Goal: Task Accomplishment & Management: Complete application form

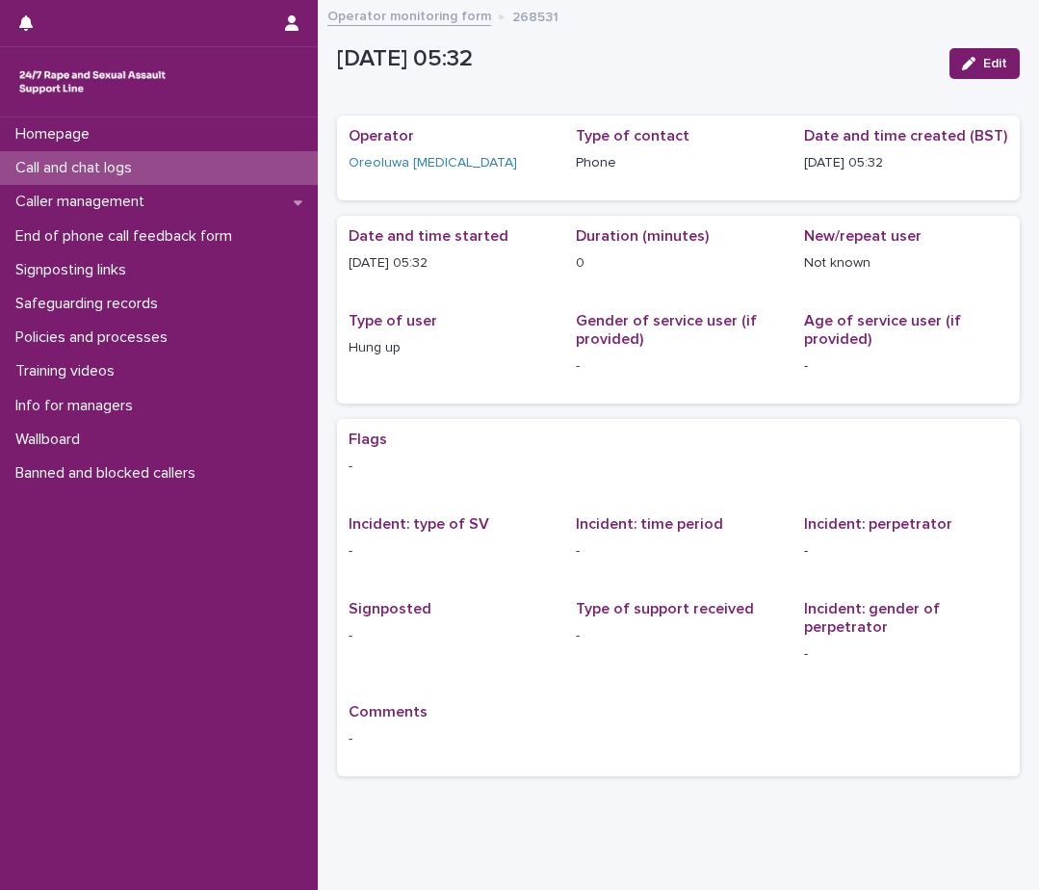
drag, startPoint x: 0, startPoint y: 0, endPoint x: 57, endPoint y: 163, distance: 172.4
click at [57, 163] on p "Call and chat logs" at bounding box center [78, 168] width 140 height 18
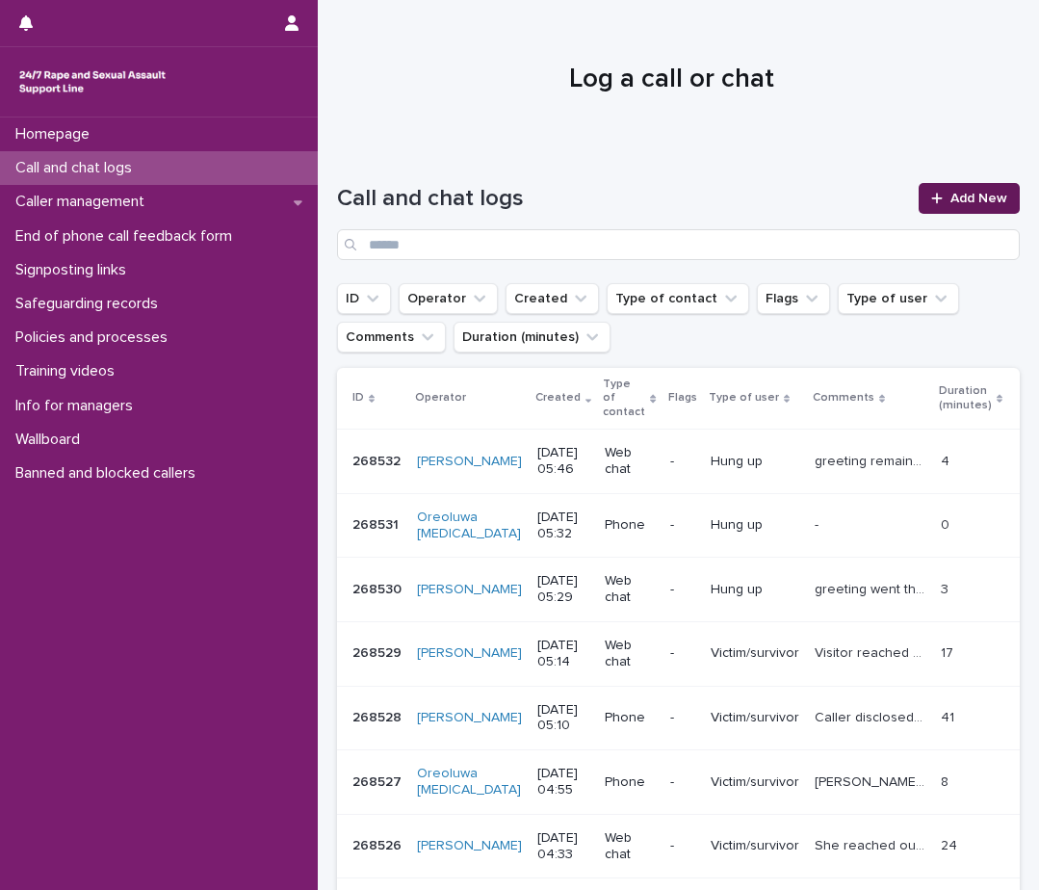
click at [931, 200] on icon at bounding box center [936, 198] width 11 height 11
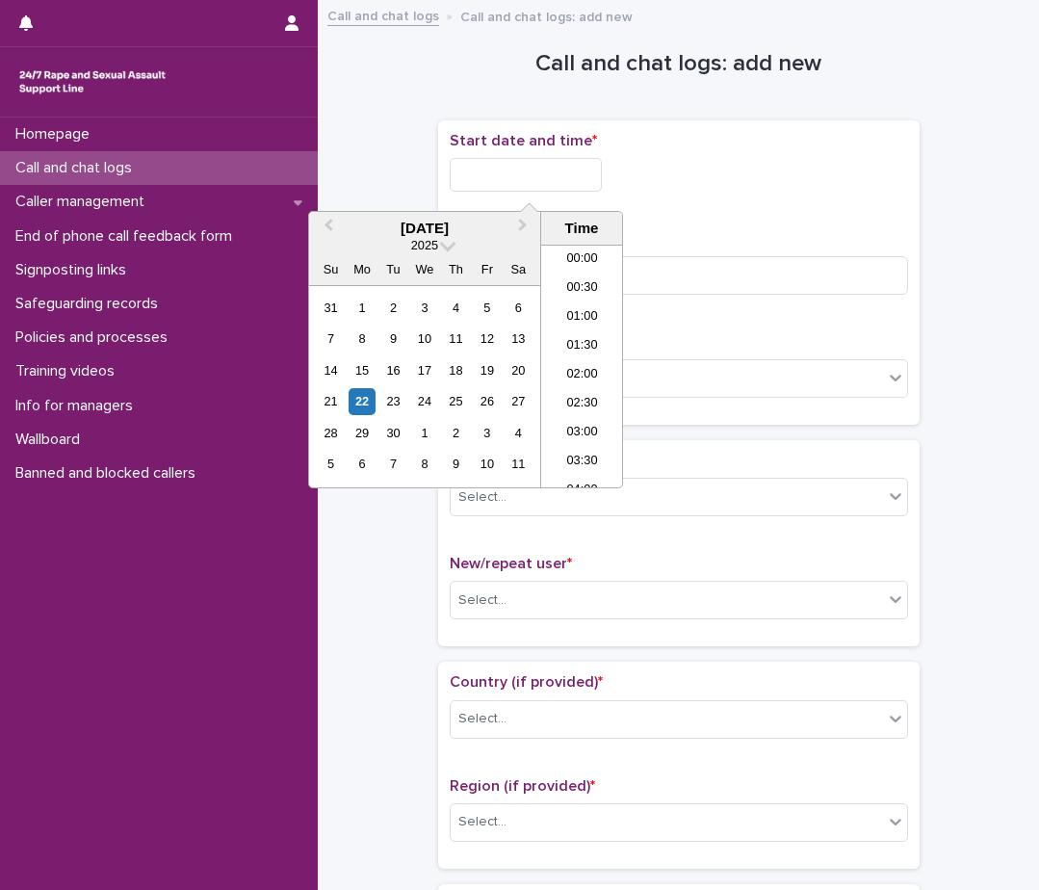
click at [572, 174] on input "text" at bounding box center [526, 175] width 152 height 34
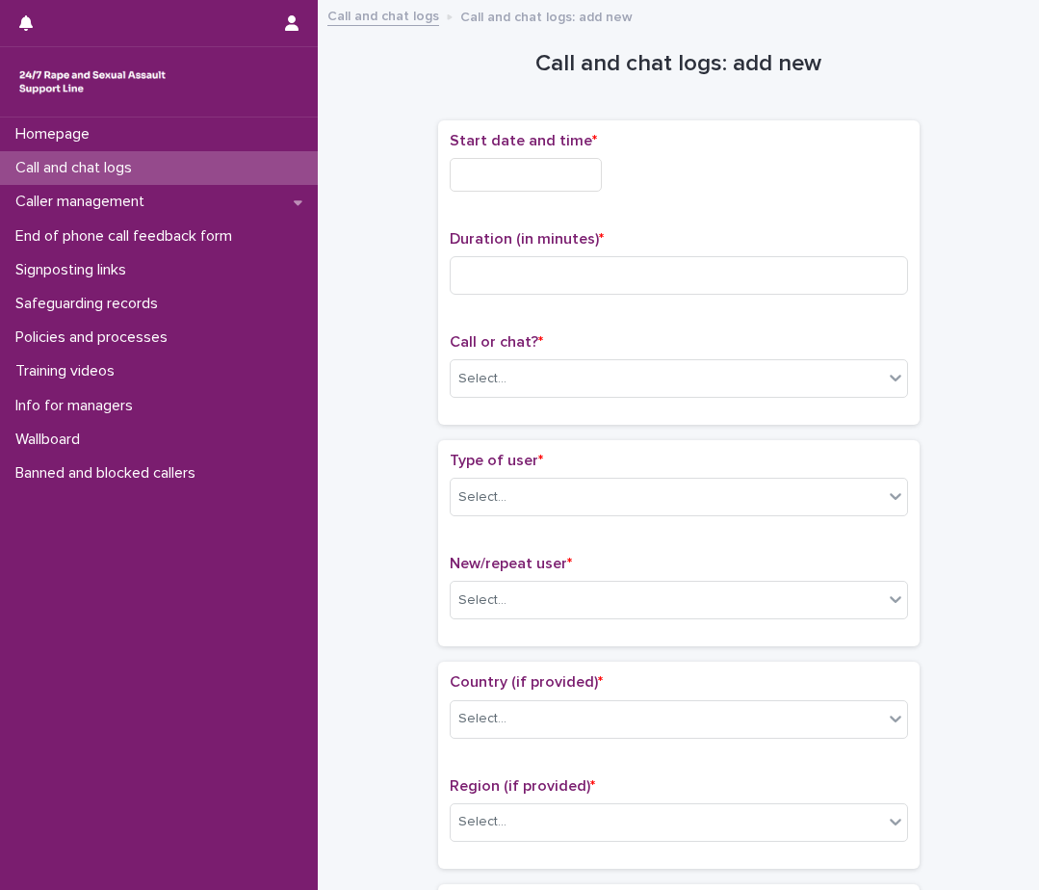
click at [867, 155] on div "Start date and time *" at bounding box center [679, 169] width 458 height 75
click at [546, 179] on input "text" at bounding box center [526, 175] width 152 height 34
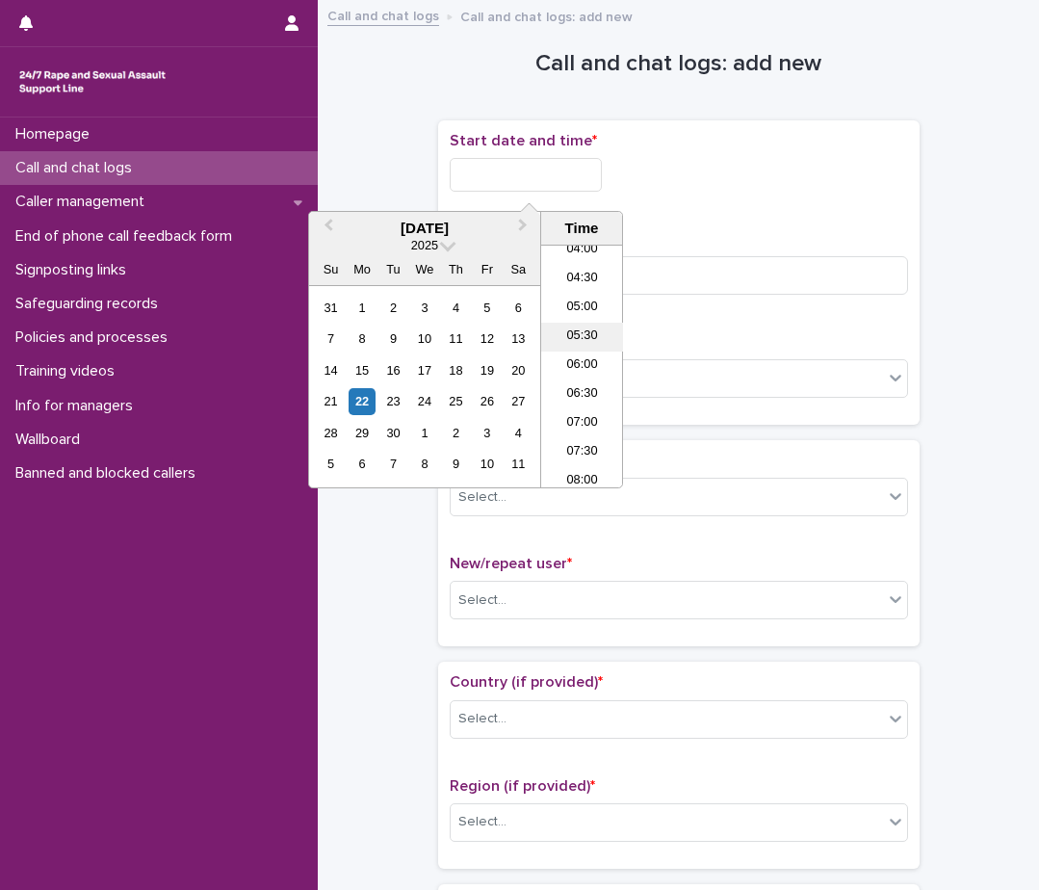
click at [582, 334] on li "05:30" at bounding box center [582, 337] width 82 height 29
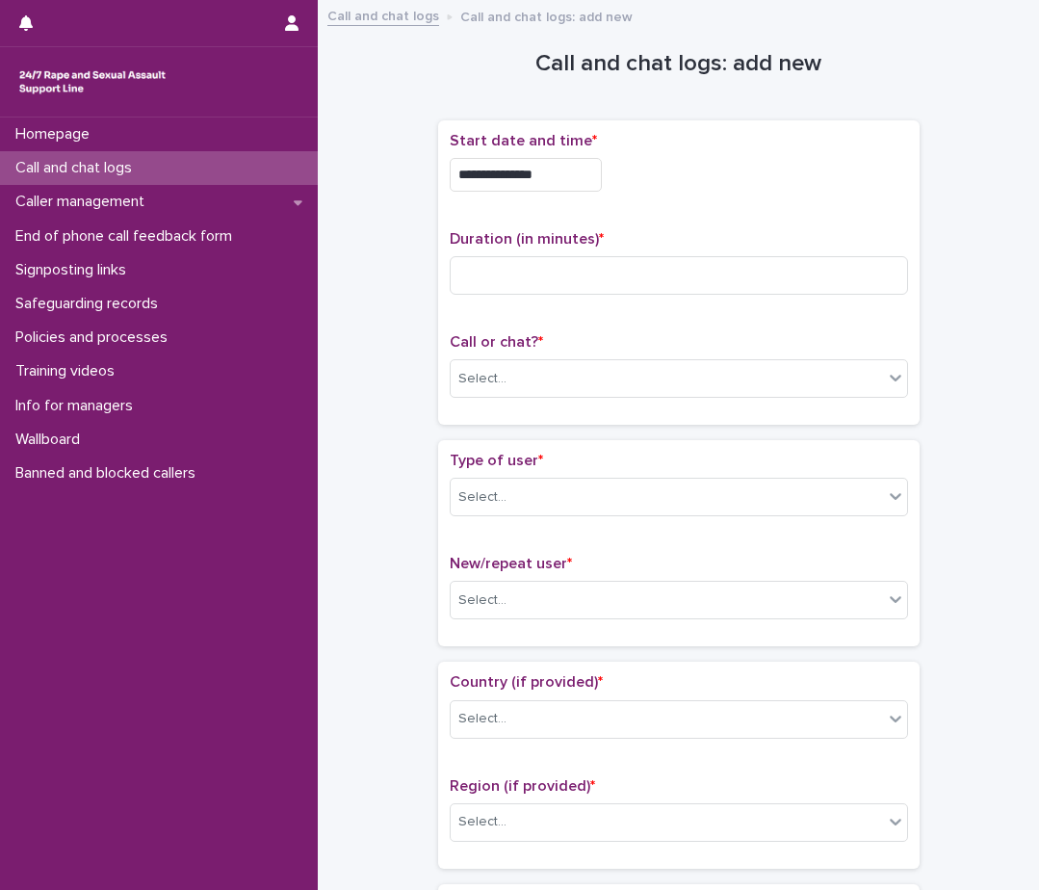
click at [539, 169] on input "**********" at bounding box center [526, 175] width 152 height 34
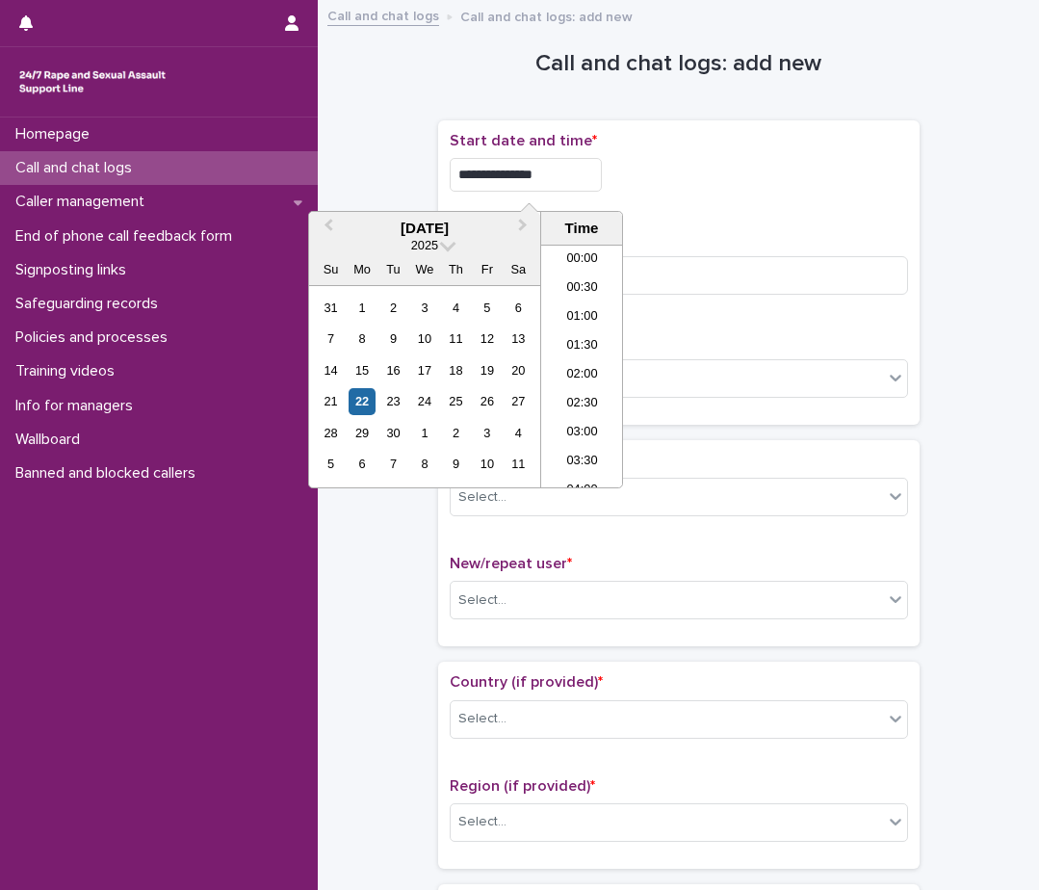
scroll to position [212, 0]
type input "**********"
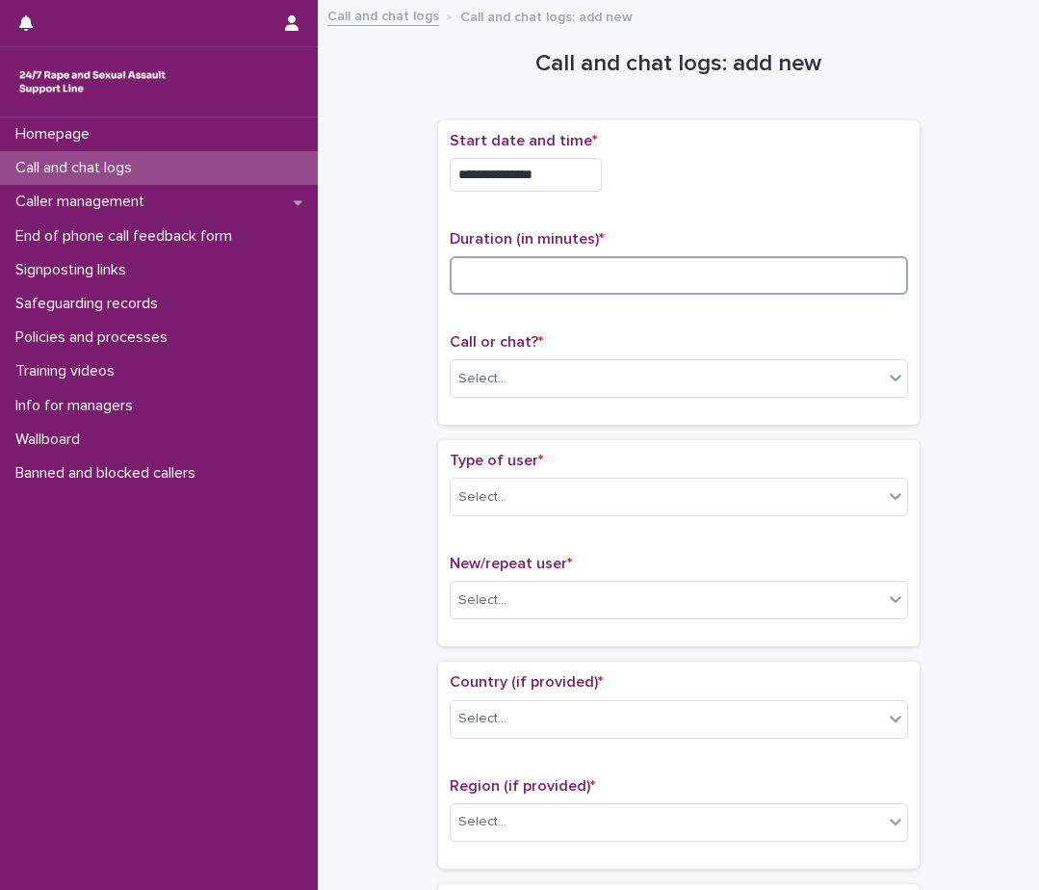
click at [655, 280] on input at bounding box center [679, 275] width 458 height 39
type input "**"
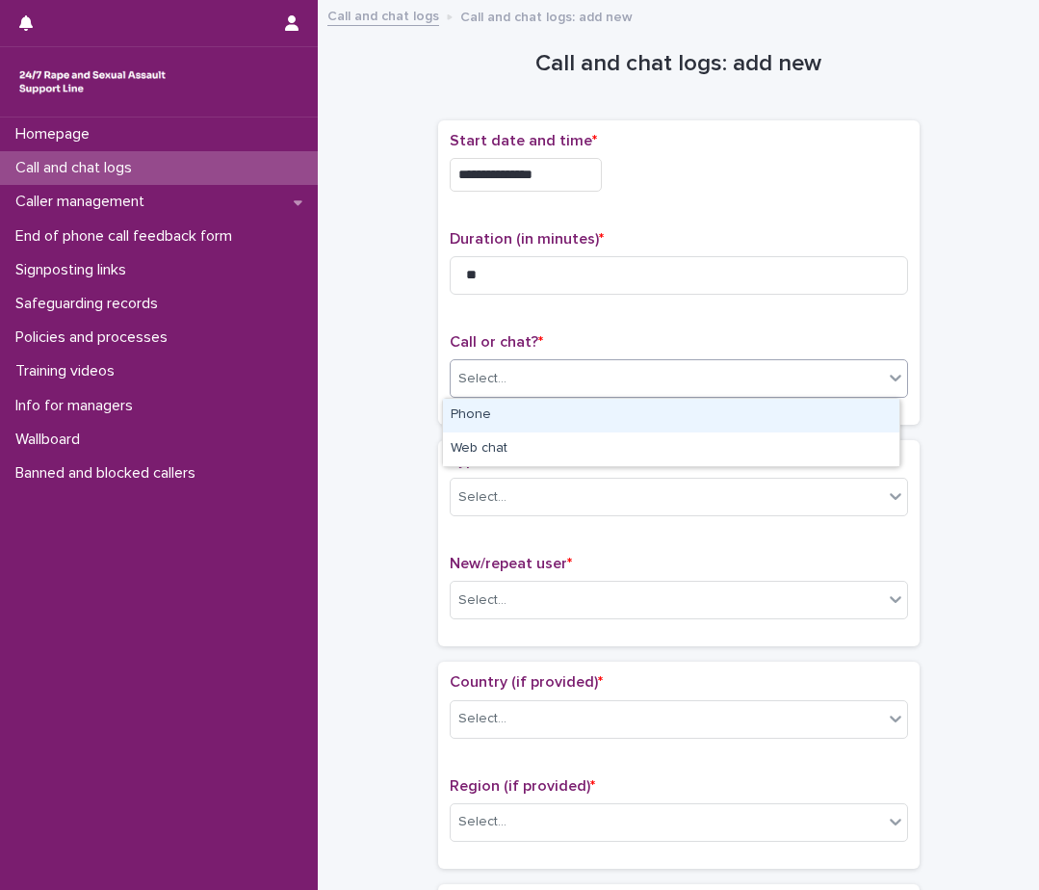
click at [555, 379] on div "Select..." at bounding box center [667, 379] width 432 height 32
click at [531, 416] on div "Phone" at bounding box center [671, 416] width 457 height 34
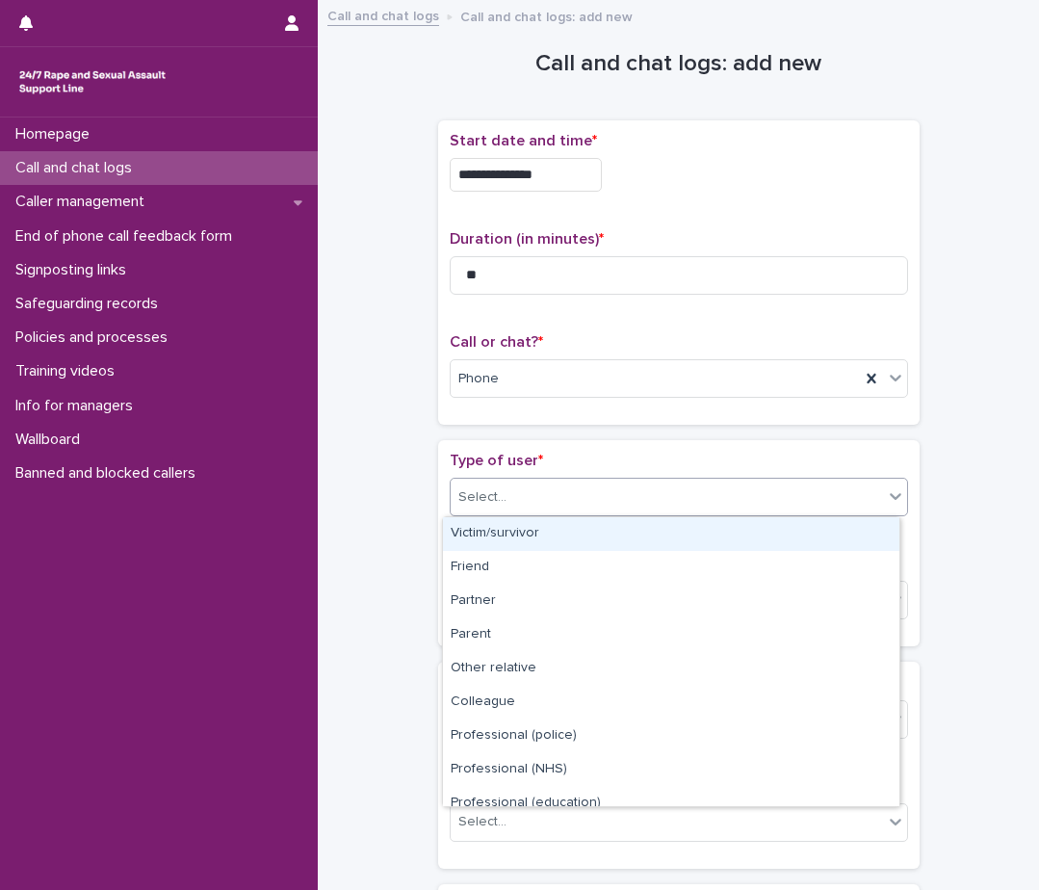
click at [505, 487] on div "Select..." at bounding box center [667, 498] width 432 height 32
click at [483, 526] on div "Victim/survivor" at bounding box center [671, 534] width 457 height 34
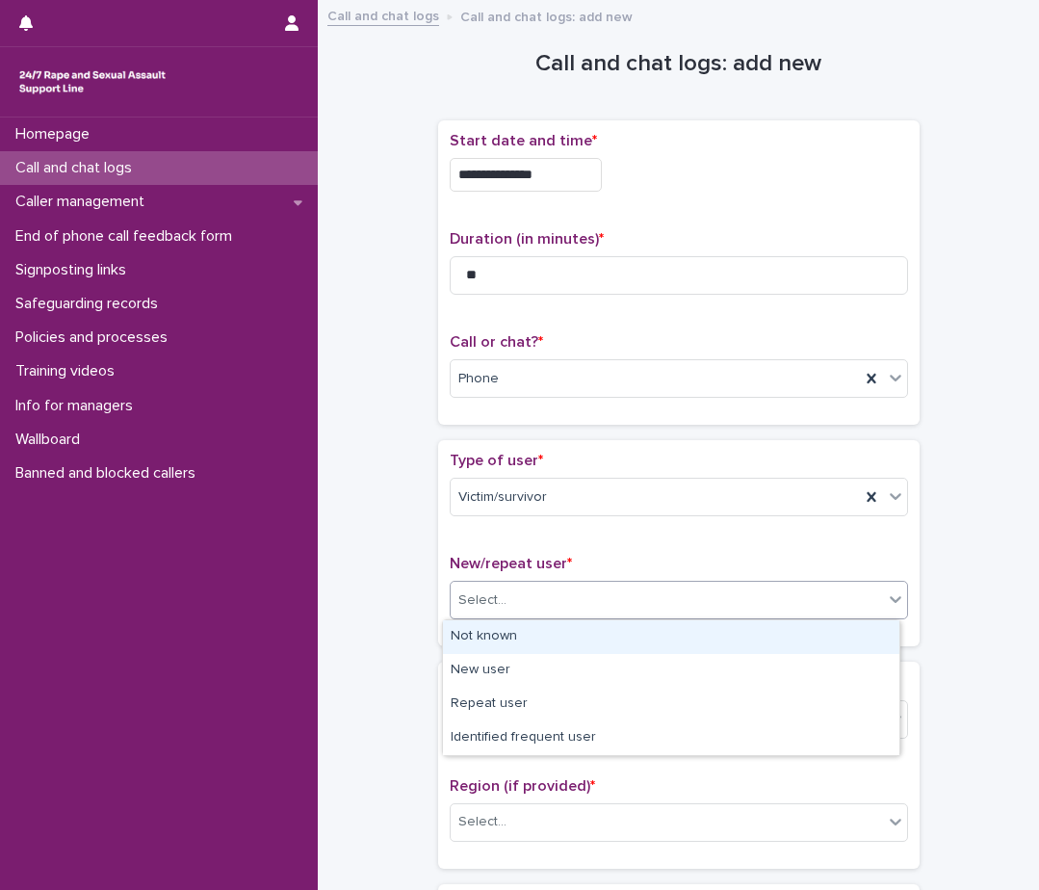
click at [467, 601] on div "Select..." at bounding box center [482, 600] width 48 height 20
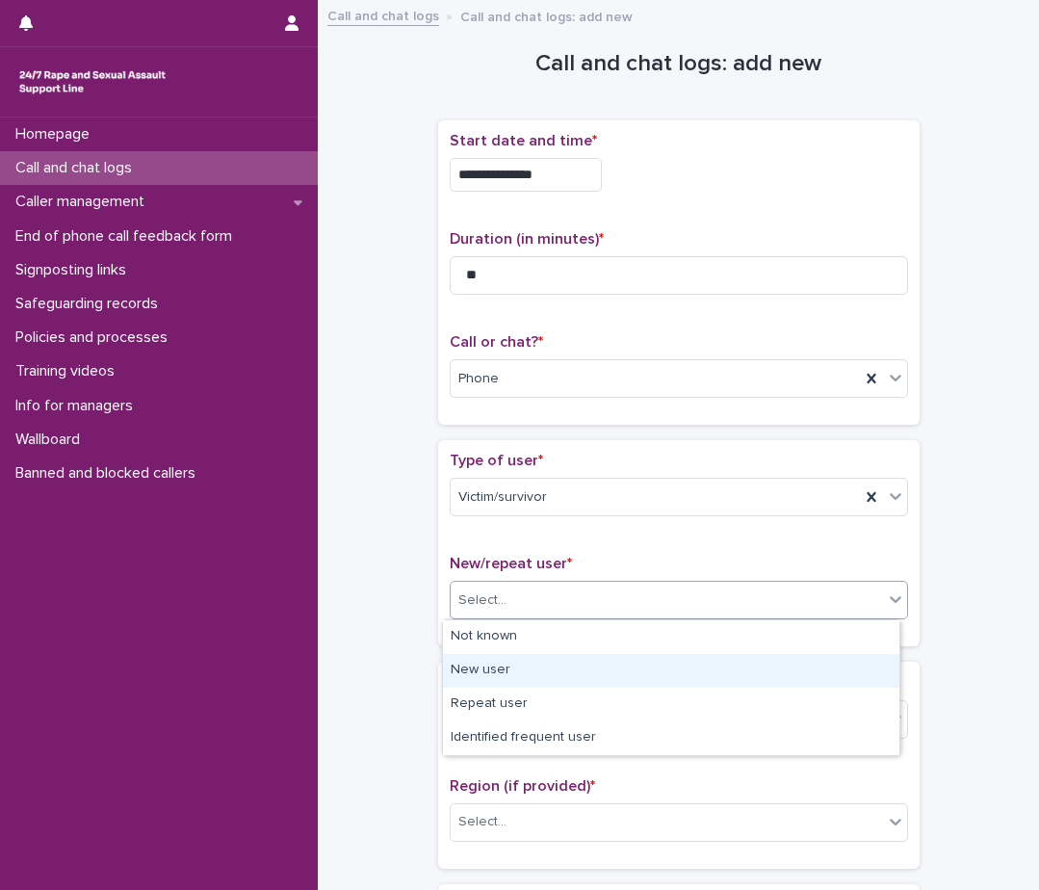
click at [459, 673] on div "New user" at bounding box center [671, 671] width 457 height 34
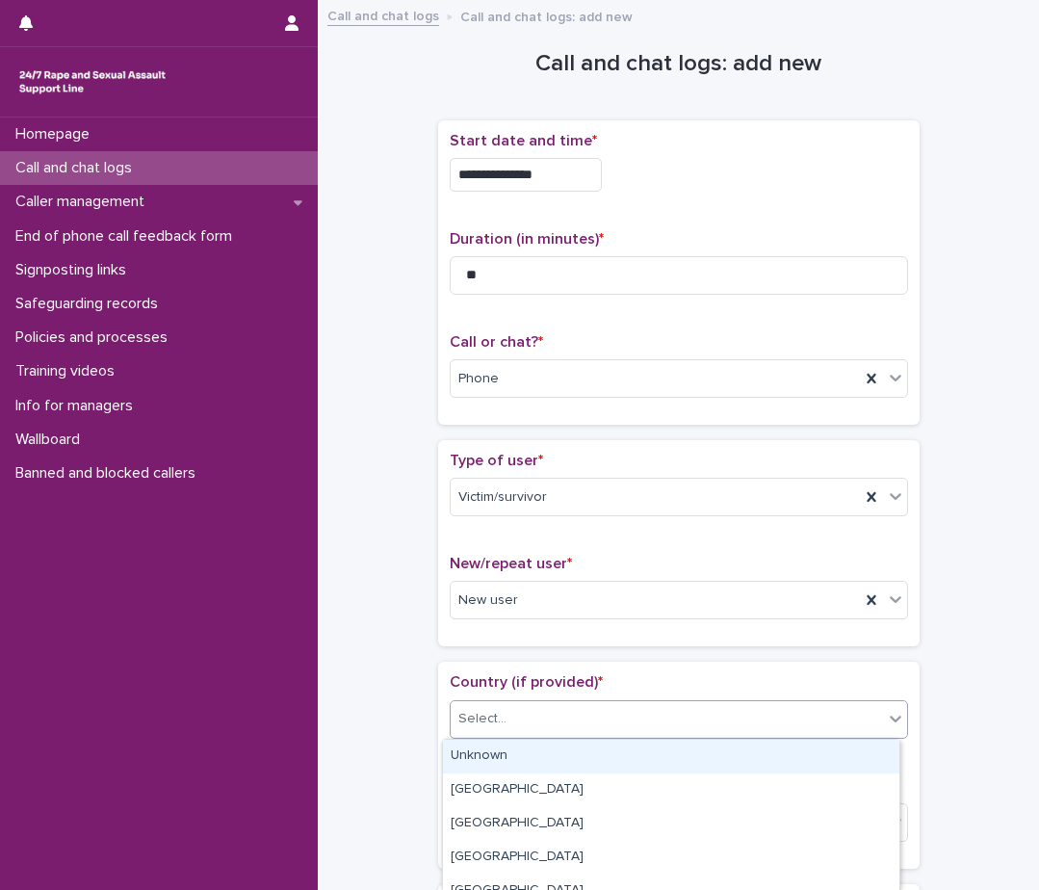
click at [481, 723] on div "Select..." at bounding box center [482, 719] width 48 height 20
click at [476, 751] on div "Unknown" at bounding box center [671, 757] width 457 height 34
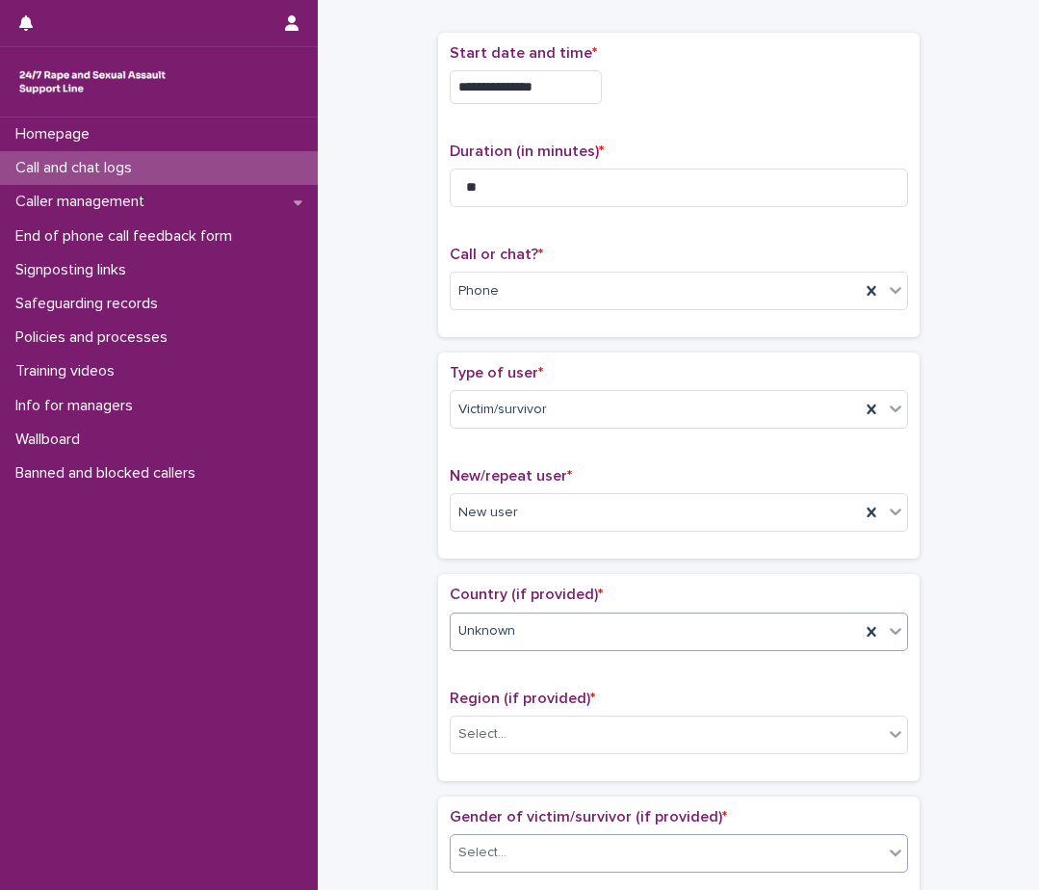
scroll to position [193, 0]
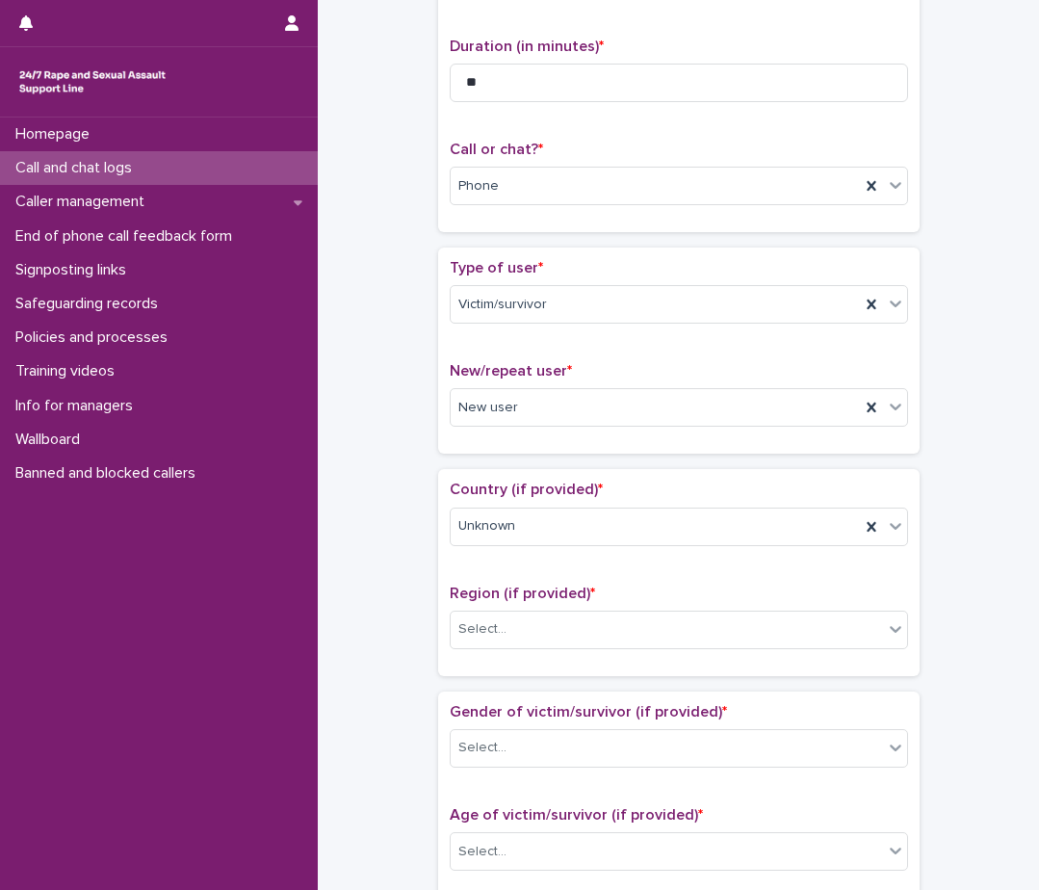
click at [502, 607] on div "Region (if provided) * Select..." at bounding box center [679, 625] width 458 height 80
click at [508, 631] on div "Select..." at bounding box center [667, 630] width 432 height 32
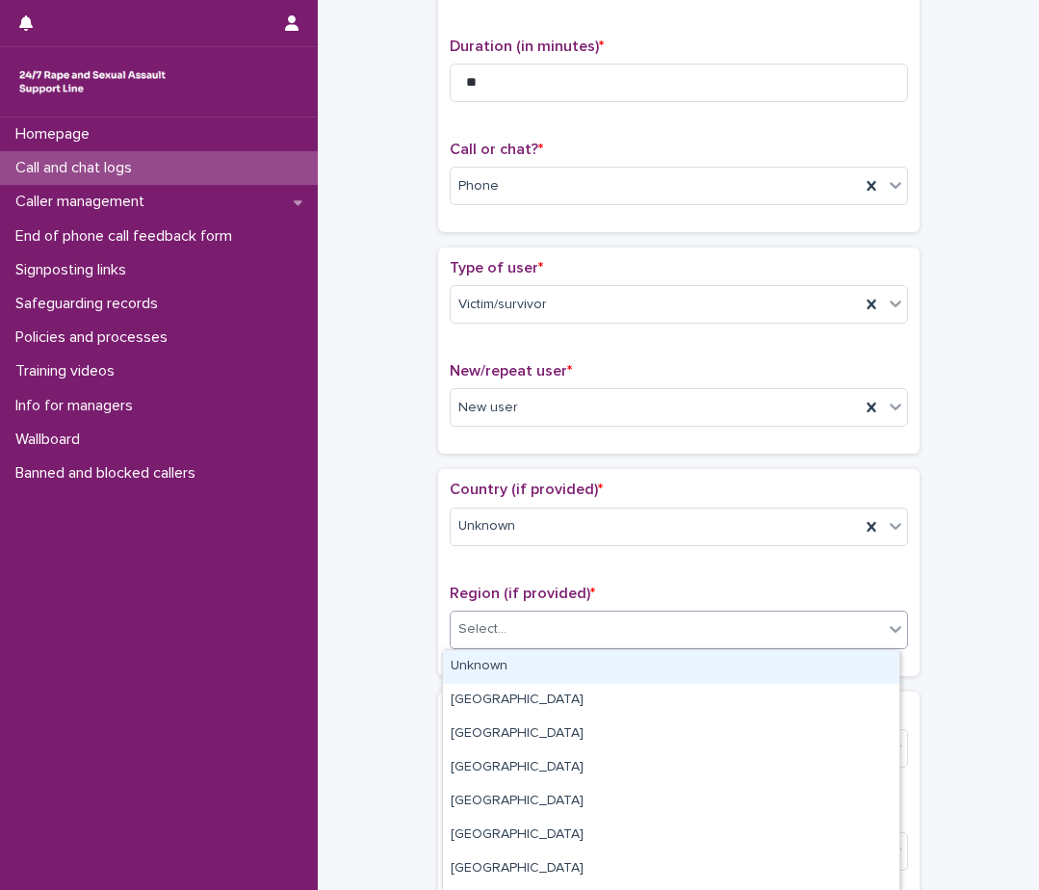
click at [503, 666] on div "Unknown" at bounding box center [671, 667] width 457 height 34
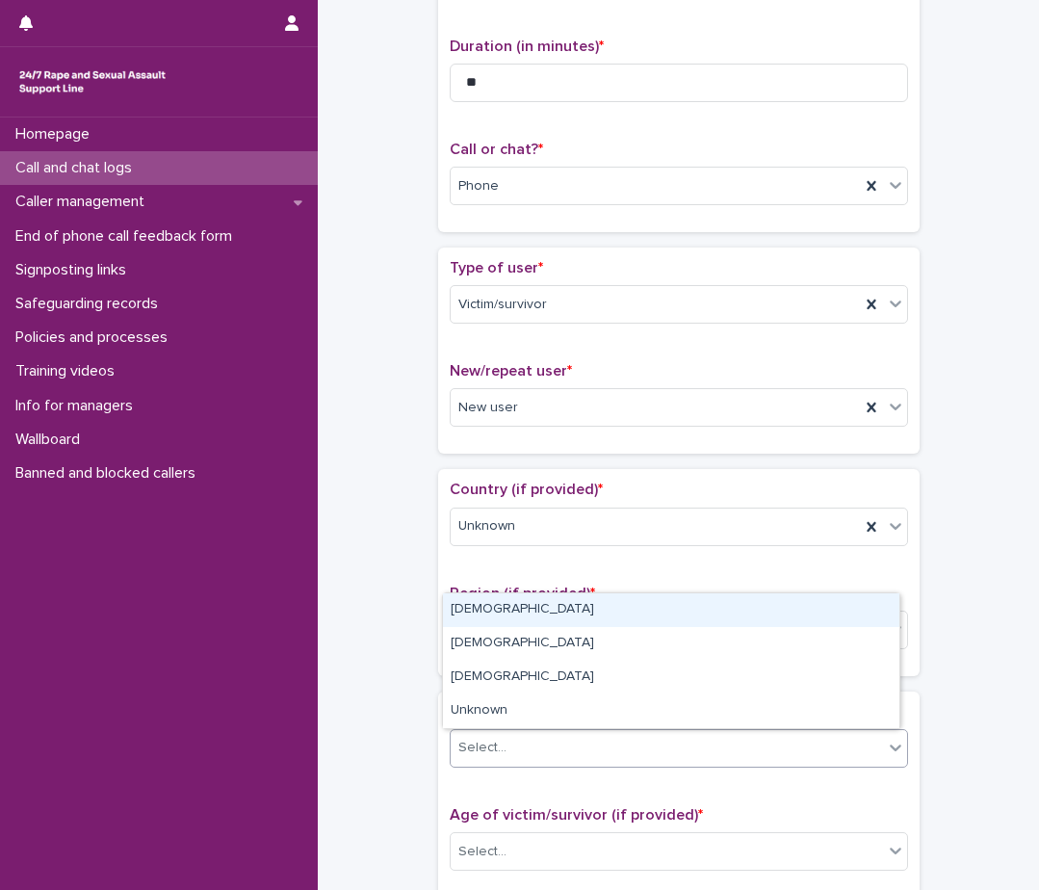
click at [496, 737] on div "Select..." at bounding box center [667, 748] width 432 height 32
click at [509, 607] on div "[DEMOGRAPHIC_DATA]" at bounding box center [671, 610] width 457 height 34
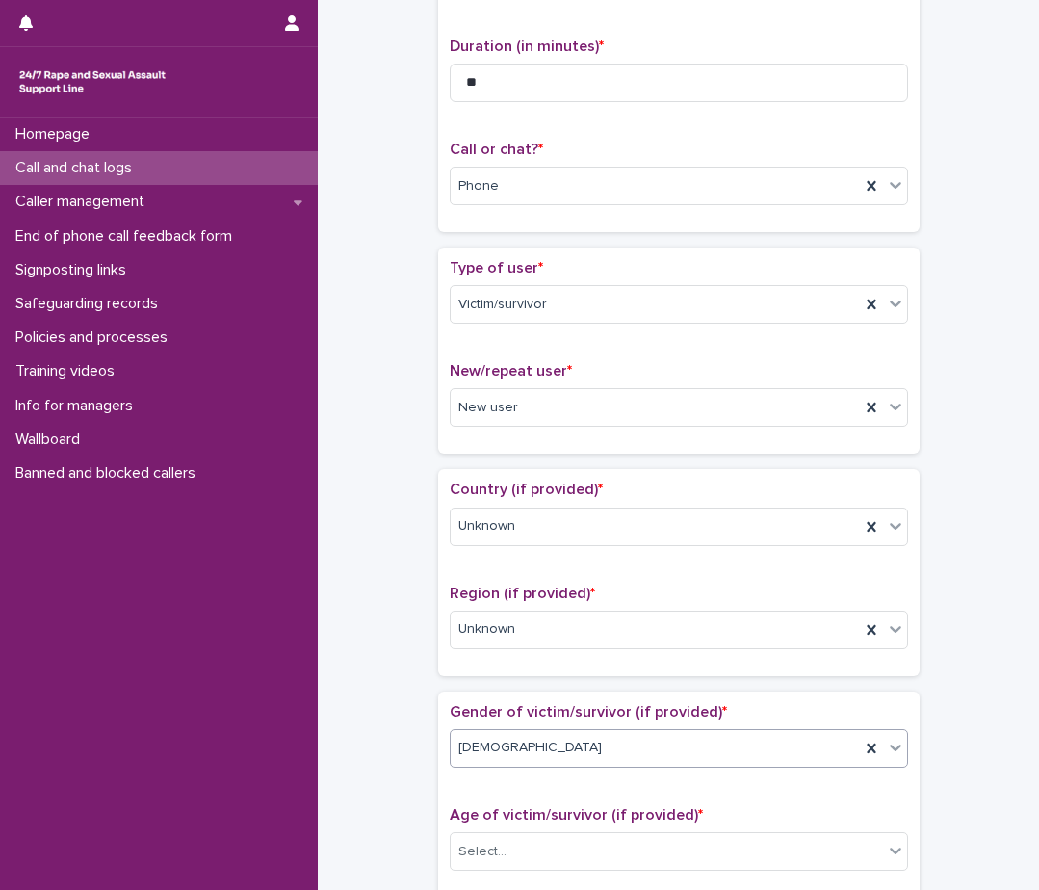
scroll to position [482, 0]
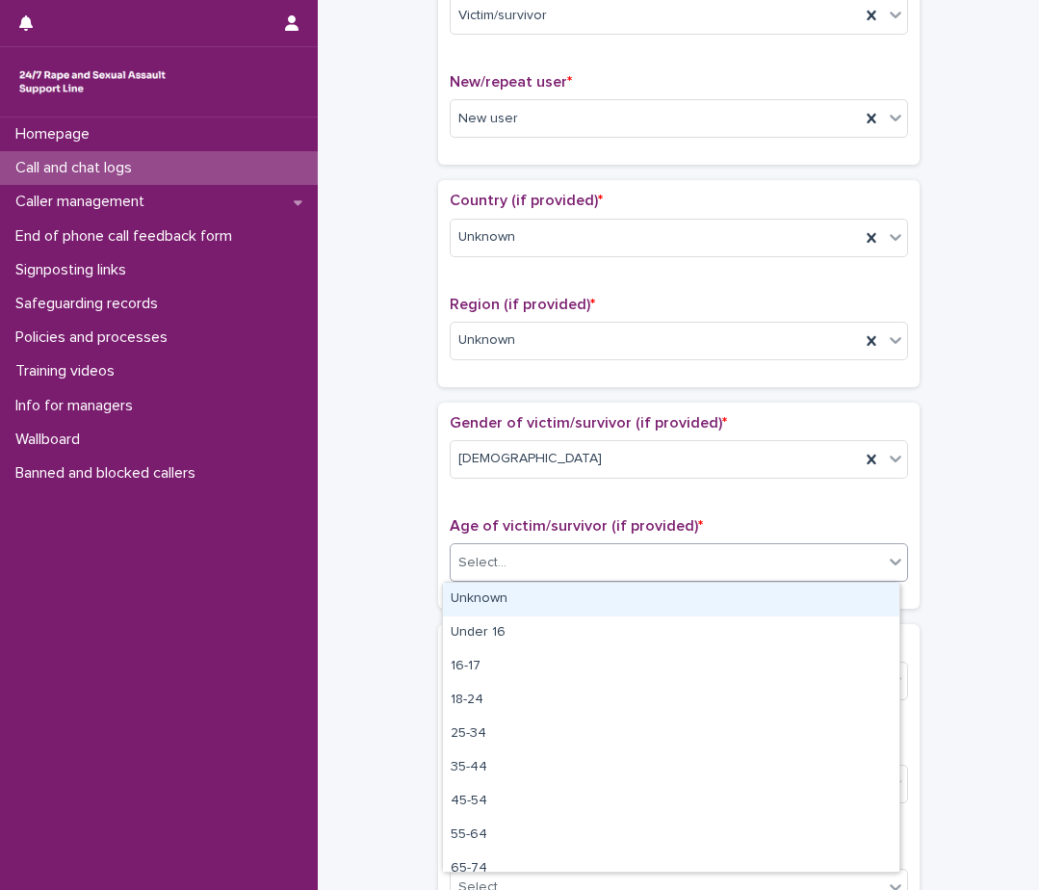
click at [546, 567] on div "Select..." at bounding box center [667, 563] width 432 height 32
click at [546, 599] on div "Unknown" at bounding box center [671, 600] width 457 height 34
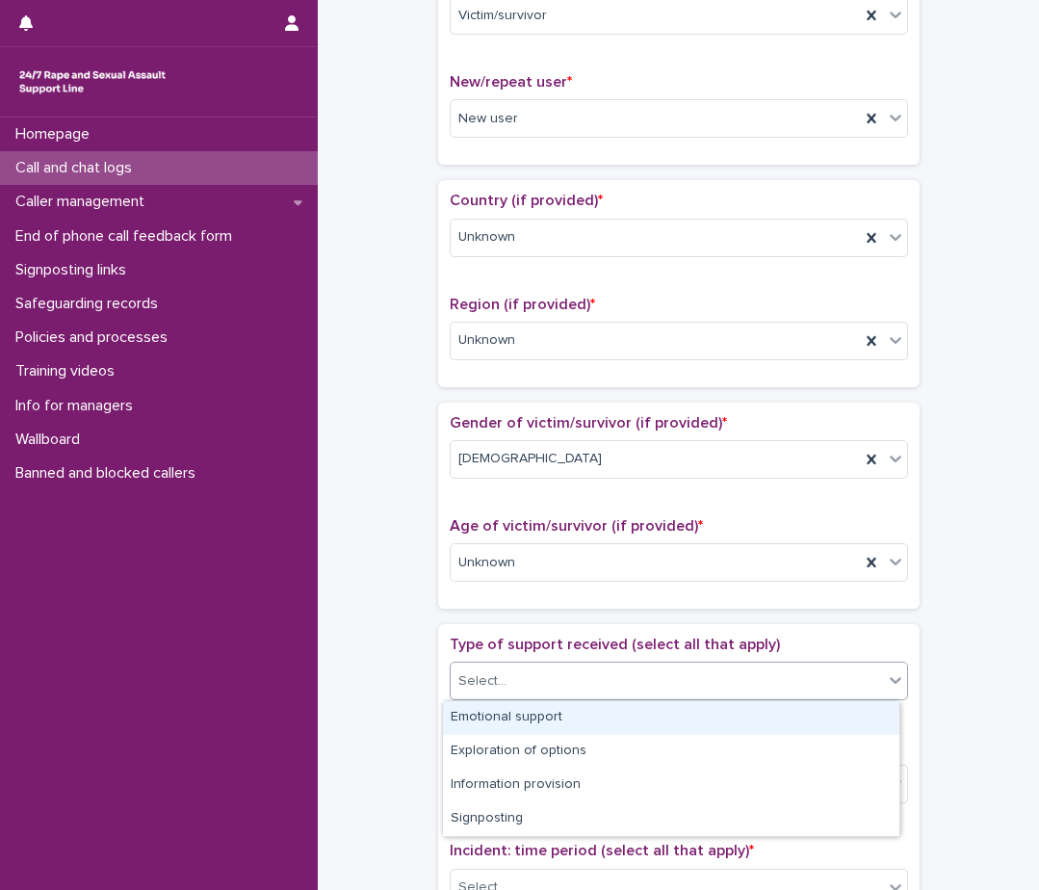
click at [542, 677] on div "Select..." at bounding box center [667, 682] width 432 height 32
click at [543, 722] on div "Emotional support" at bounding box center [671, 718] width 457 height 34
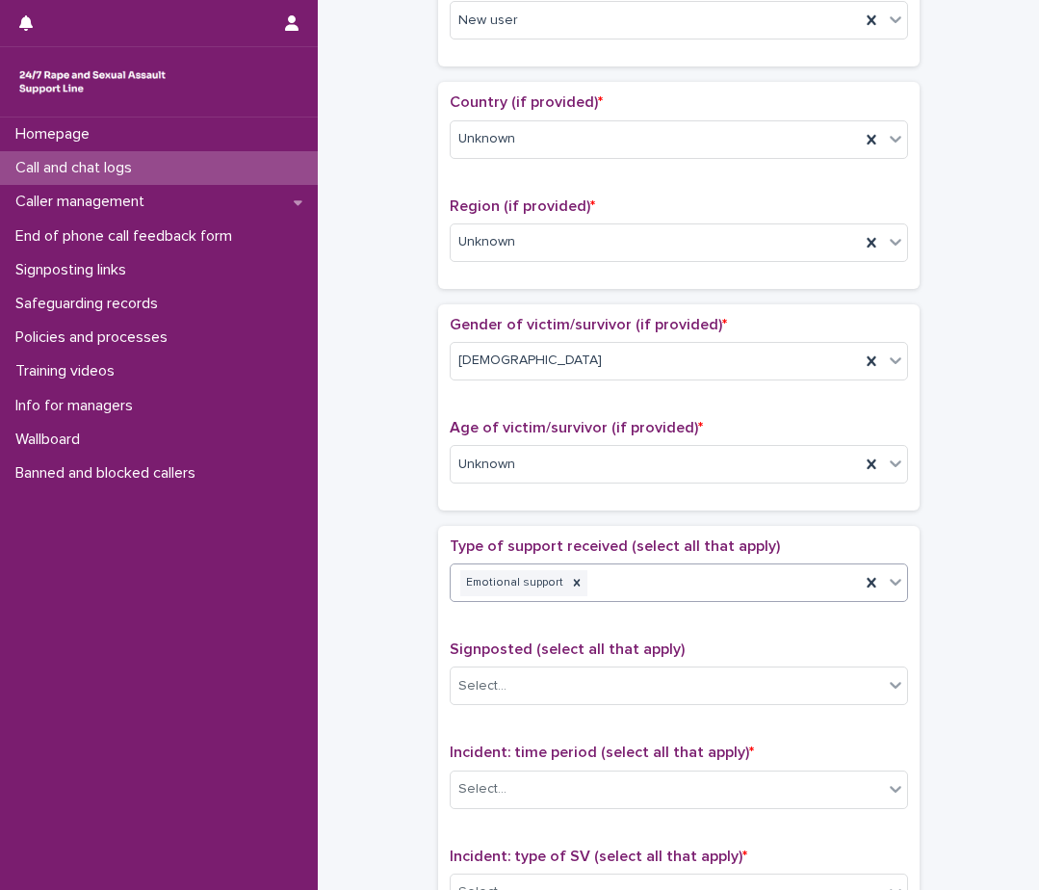
scroll to position [674, 0]
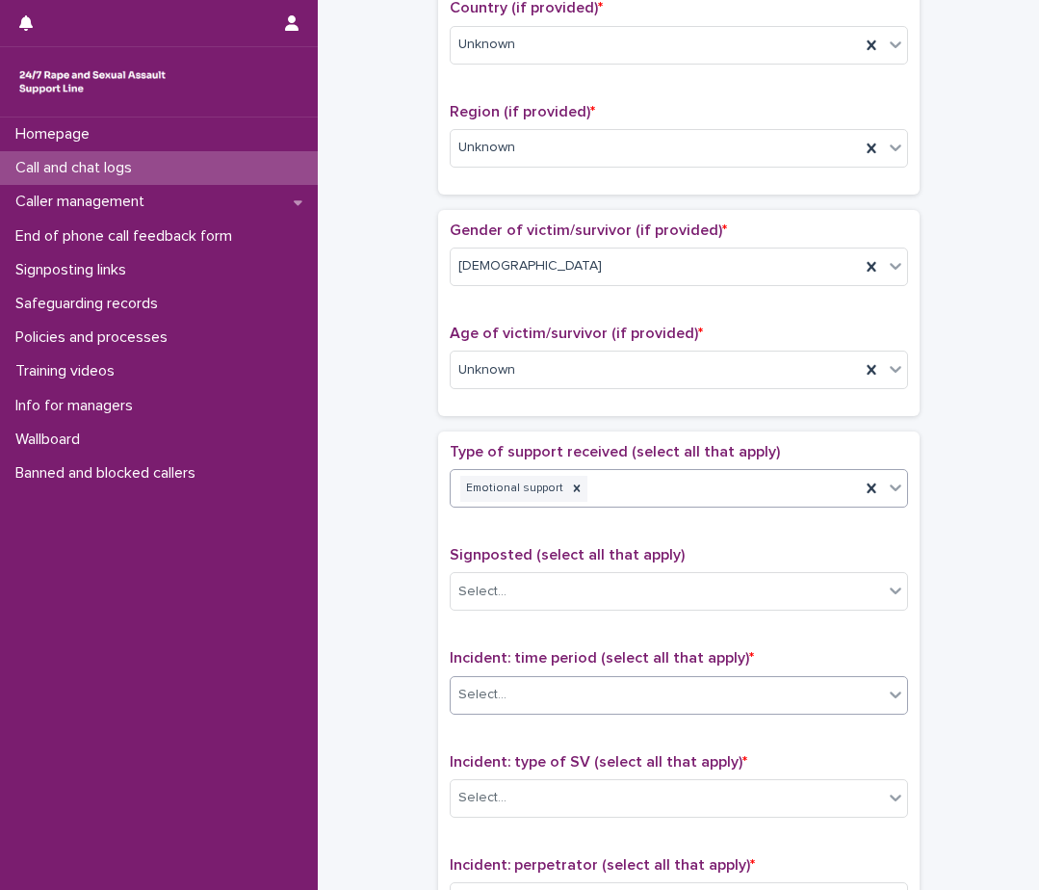
click at [549, 698] on div "Select..." at bounding box center [667, 695] width 432 height 32
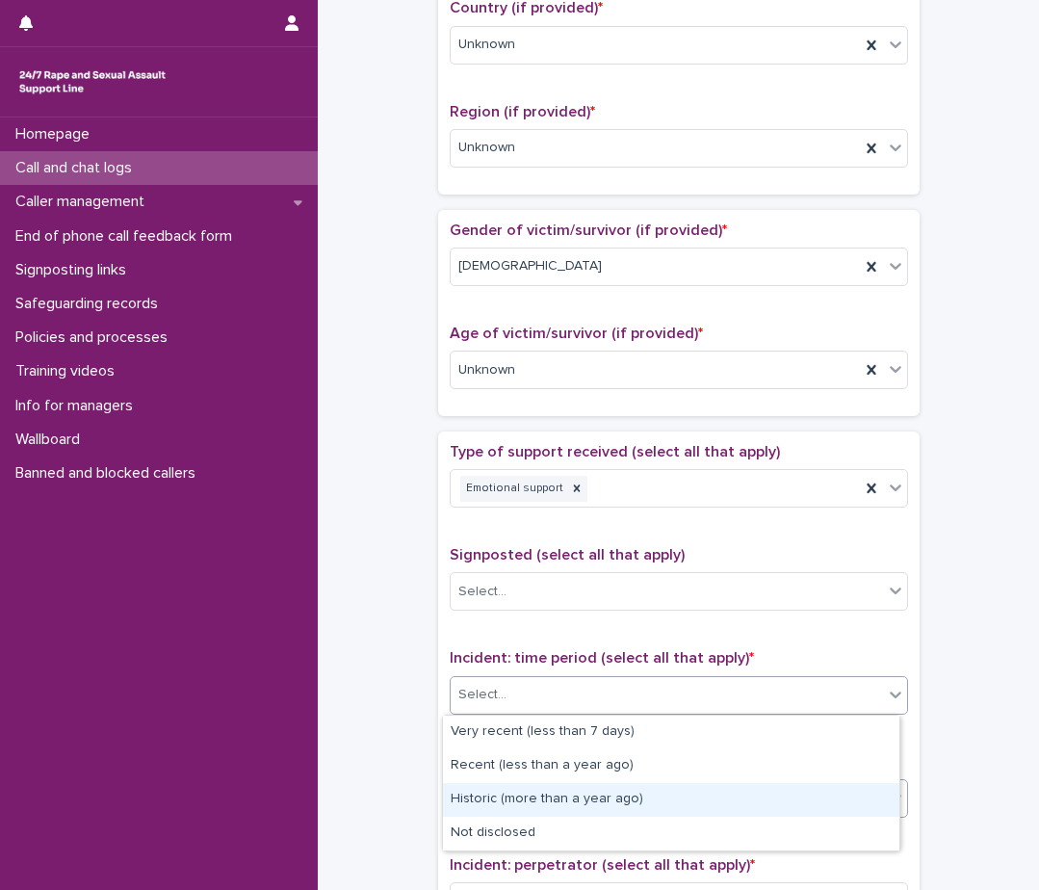
click at [547, 798] on div "Historic (more than a year ago)" at bounding box center [671, 800] width 457 height 34
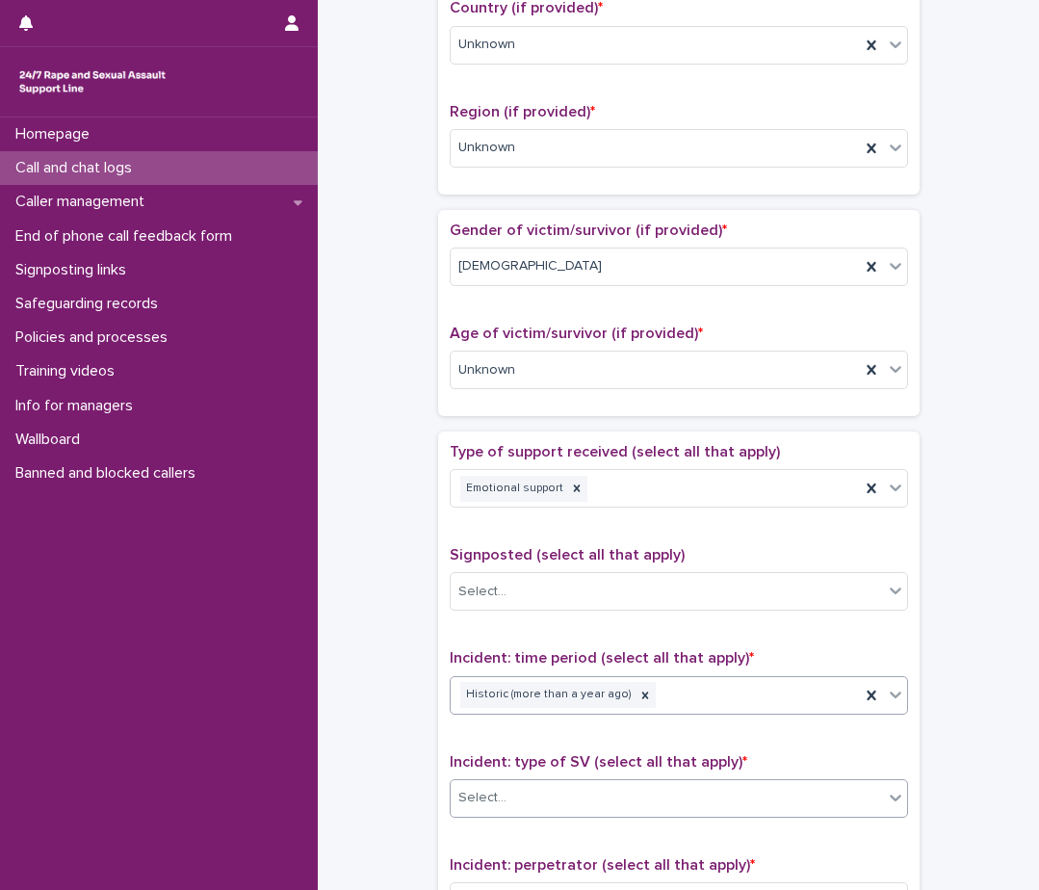
click at [547, 798] on div "Select..." at bounding box center [667, 798] width 432 height 32
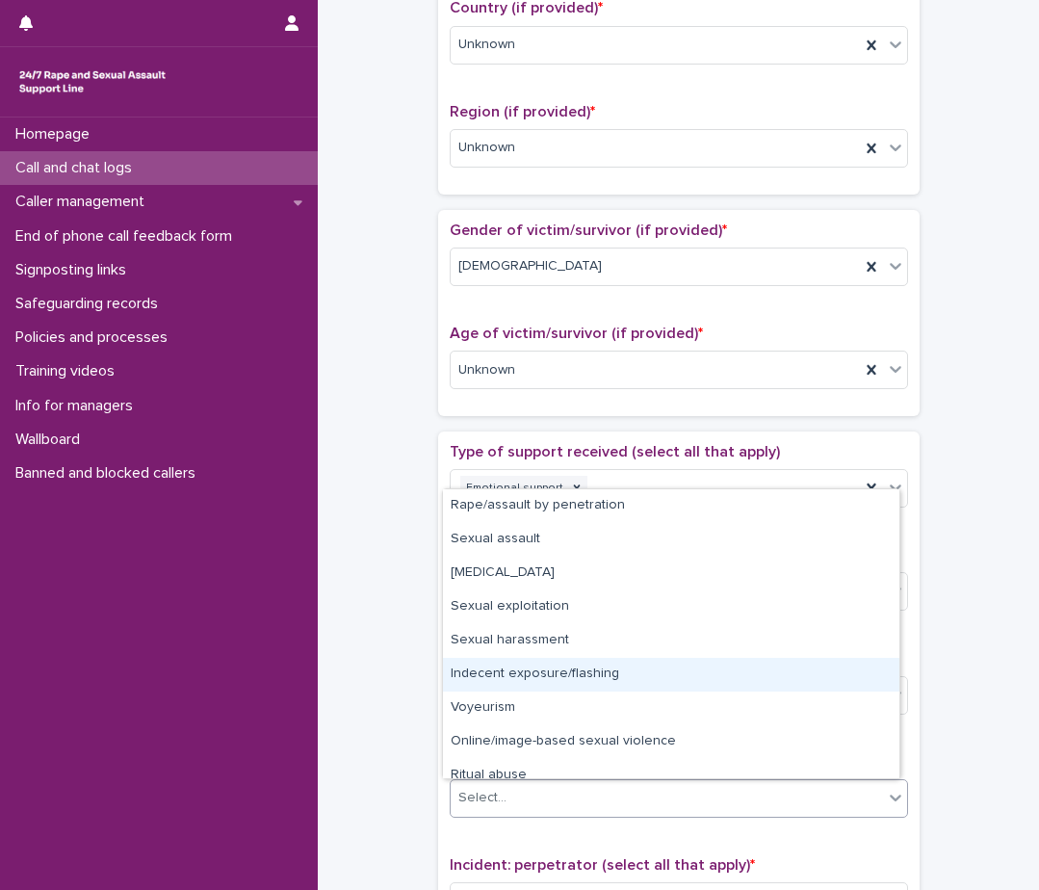
scroll to position [48, 0]
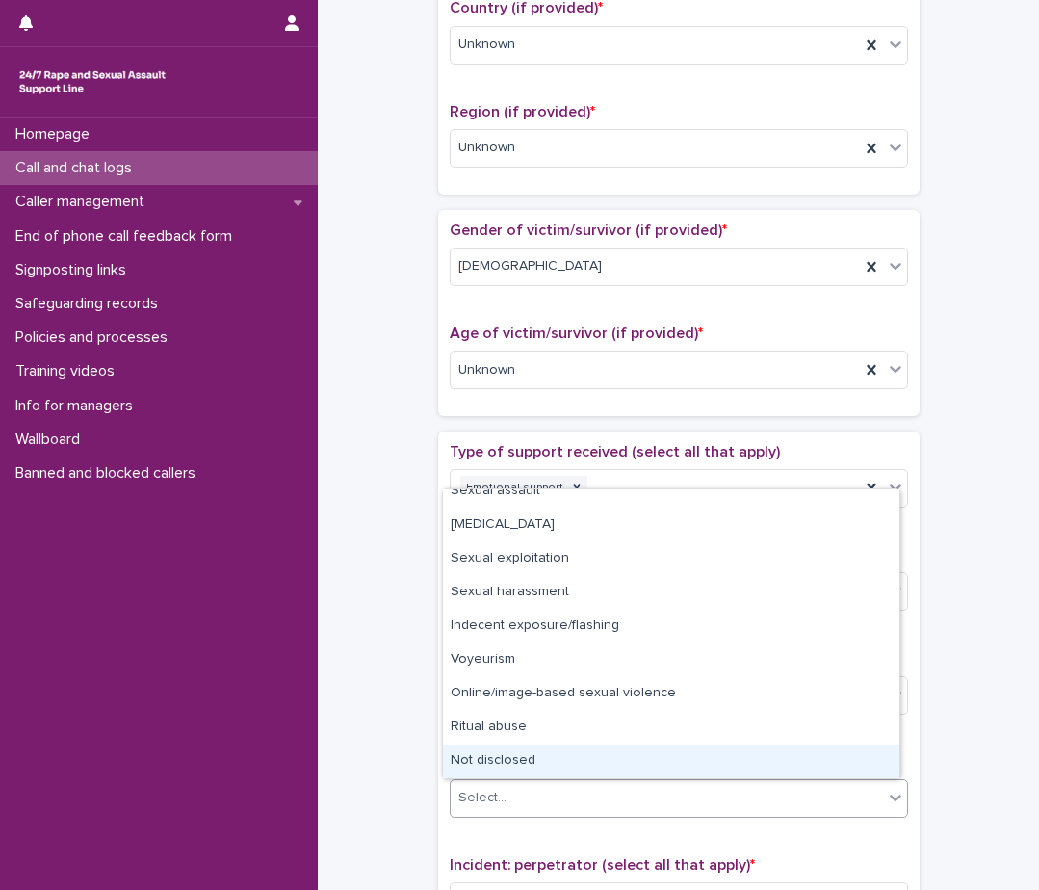
click at [534, 754] on div "Not disclosed" at bounding box center [671, 762] width 457 height 34
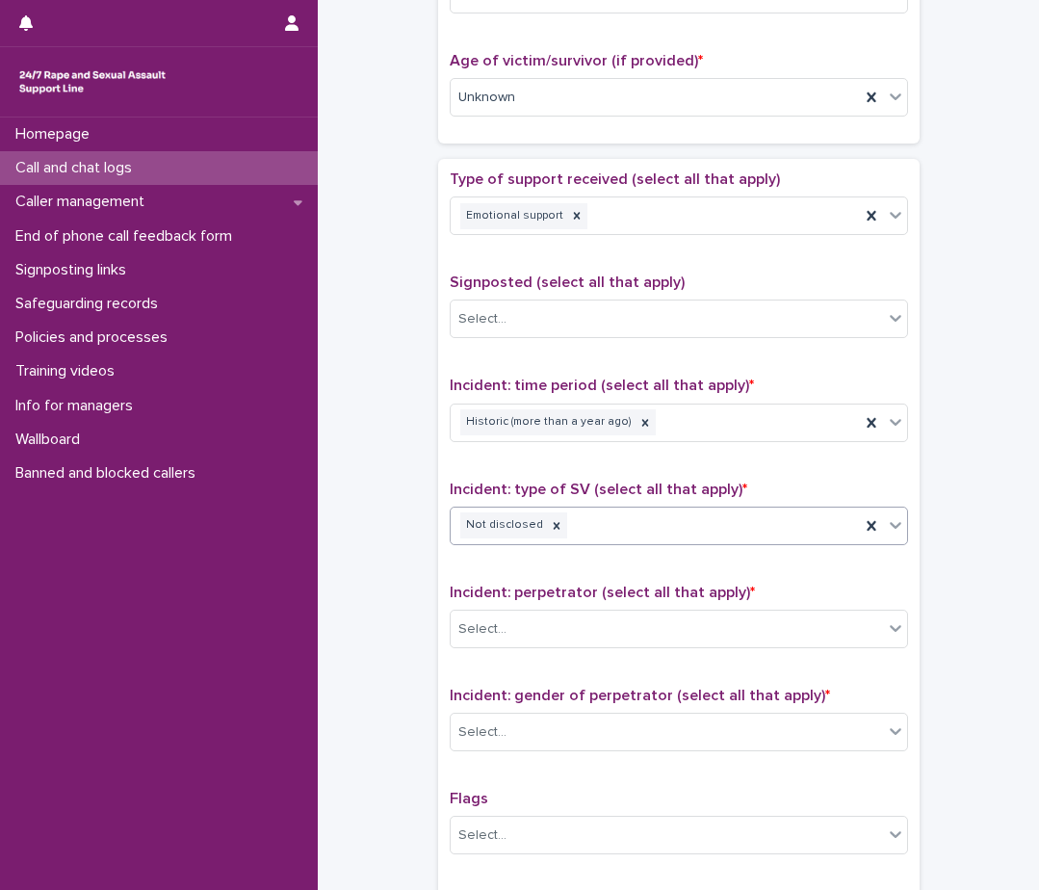
scroll to position [963, 0]
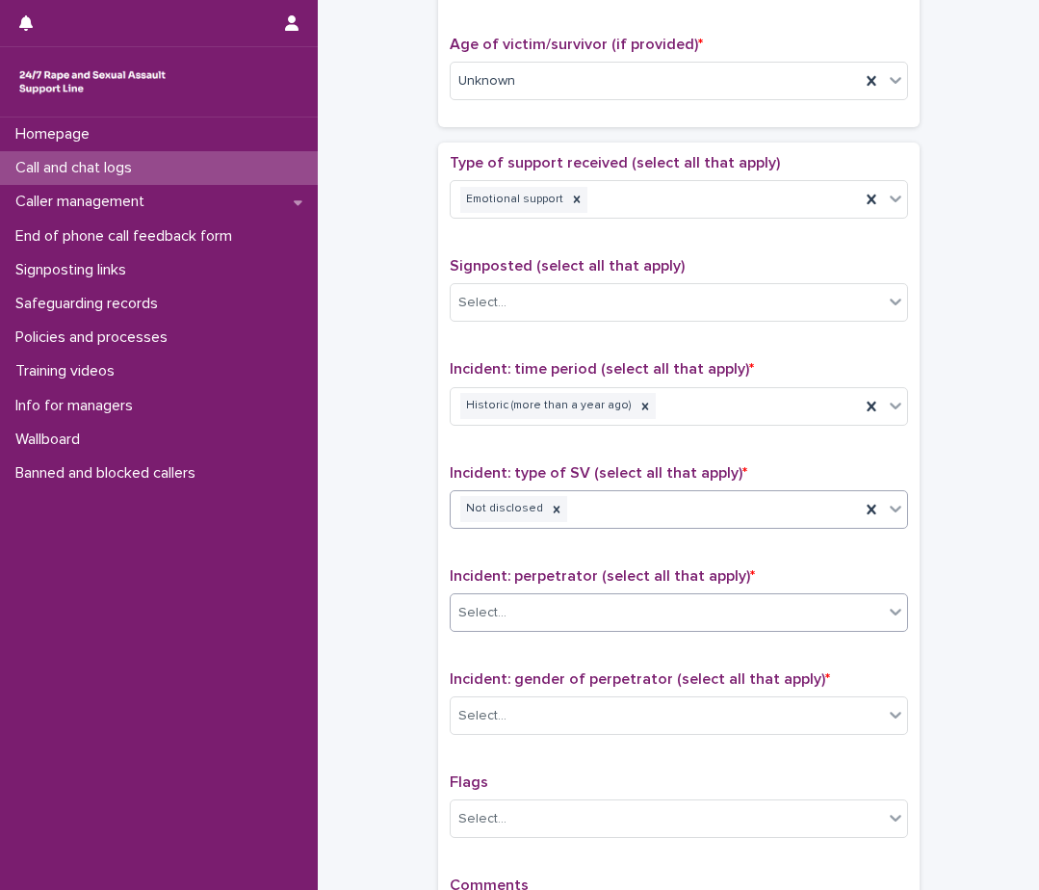
click at [562, 619] on div "Select..." at bounding box center [667, 613] width 432 height 32
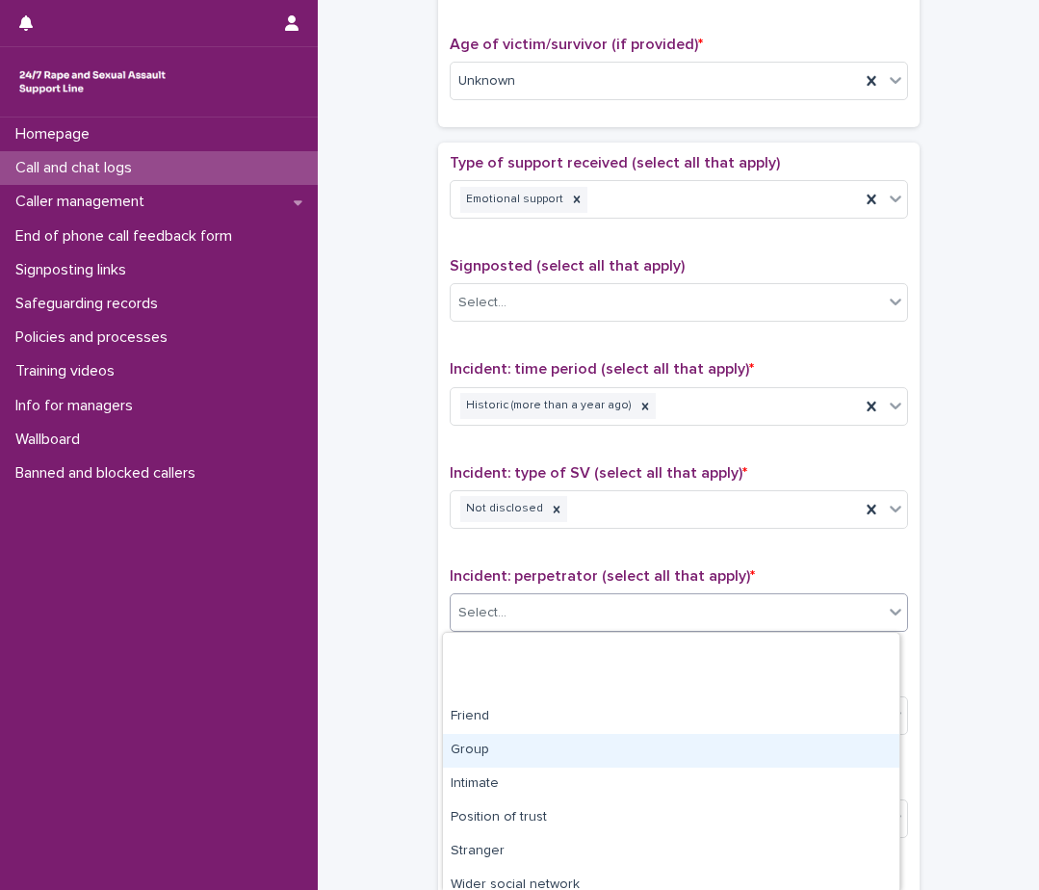
scroll to position [113, 0]
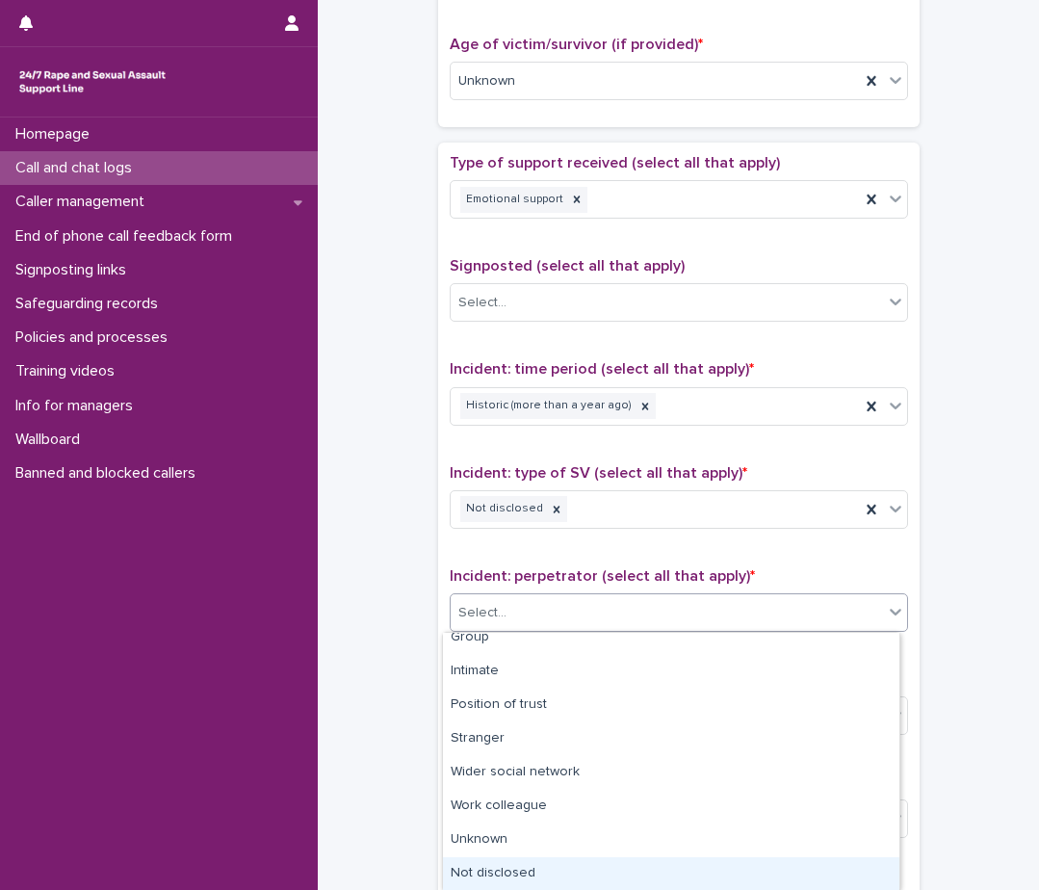
drag, startPoint x: 532, startPoint y: 850, endPoint x: 524, endPoint y: 873, distance: 23.5
click at [524, 873] on div "Not disclosed" at bounding box center [671, 874] width 457 height 34
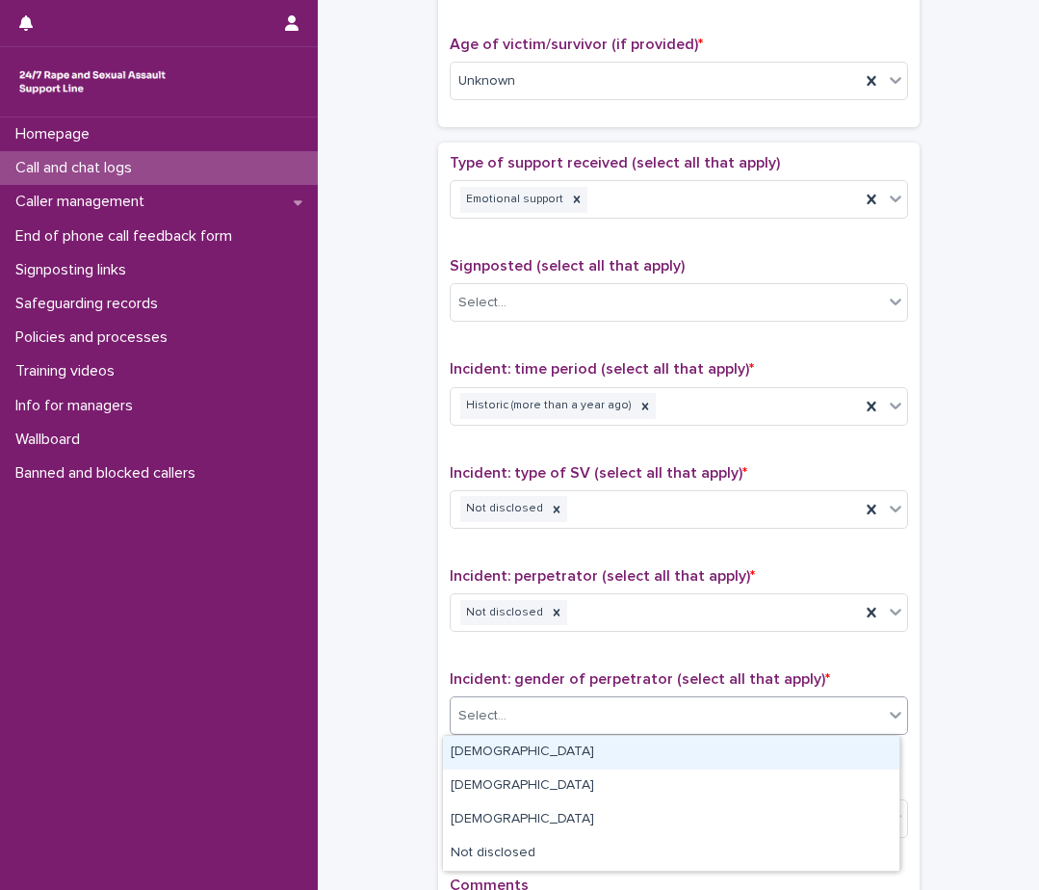
click at [559, 719] on div "Select..." at bounding box center [667, 716] width 432 height 32
click at [556, 753] on div "[DEMOGRAPHIC_DATA]" at bounding box center [671, 753] width 457 height 34
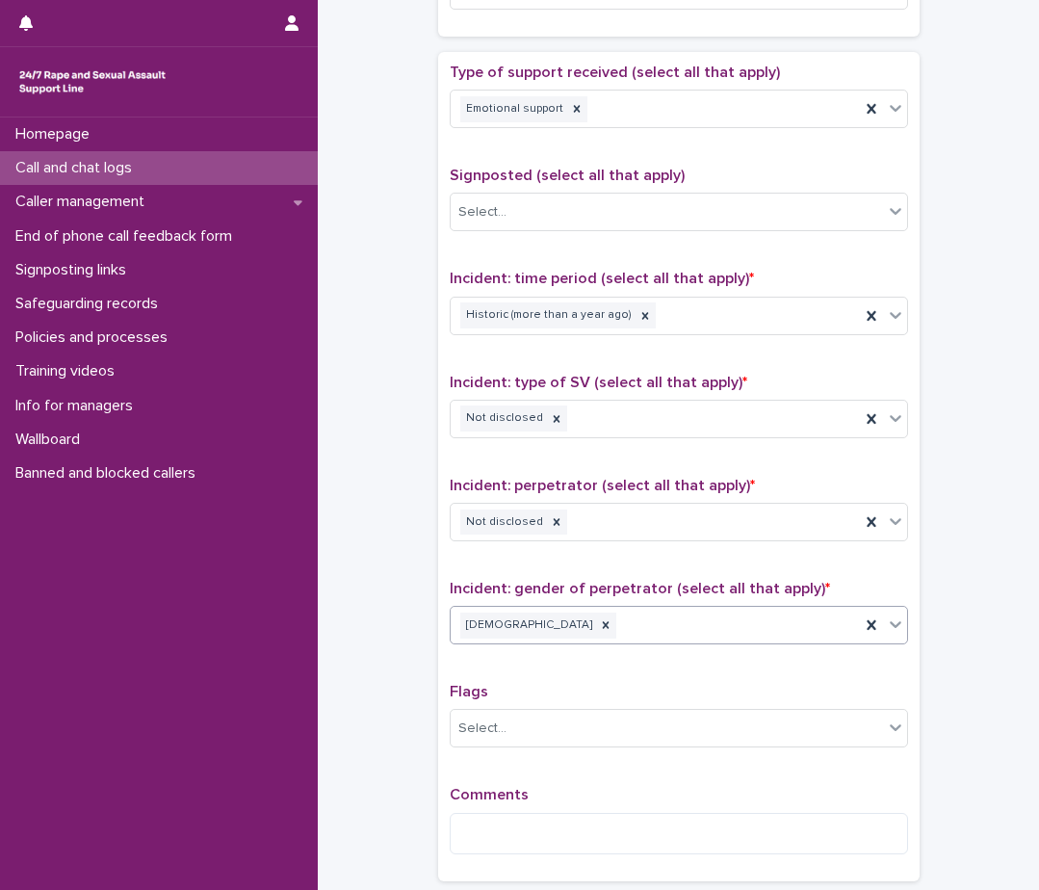
scroll to position [1242, 0]
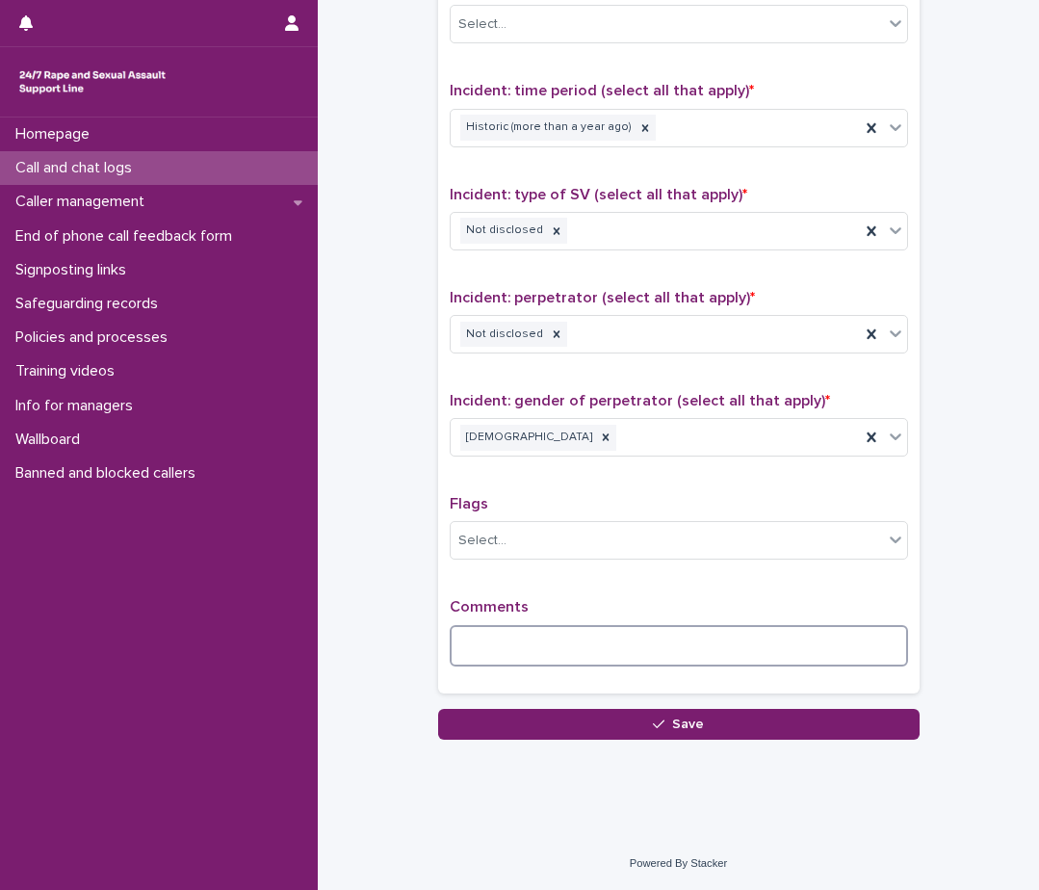
click at [532, 660] on textarea at bounding box center [679, 645] width 458 height 41
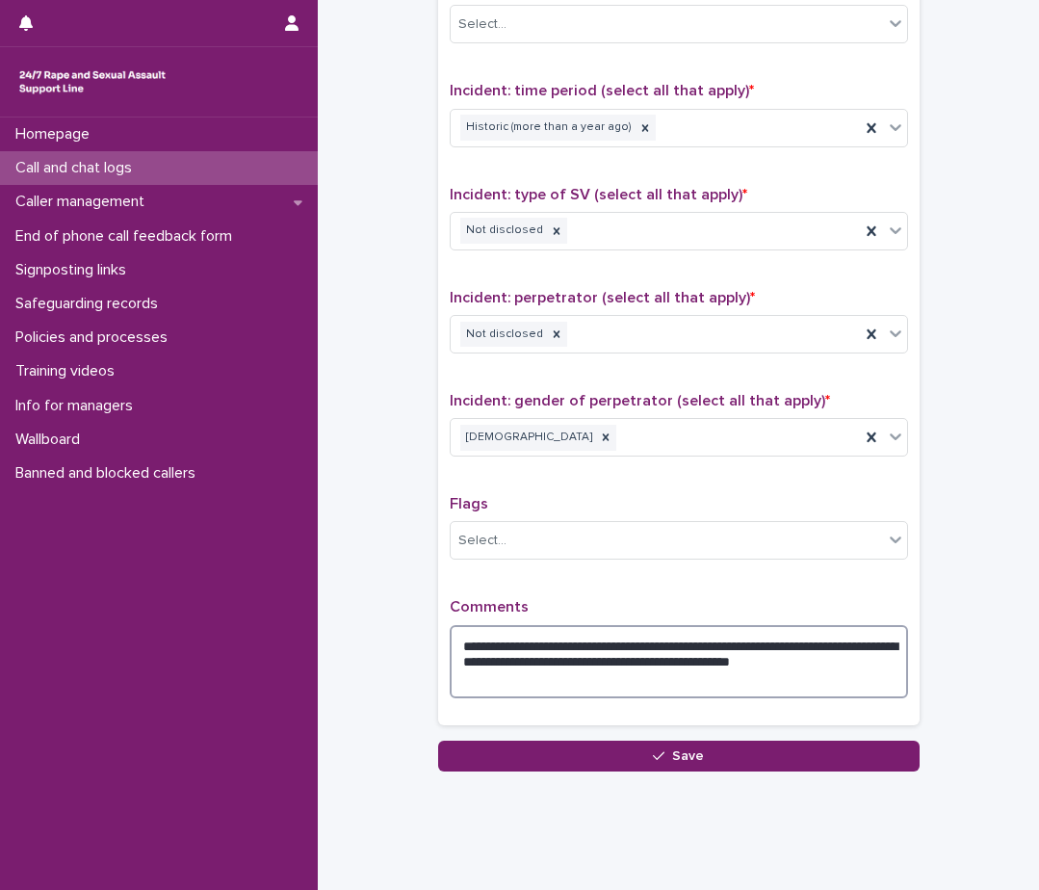
click at [477, 658] on textarea "**********" at bounding box center [679, 661] width 458 height 73
click at [563, 664] on textarea "**********" at bounding box center [679, 661] width 458 height 73
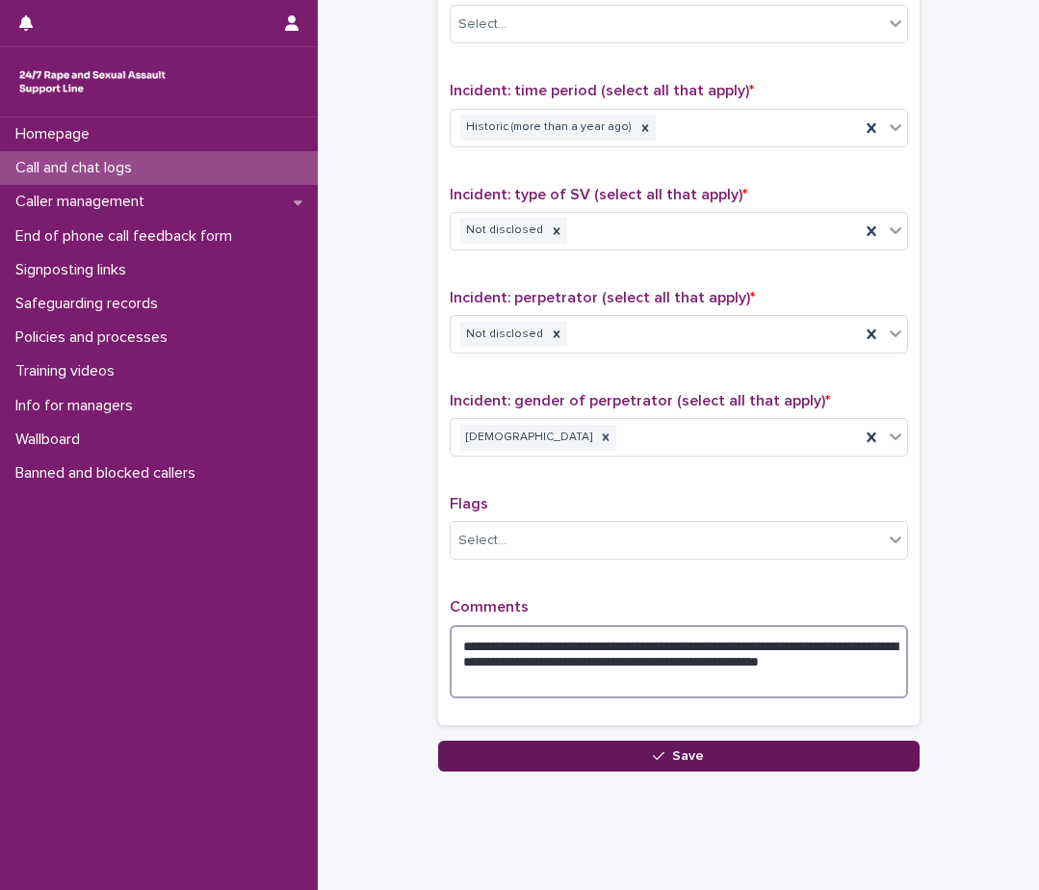
type textarea "**********"
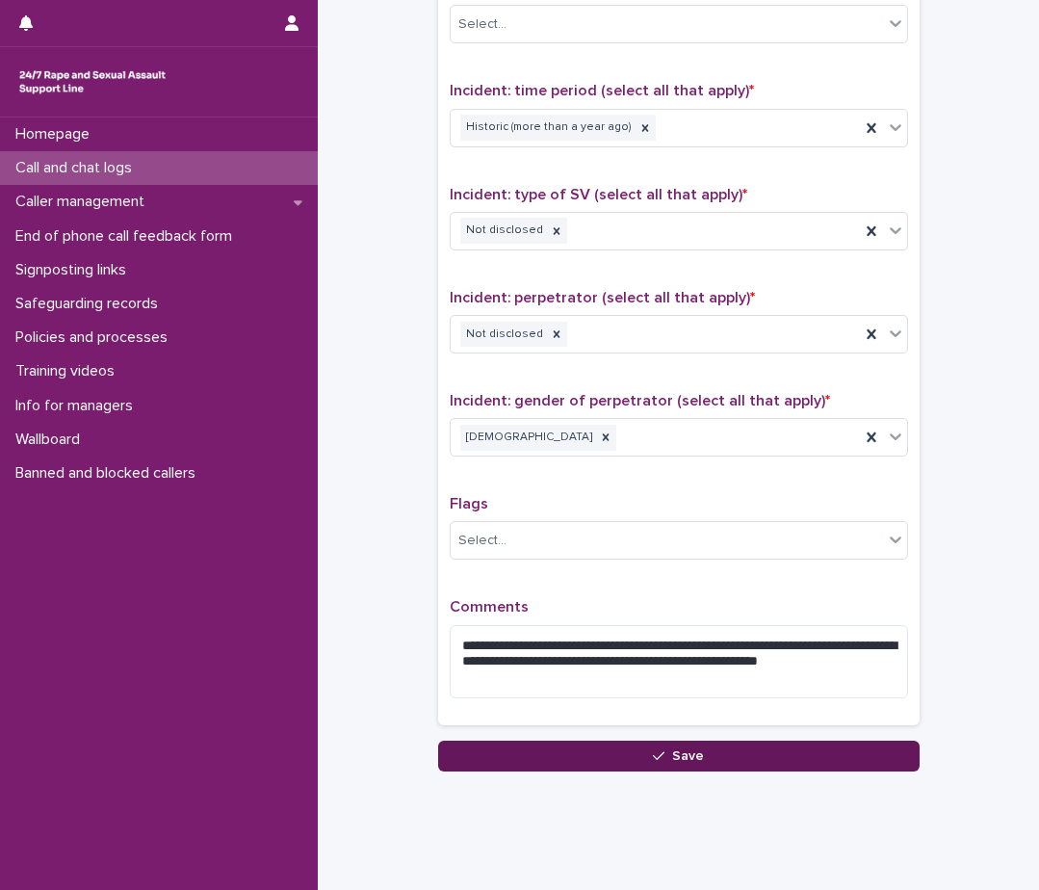
click at [551, 750] on button "Save" at bounding box center [679, 756] width 482 height 31
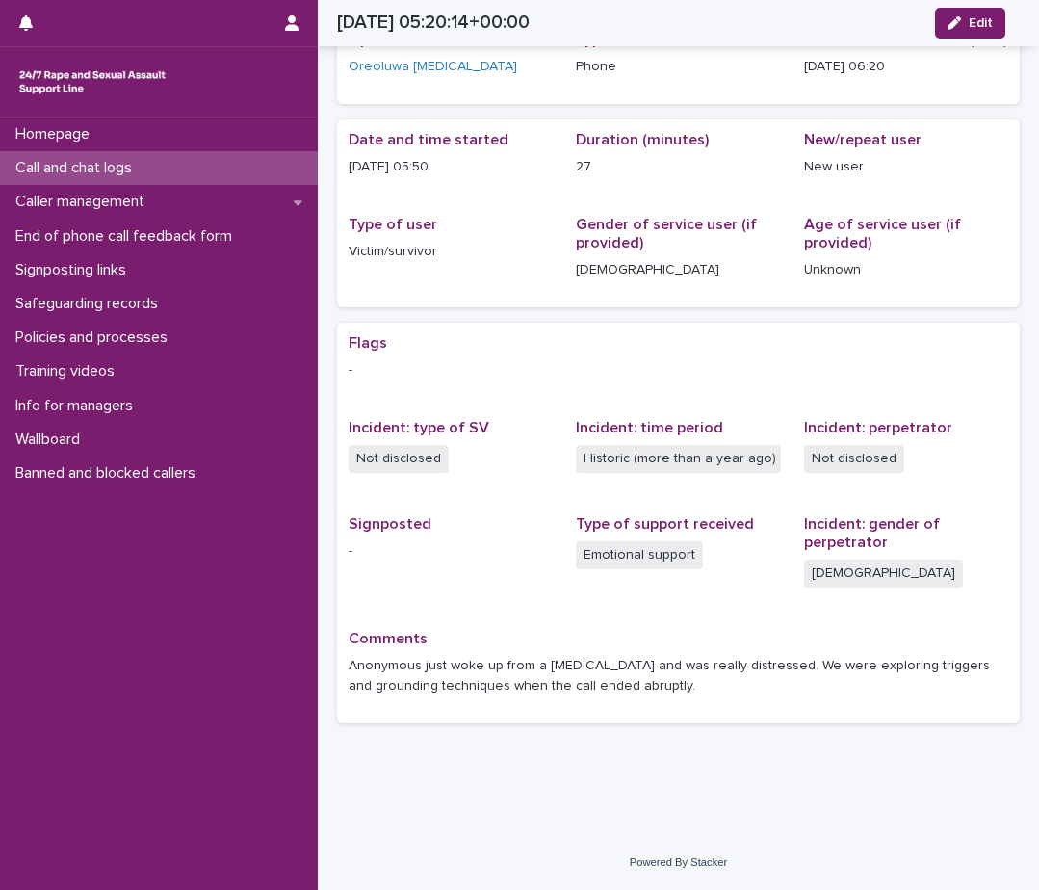
scroll to position [96, 0]
click at [151, 163] on div "Call and chat logs" at bounding box center [159, 168] width 318 height 34
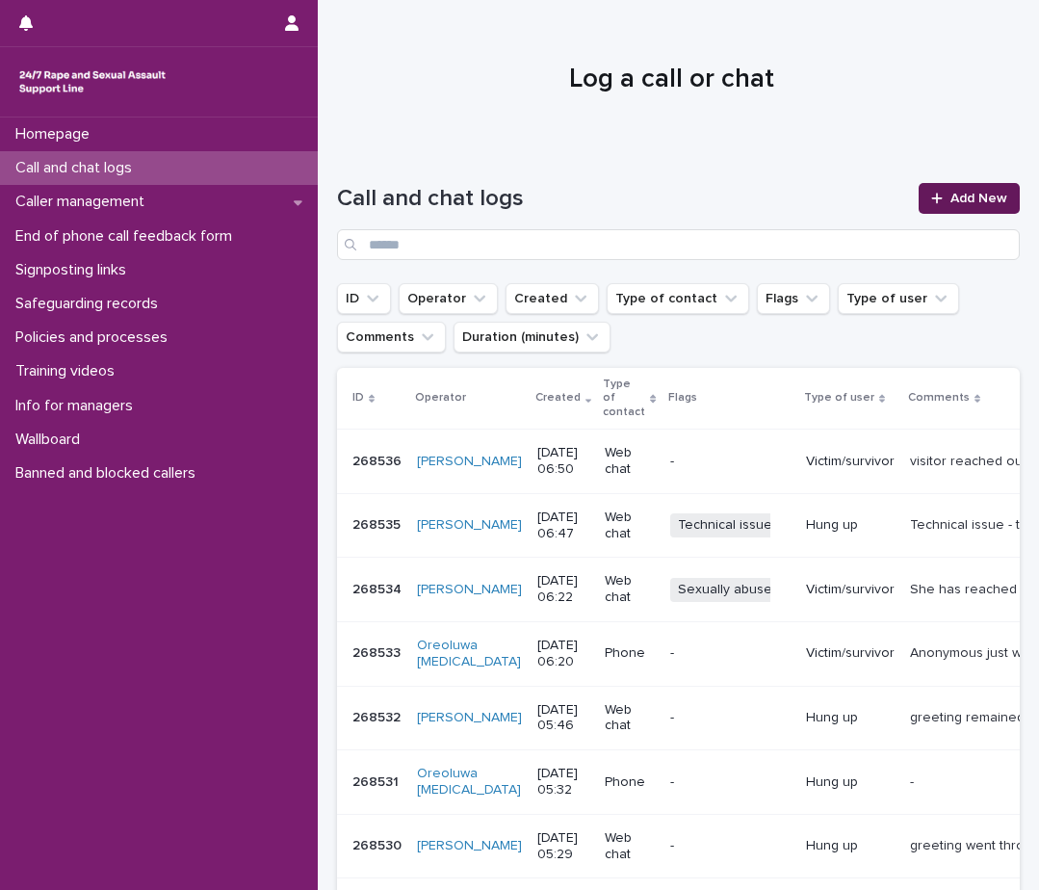
click at [941, 189] on link "Add New" at bounding box center [969, 198] width 101 height 31
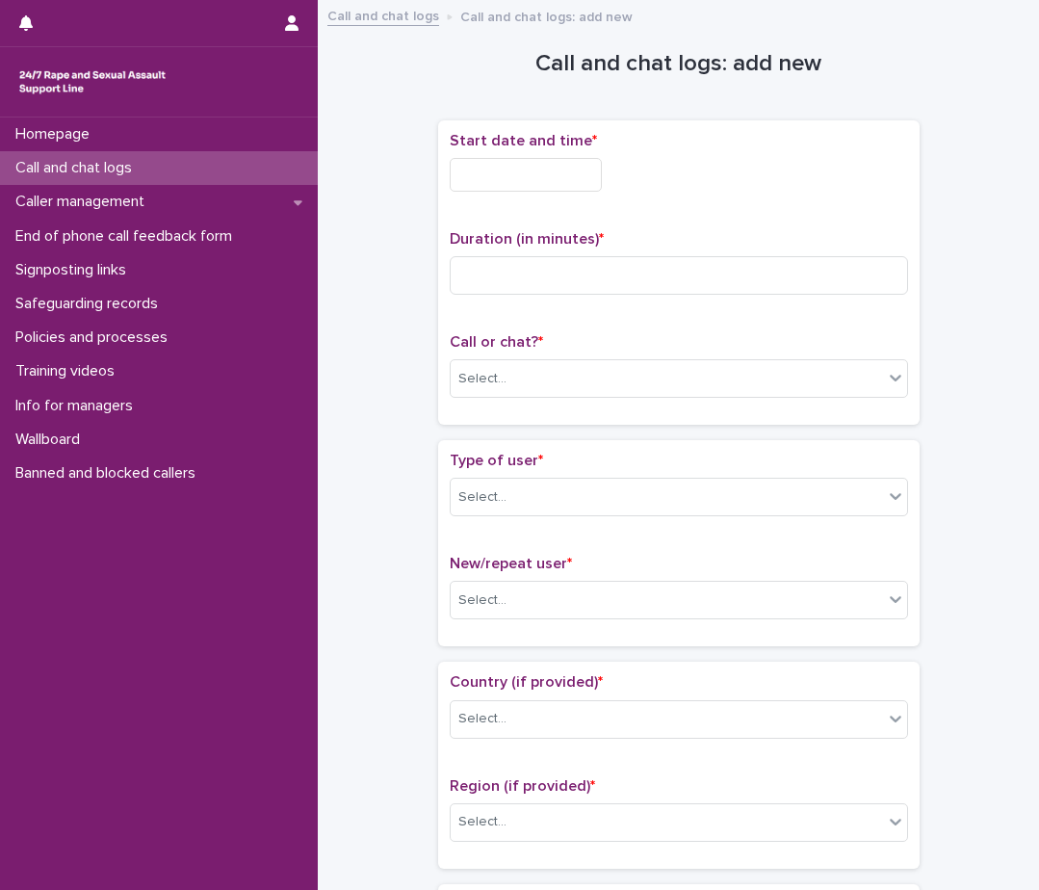
click at [515, 162] on input "text" at bounding box center [526, 175] width 152 height 34
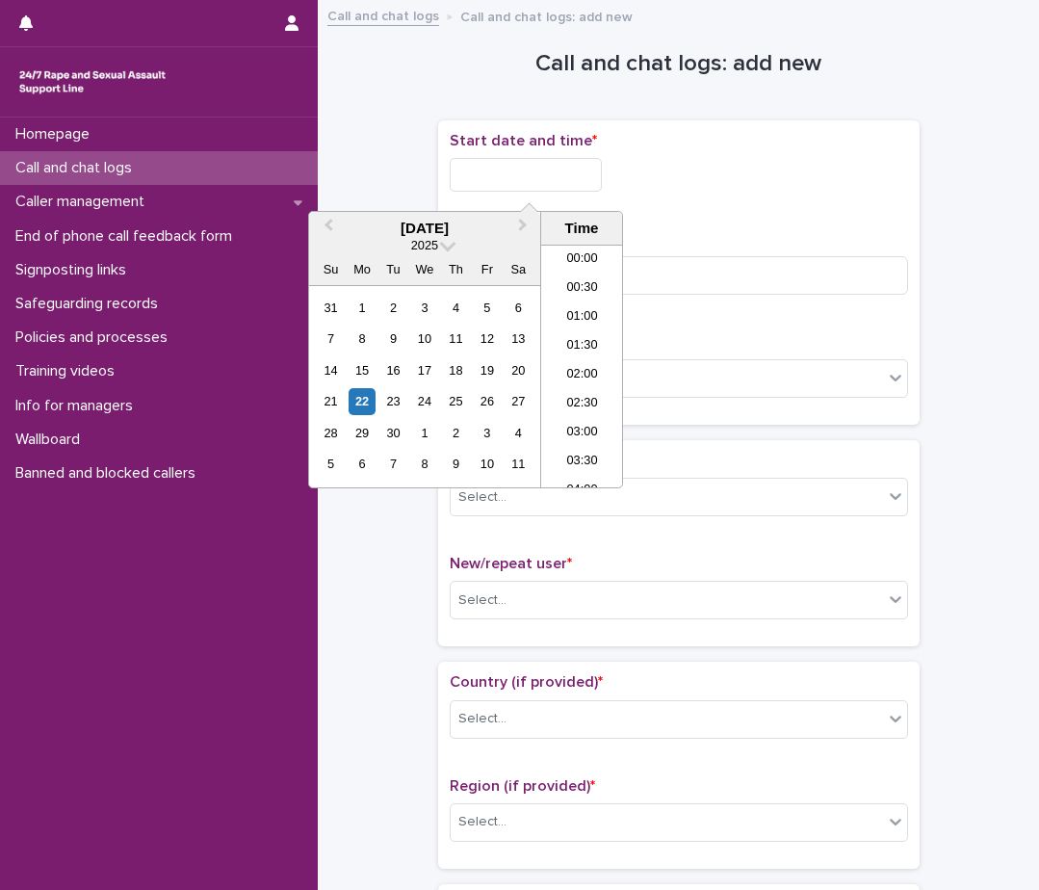
scroll to position [270, 0]
click at [580, 358] on li "06:30" at bounding box center [582, 366] width 82 height 29
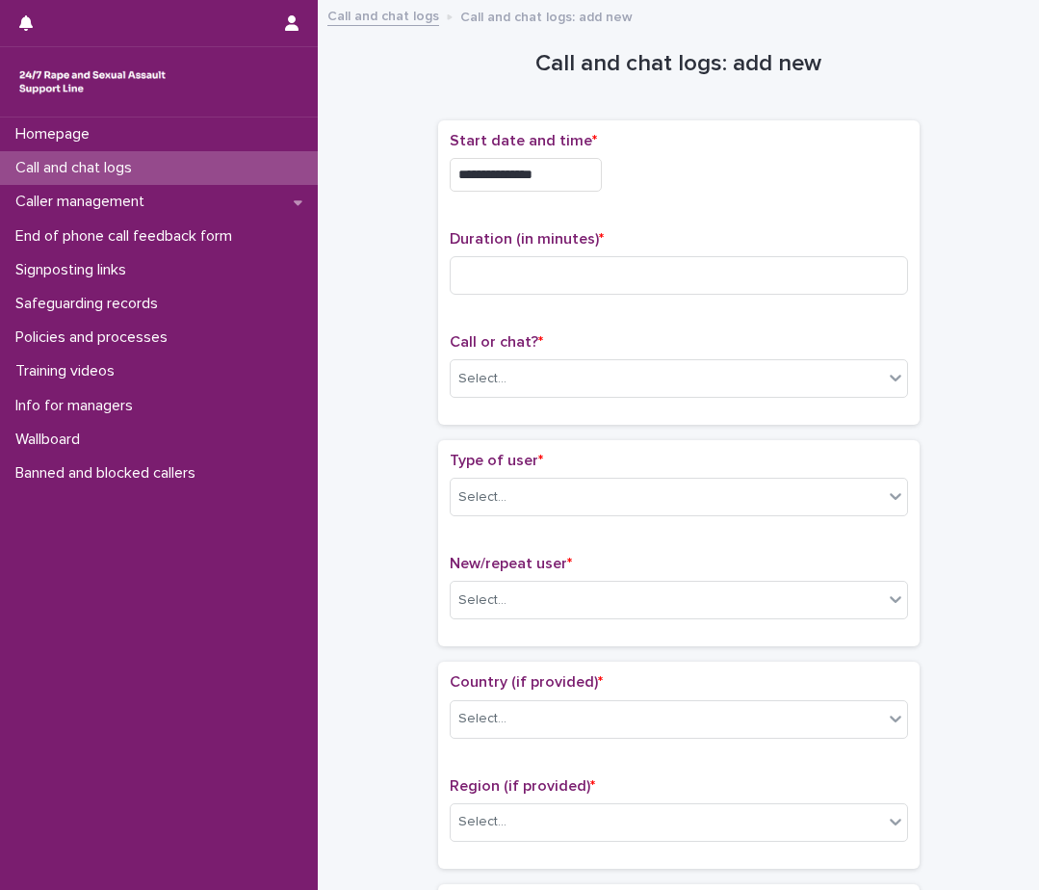
click at [562, 165] on input "**********" at bounding box center [526, 175] width 152 height 34
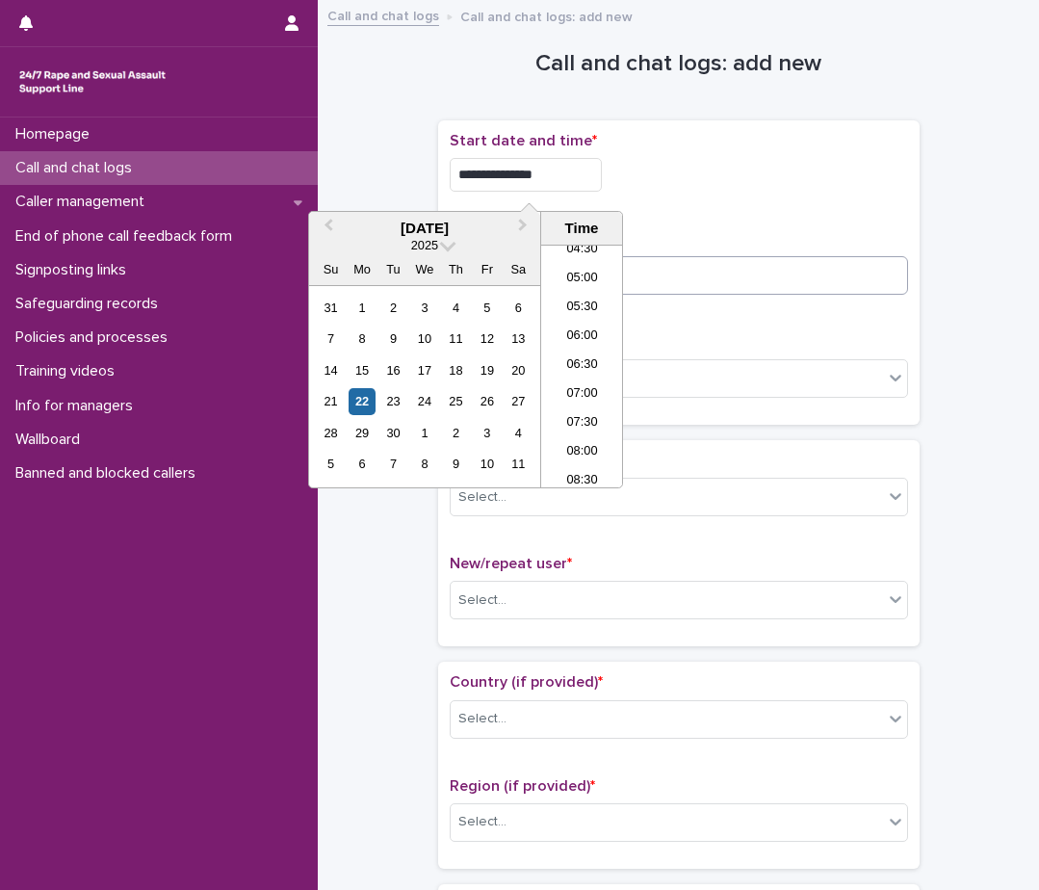
type input "**********"
click at [748, 286] on input at bounding box center [679, 275] width 458 height 39
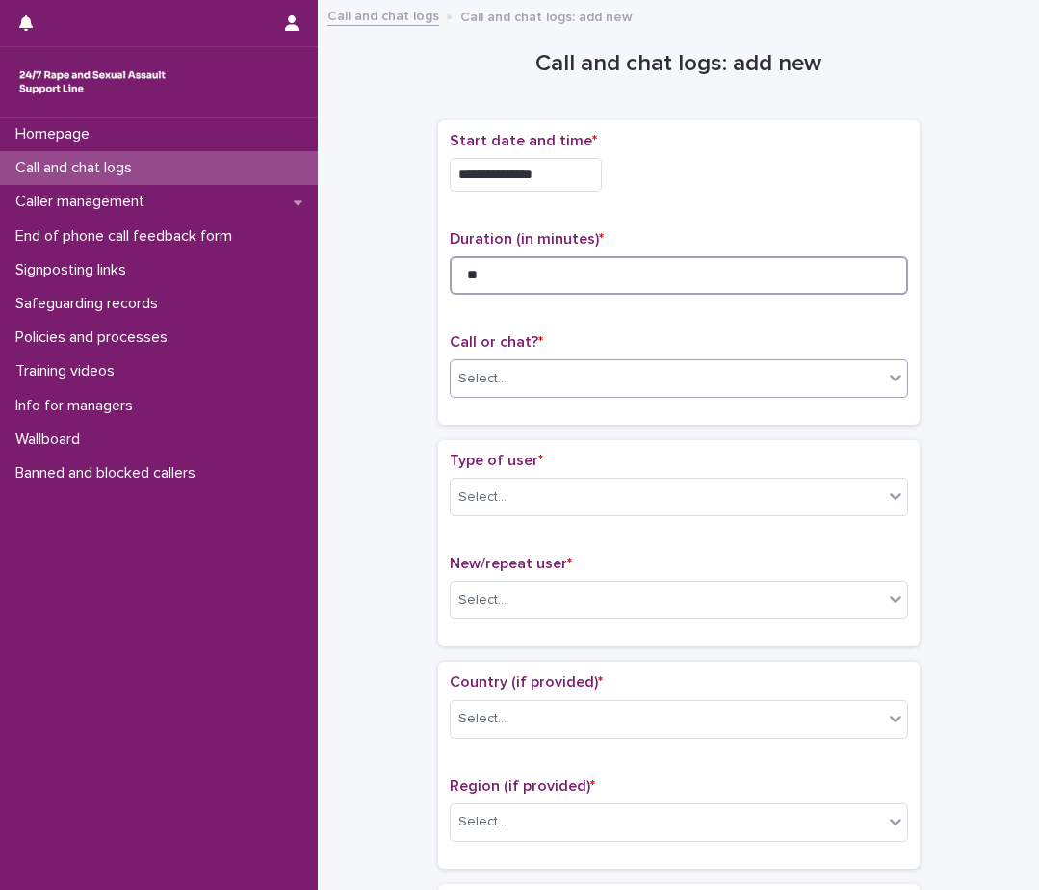
type input "**"
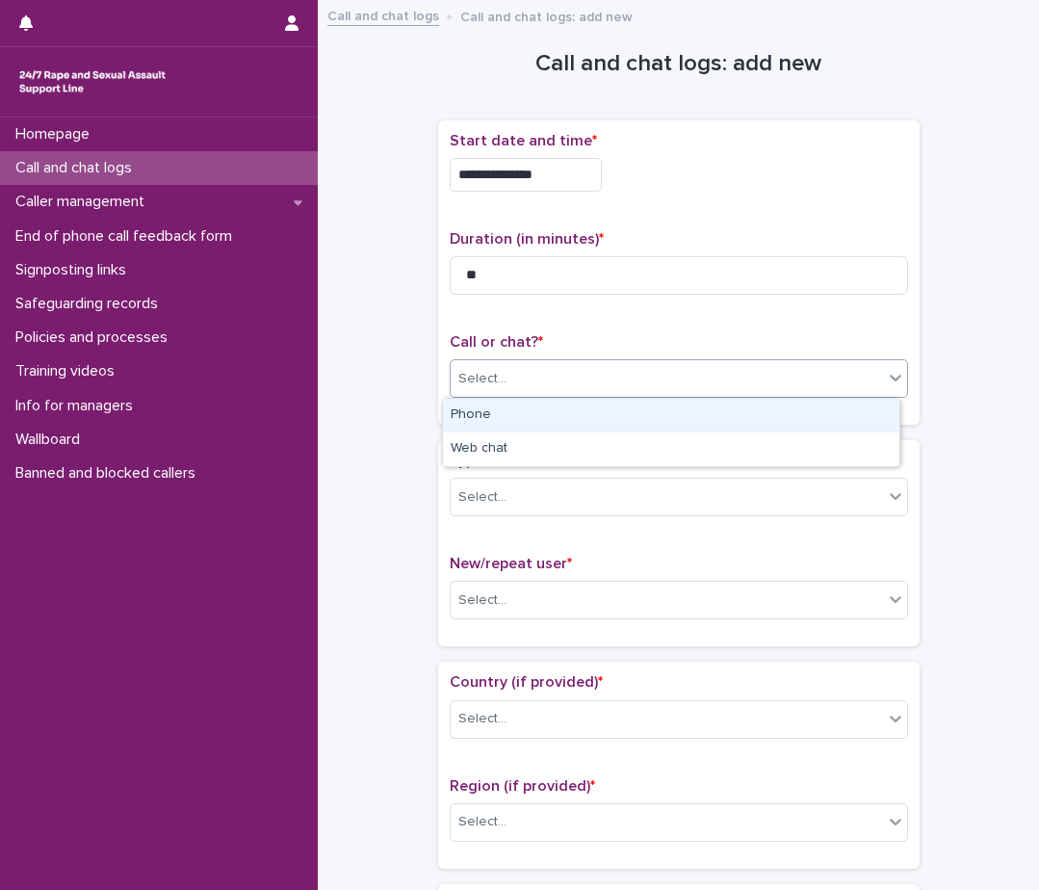
click at [656, 371] on div "Select..." at bounding box center [667, 379] width 432 height 32
click at [637, 418] on div "Phone" at bounding box center [671, 416] width 457 height 34
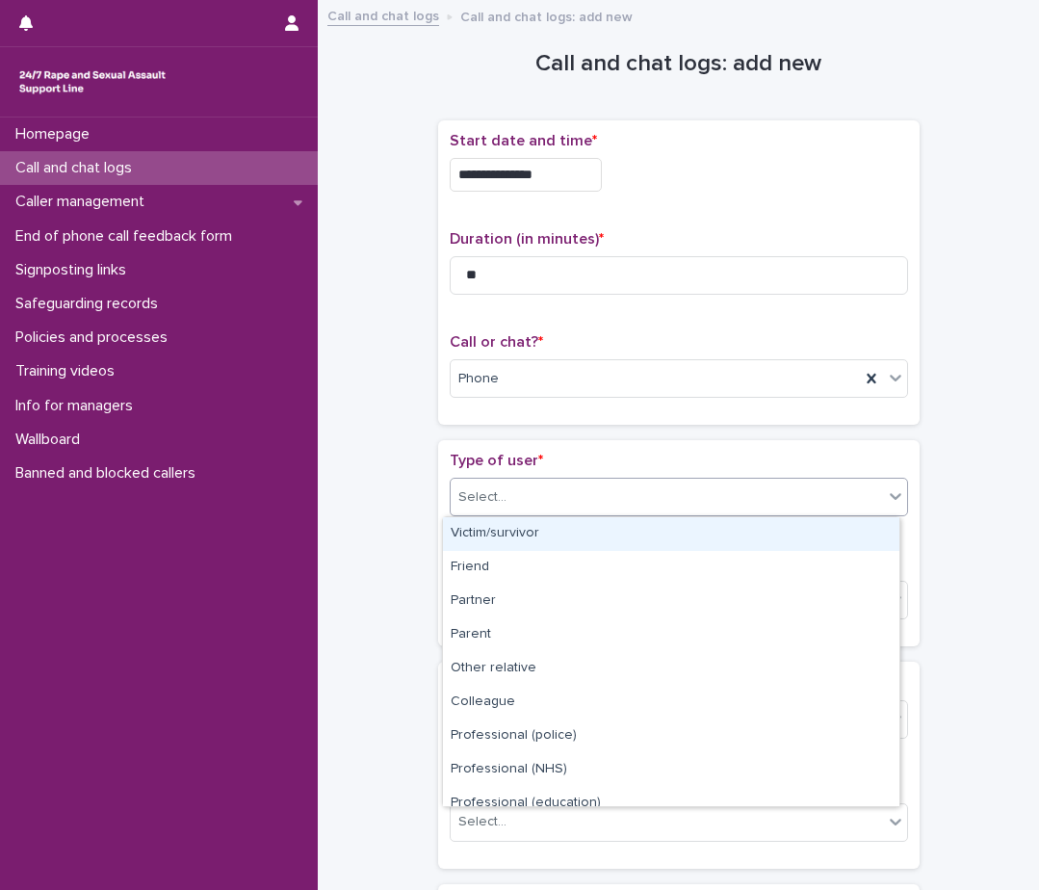
click at [593, 510] on div "Select..." at bounding box center [667, 498] width 432 height 32
click at [579, 540] on div "Victim/survivor" at bounding box center [671, 534] width 457 height 34
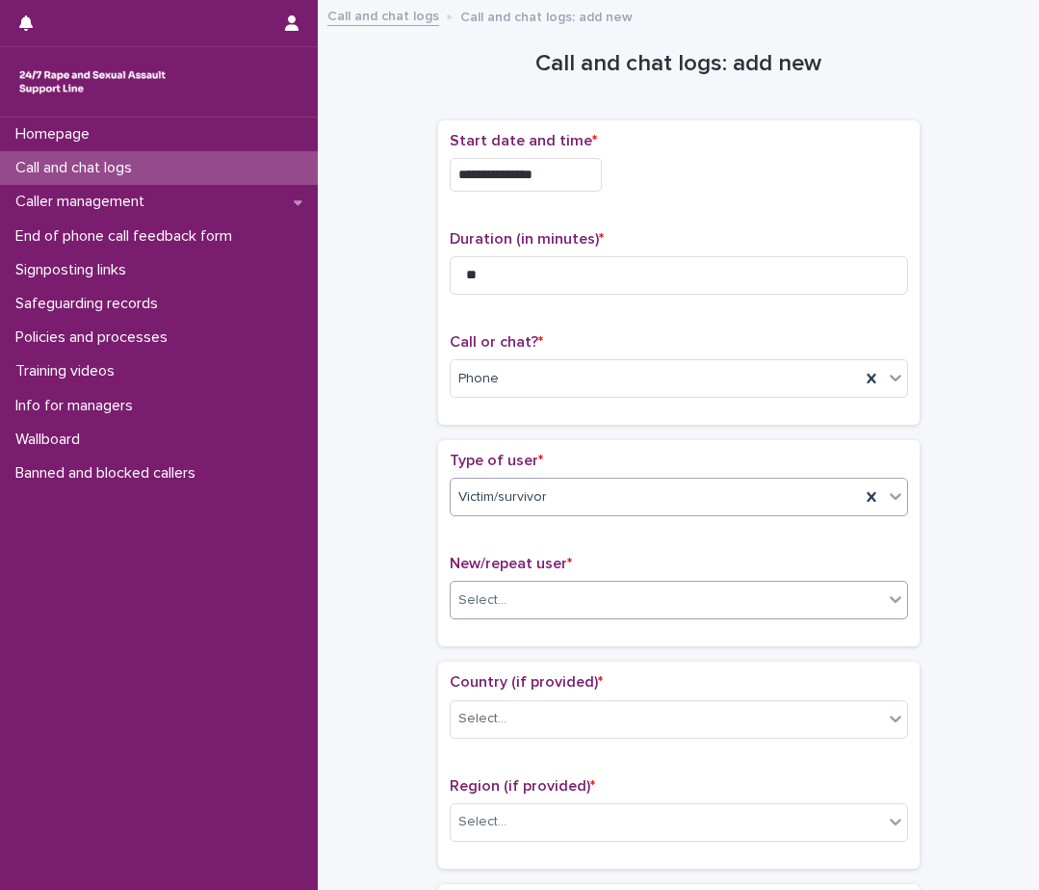
click at [536, 588] on div "Select..." at bounding box center [667, 601] width 432 height 32
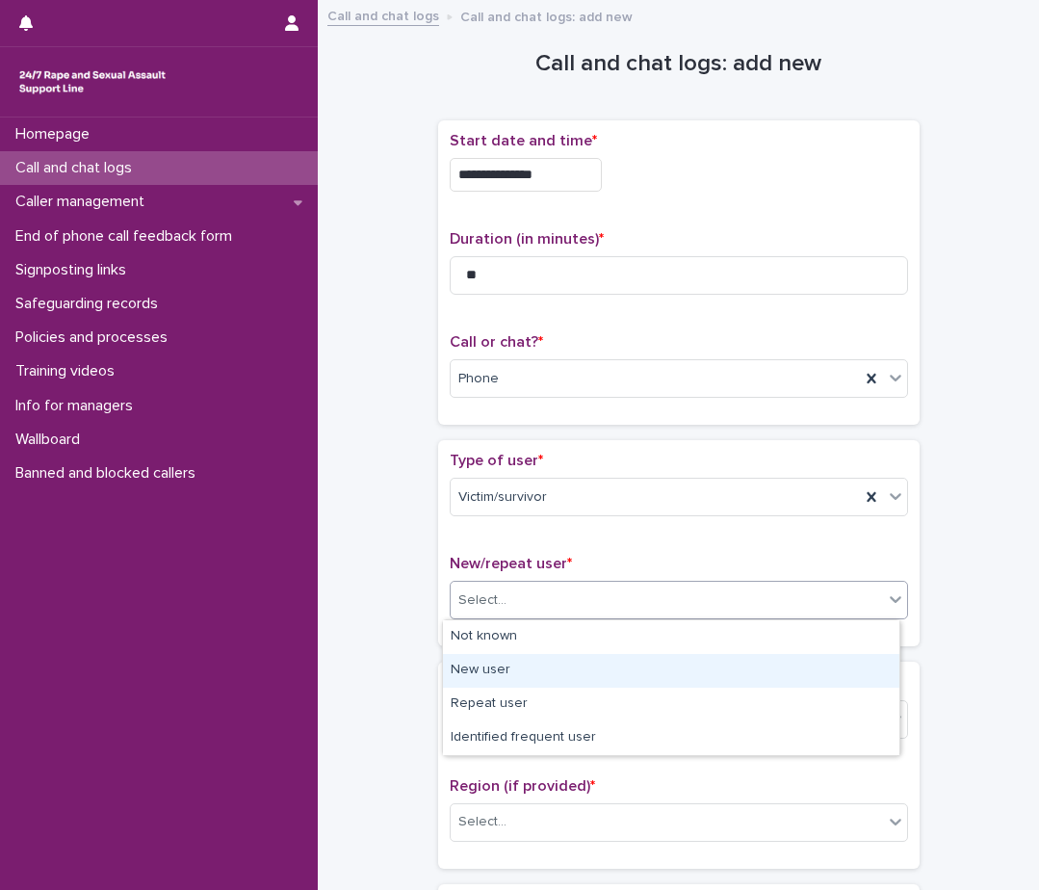
click at [495, 681] on div "New user" at bounding box center [671, 671] width 457 height 34
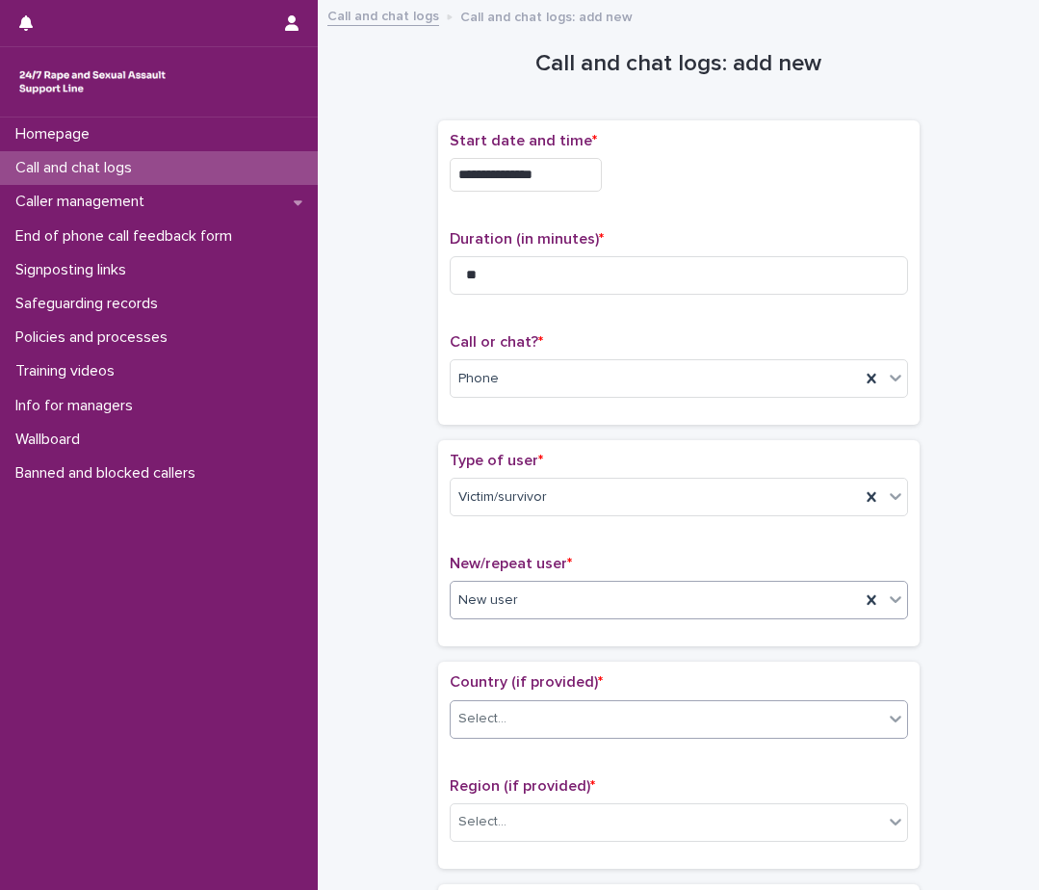
click at [497, 724] on div "Select..." at bounding box center [667, 719] width 432 height 32
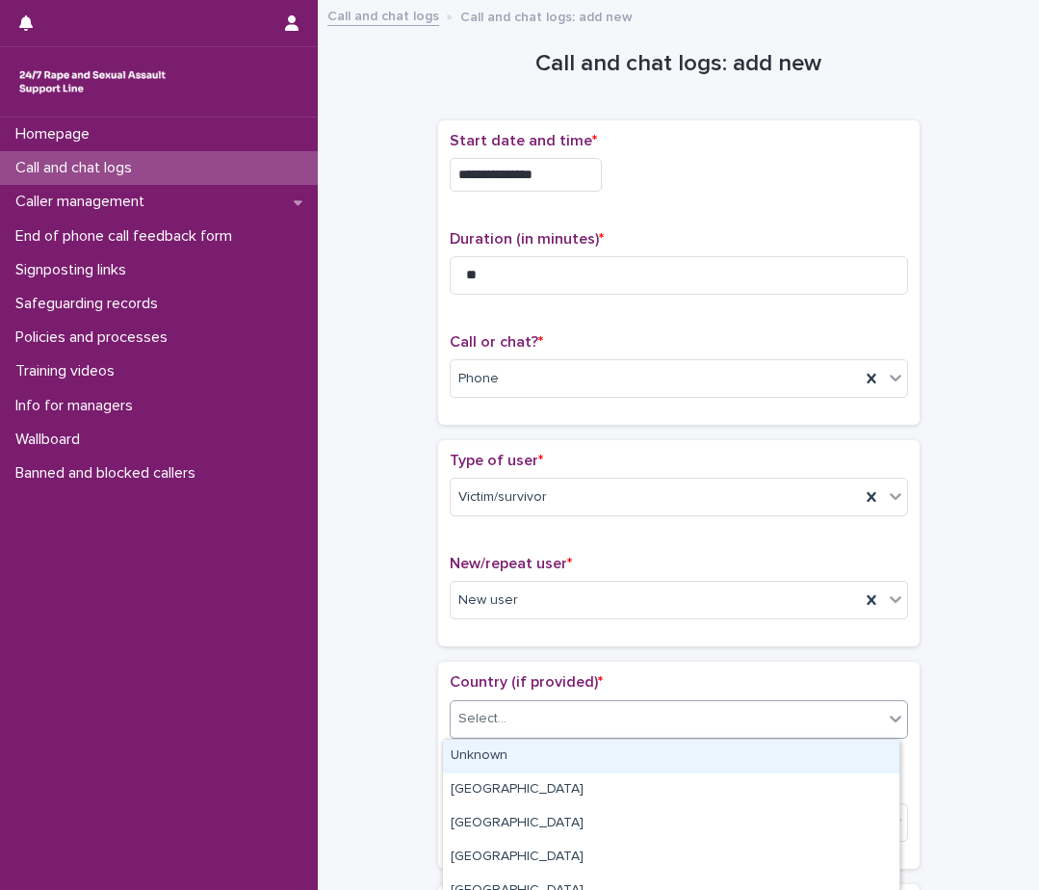
click at [503, 769] on div "Unknown" at bounding box center [671, 757] width 457 height 34
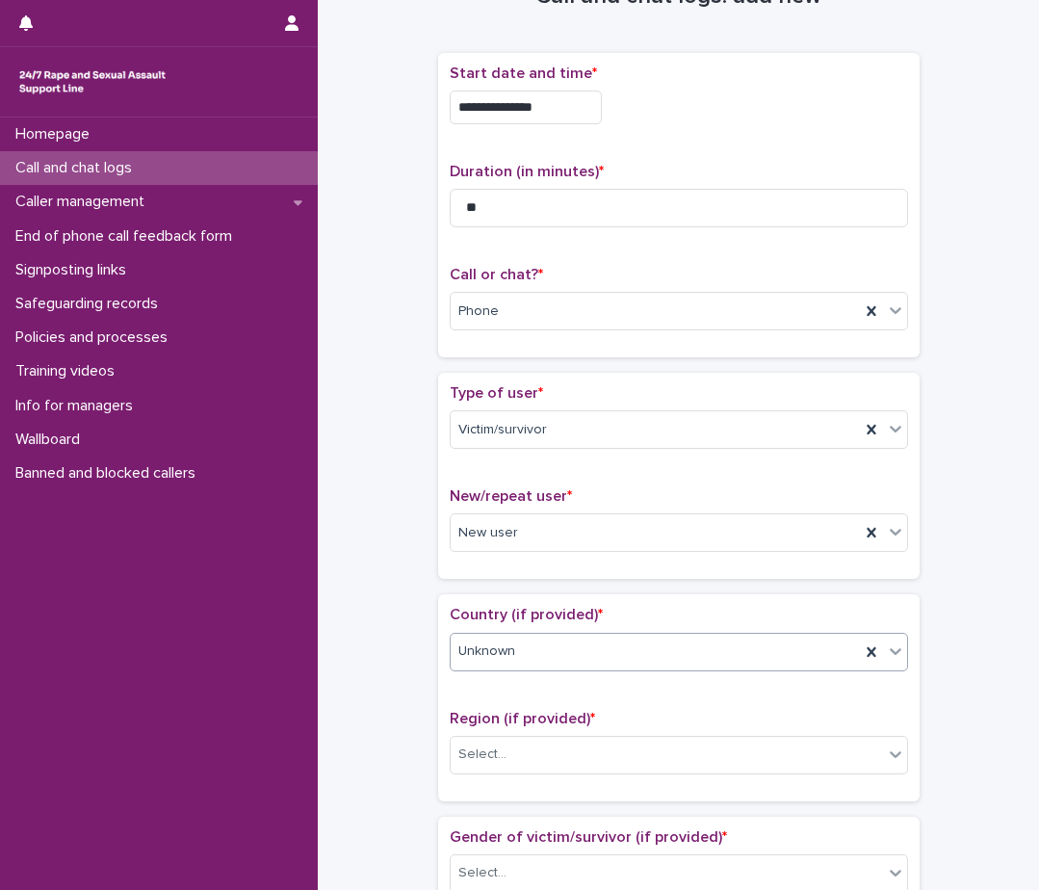
scroll to position [193, 0]
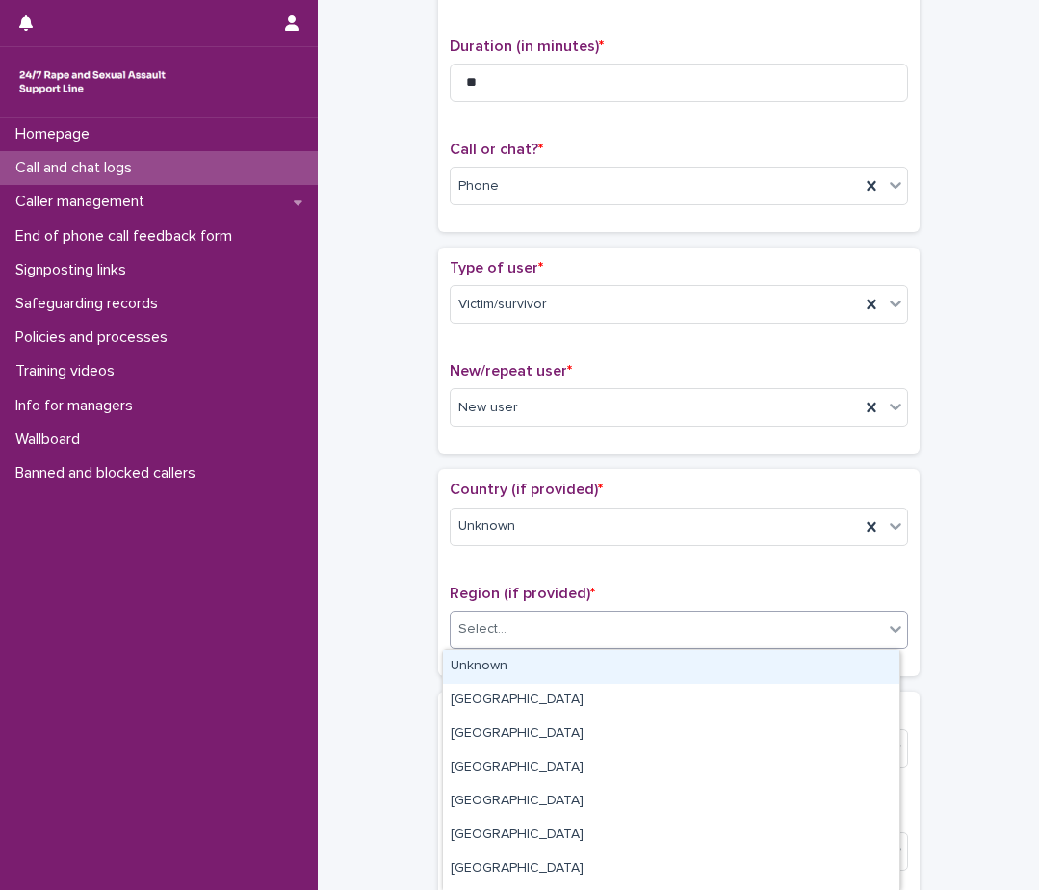
click at [536, 639] on div "Select..." at bounding box center [667, 630] width 432 height 32
click at [533, 661] on div "Unknown" at bounding box center [671, 667] width 457 height 34
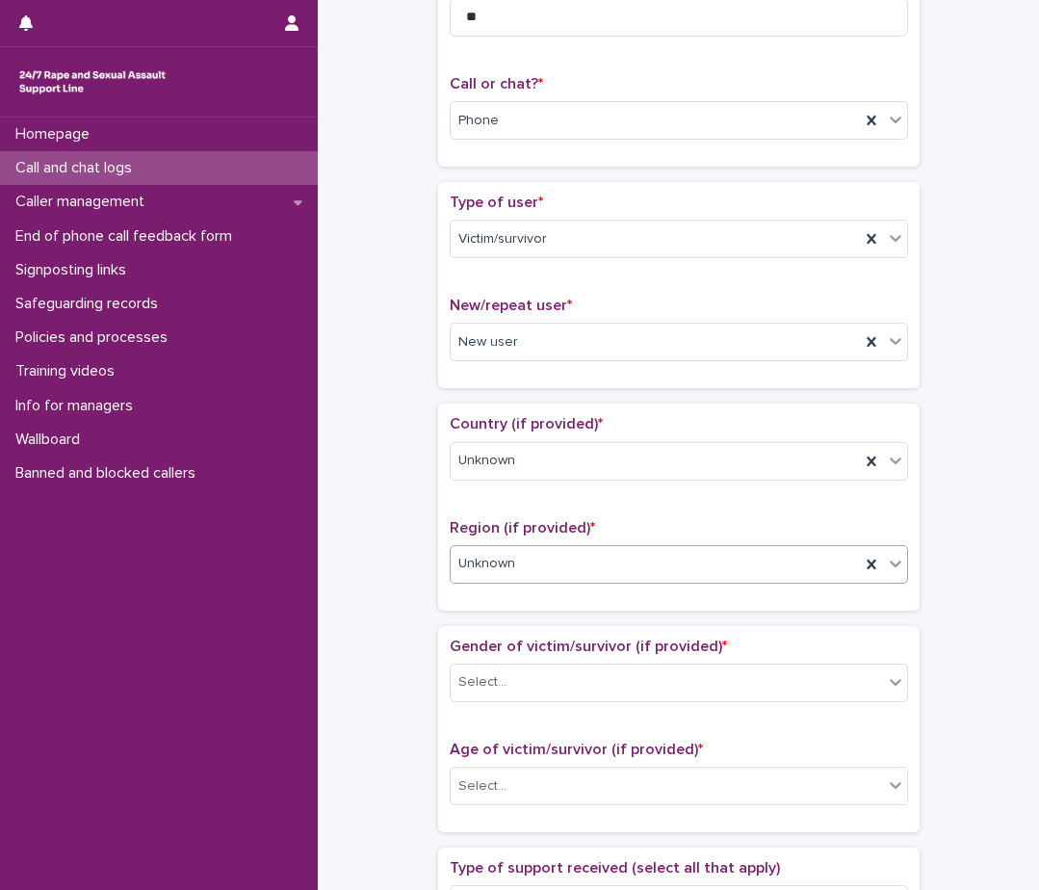
scroll to position [289, 0]
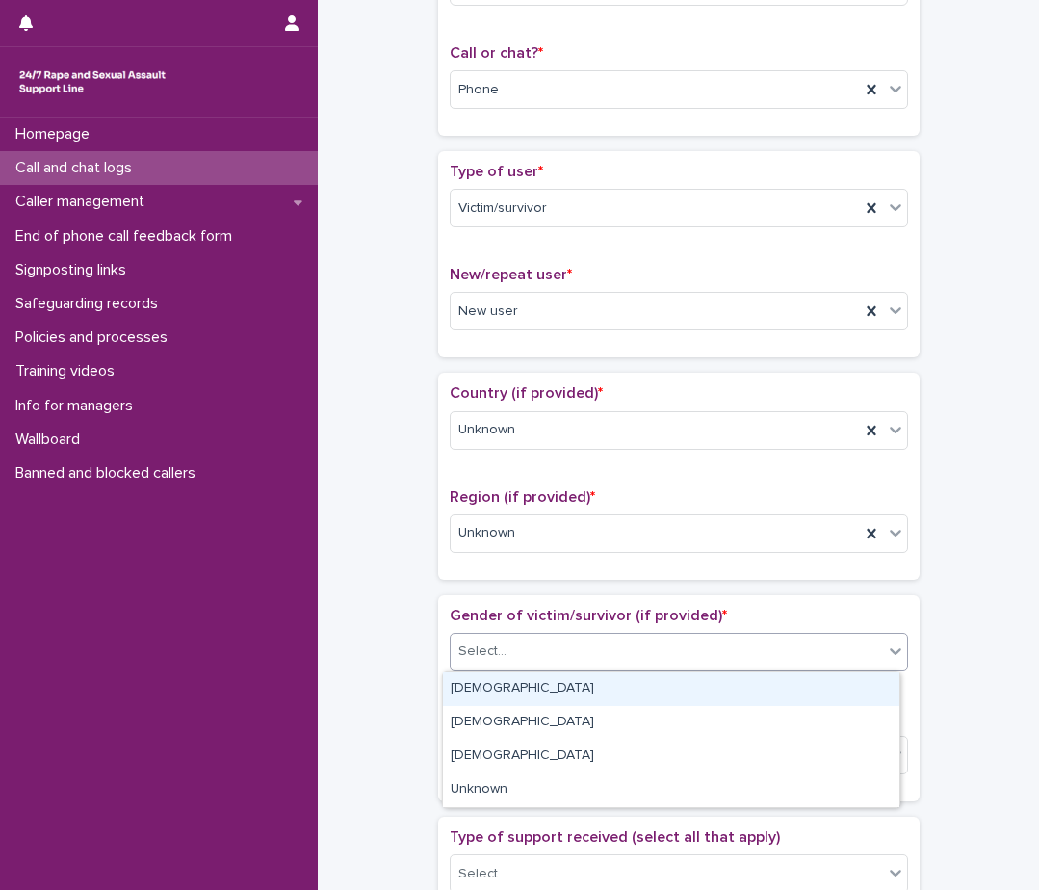
click at [549, 640] on div "Select..." at bounding box center [667, 652] width 432 height 32
click at [531, 689] on div "[DEMOGRAPHIC_DATA]" at bounding box center [671, 689] width 457 height 34
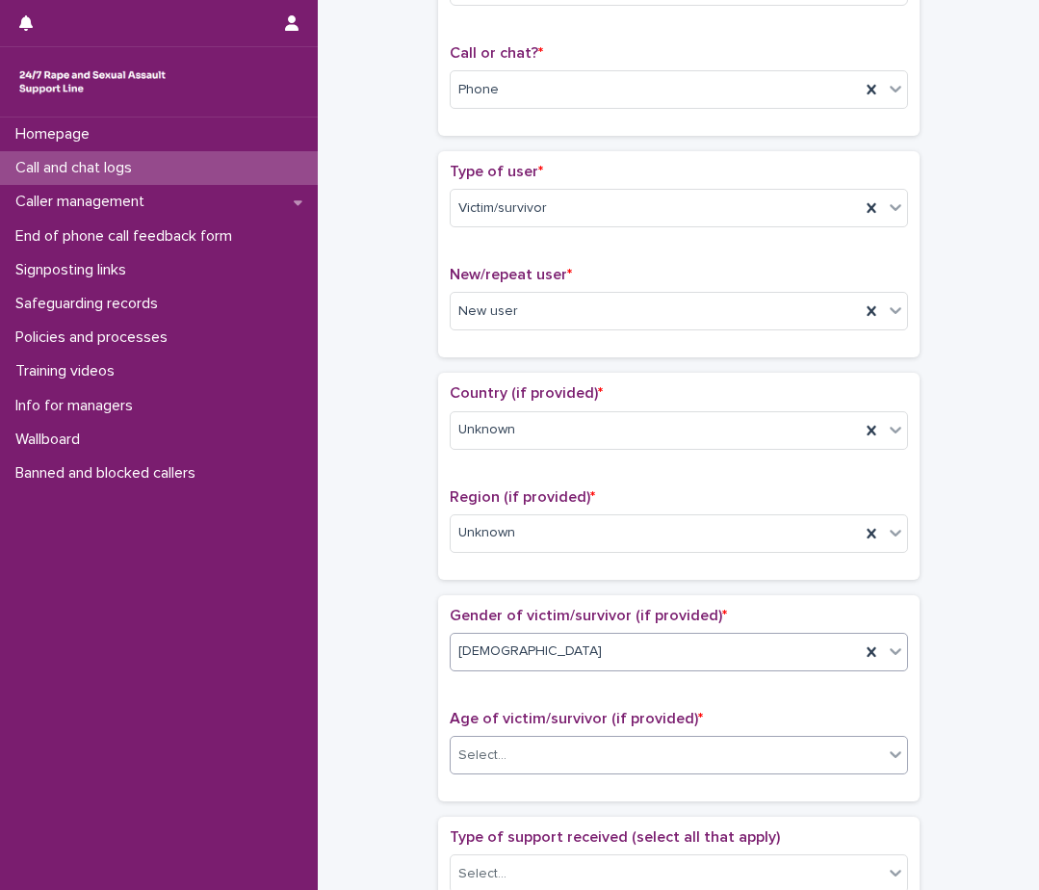
click at [536, 750] on div "Select..." at bounding box center [667, 756] width 432 height 32
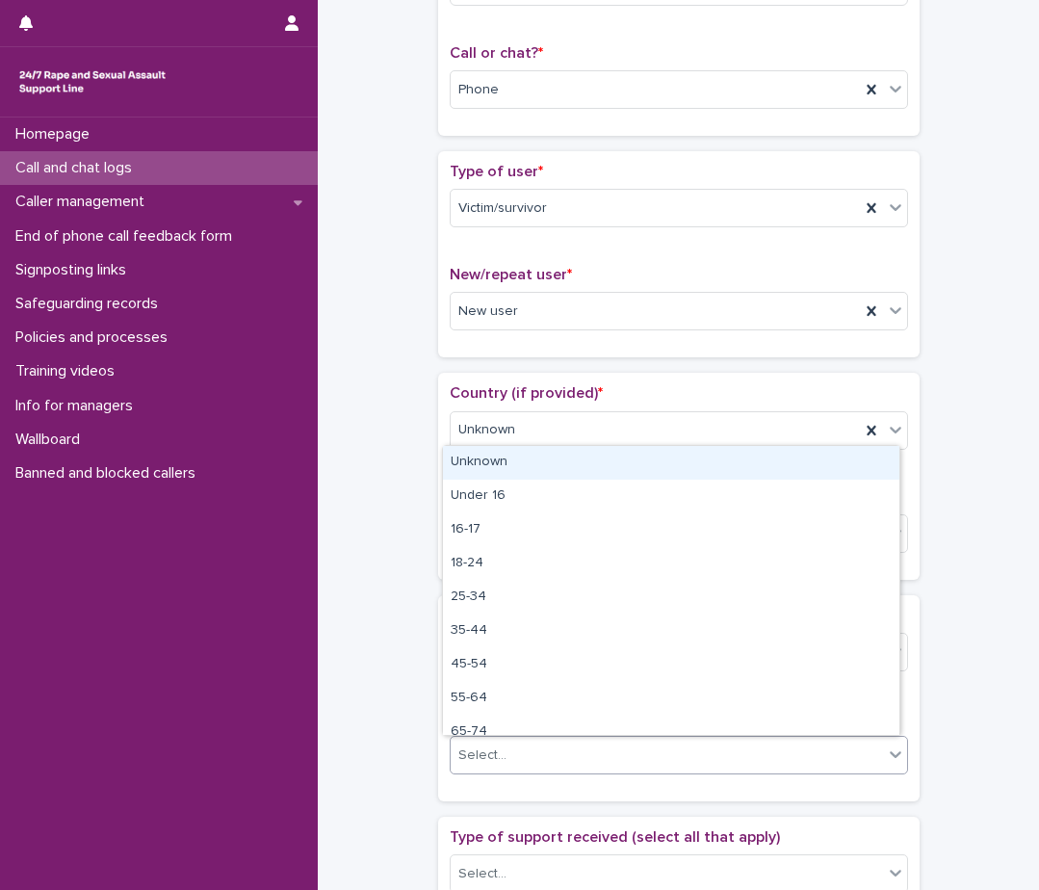
click at [582, 474] on div "Unknown" at bounding box center [671, 463] width 457 height 34
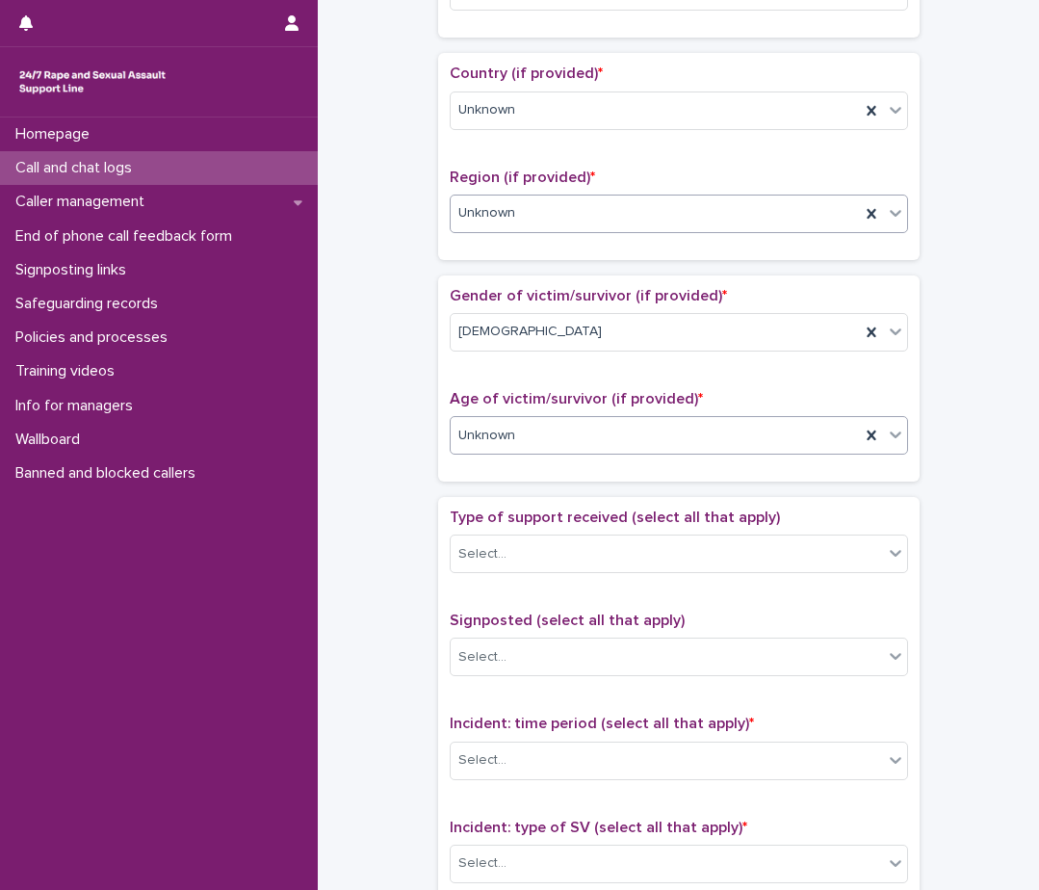
scroll to position [674, 0]
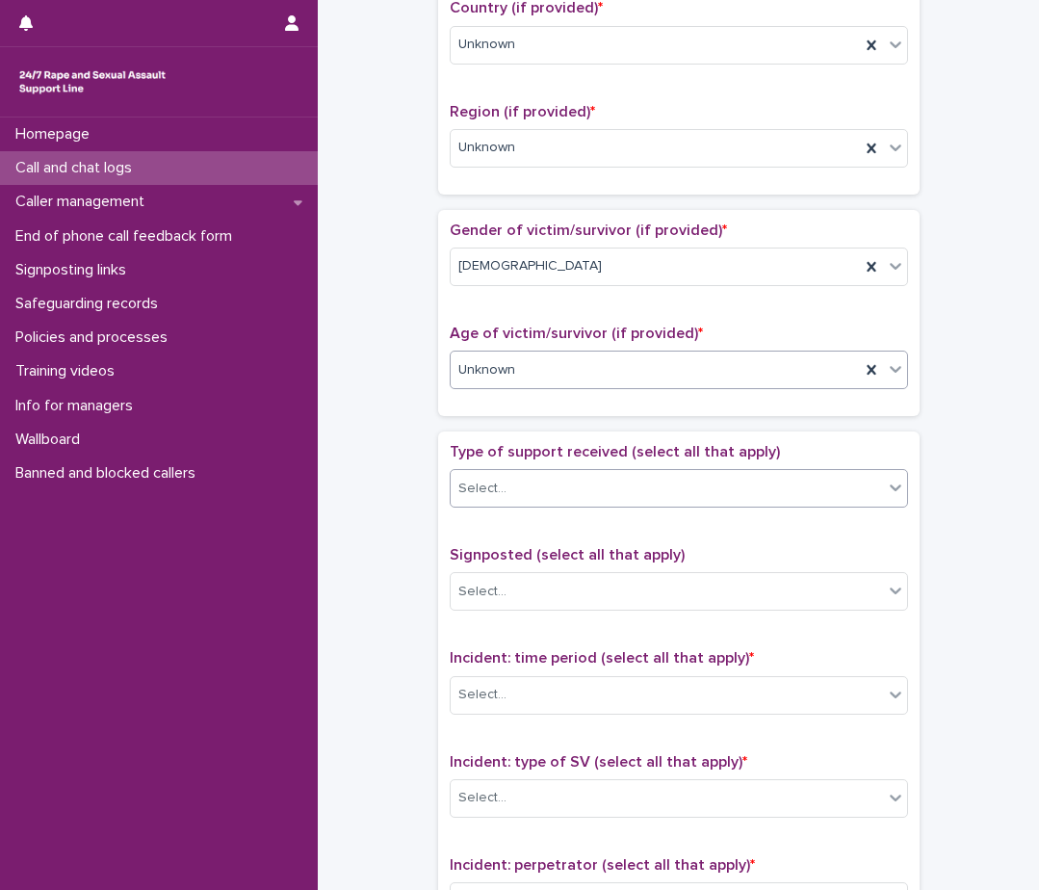
click at [575, 495] on div "Select..." at bounding box center [667, 489] width 432 height 32
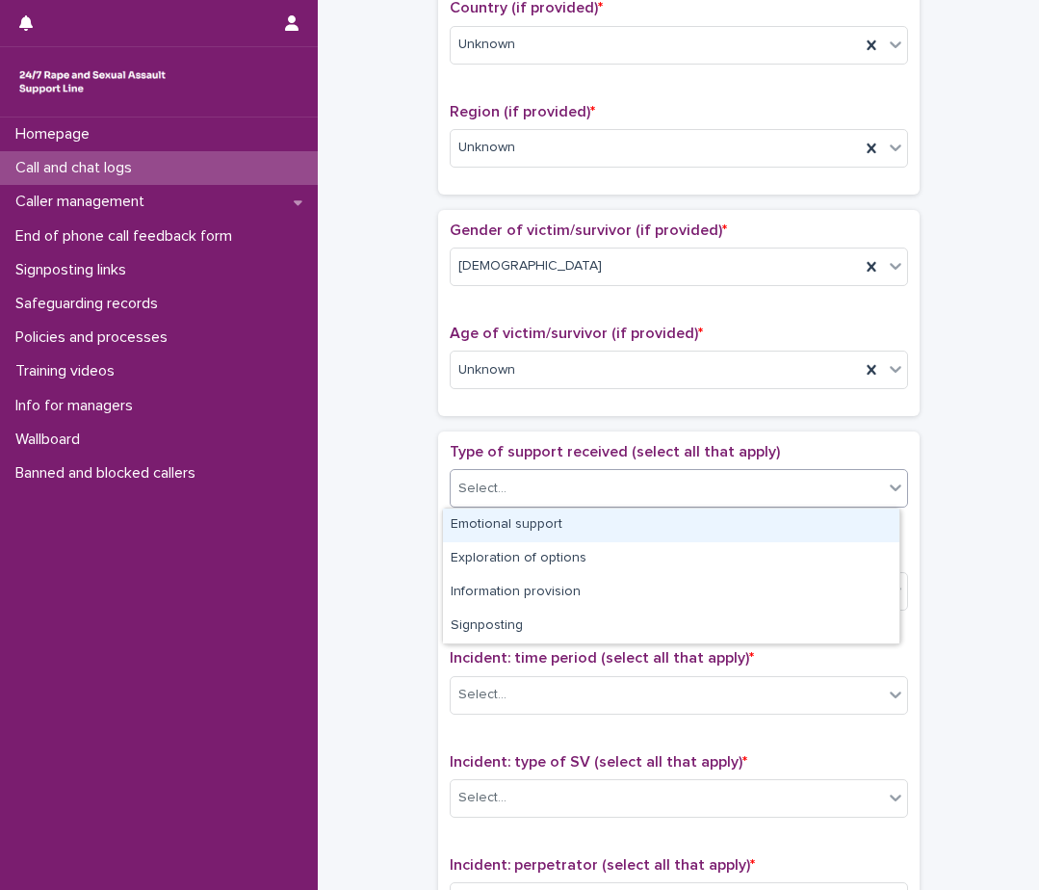
click at [560, 534] on div "Emotional support" at bounding box center [671, 526] width 457 height 34
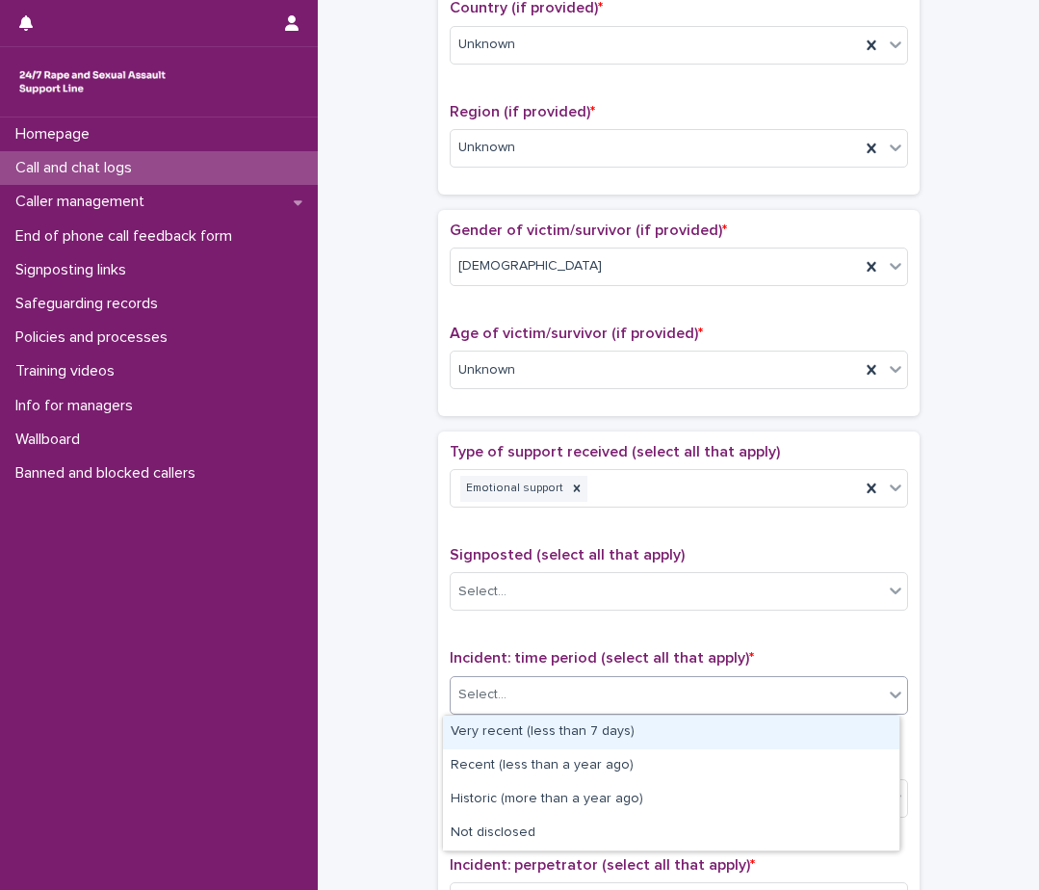
click at [526, 698] on div "Select..." at bounding box center [667, 695] width 432 height 32
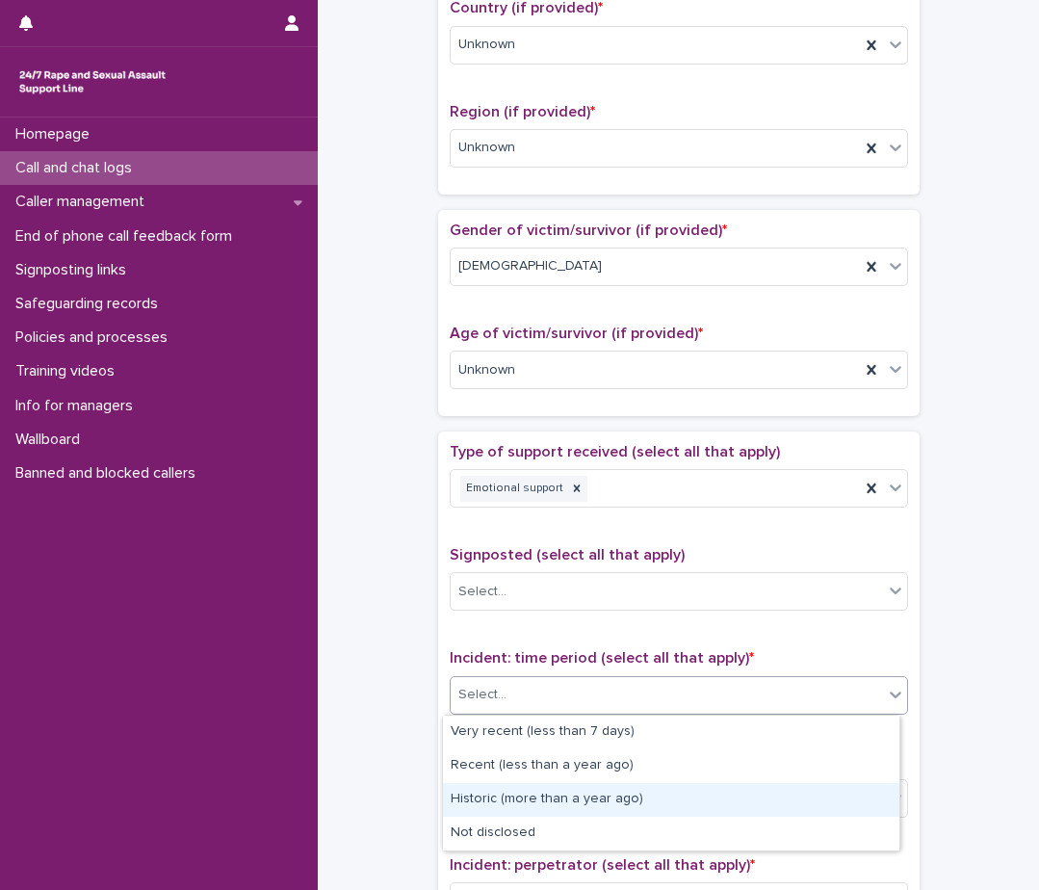
click at [524, 809] on div "Historic (more than a year ago)" at bounding box center [671, 800] width 457 height 34
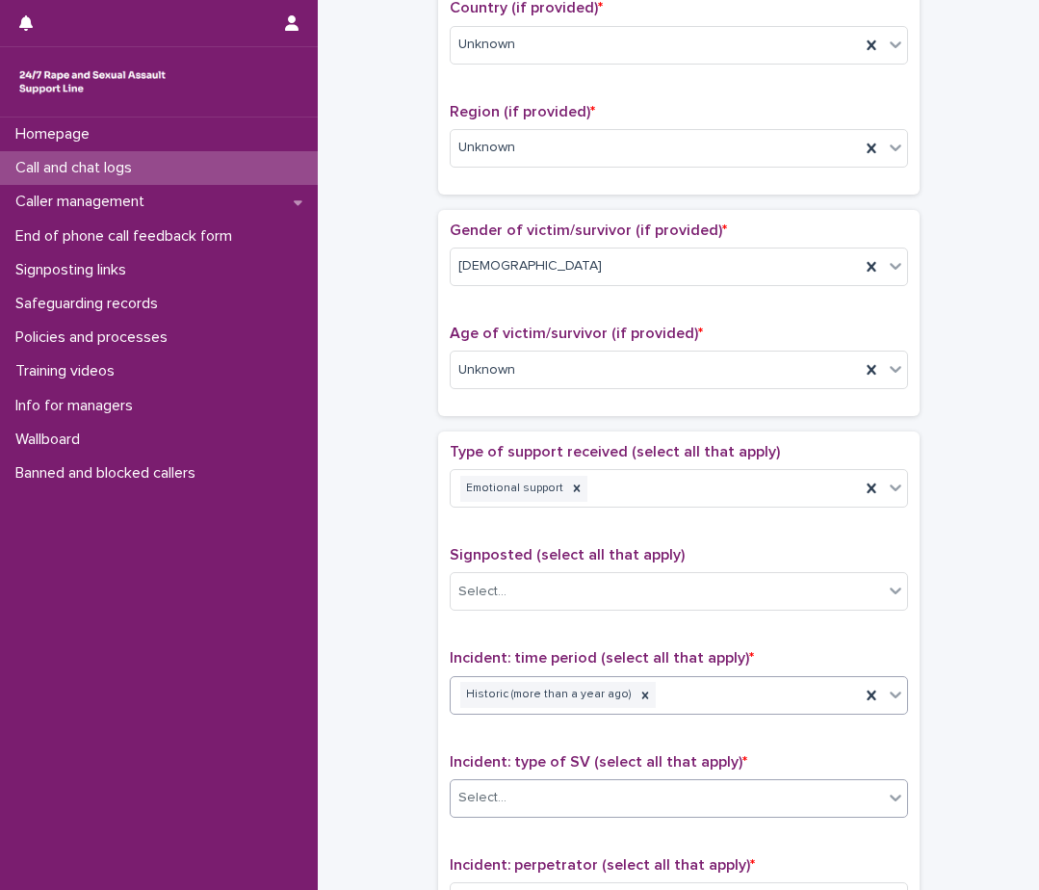
click at [516, 804] on div "Select..." at bounding box center [667, 798] width 432 height 32
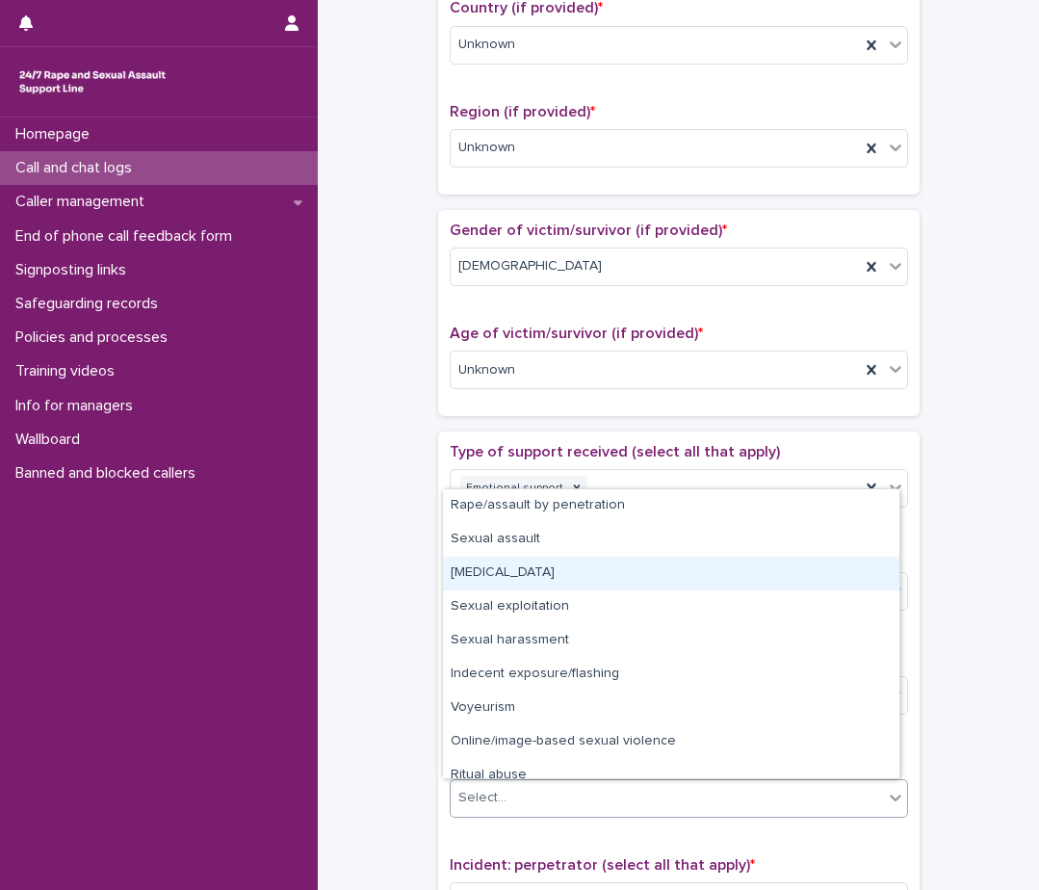
click at [560, 566] on div "[MEDICAL_DATA]" at bounding box center [671, 574] width 457 height 34
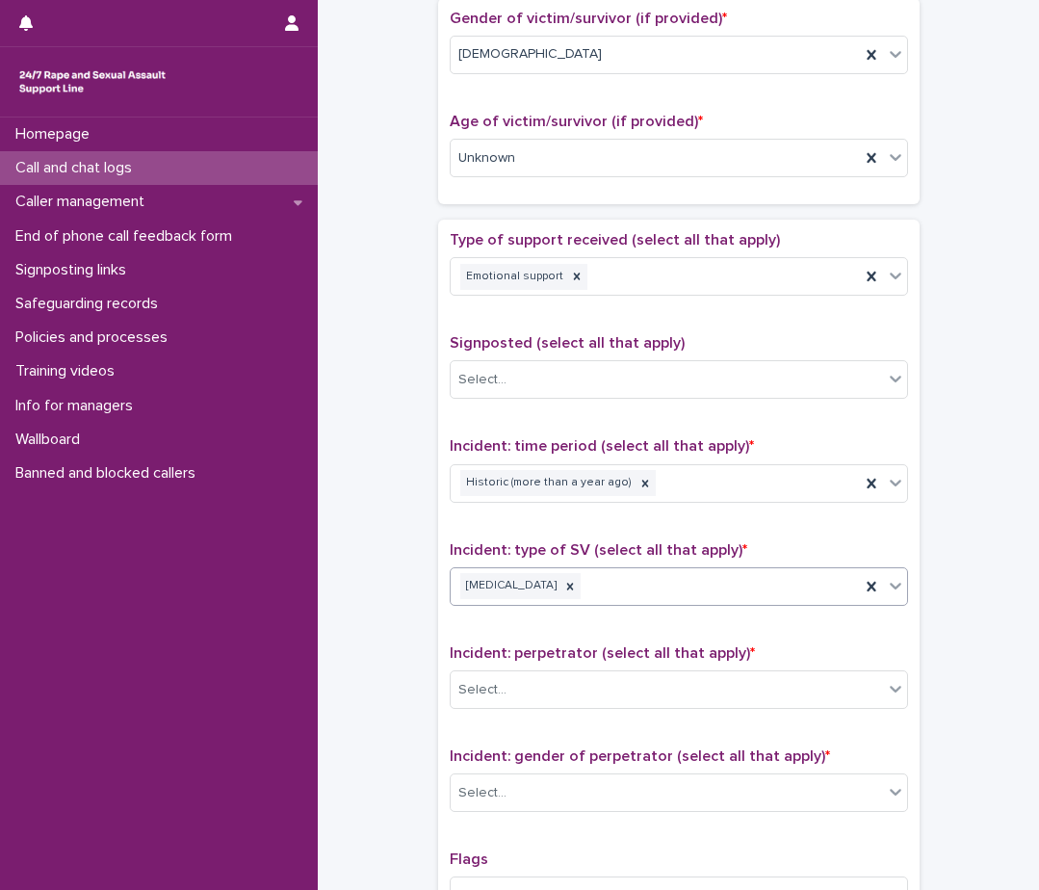
scroll to position [963, 0]
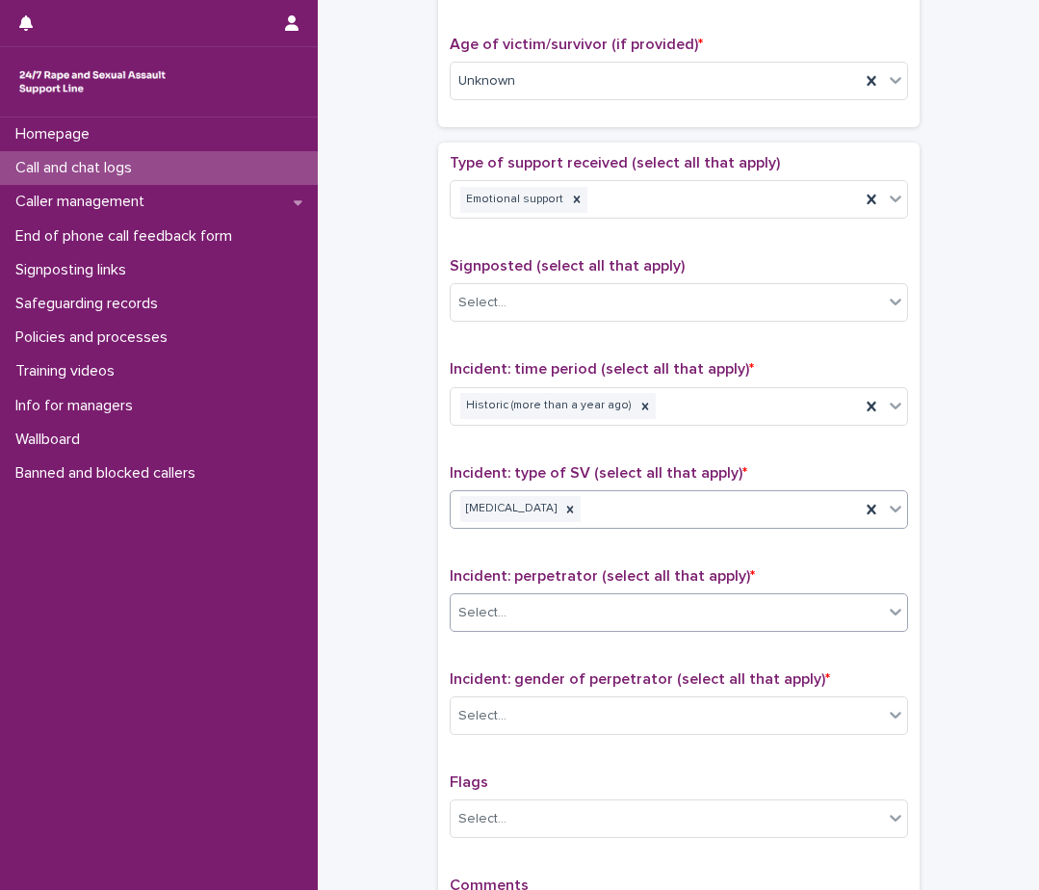
click at [553, 625] on div "Select..." at bounding box center [667, 613] width 432 height 32
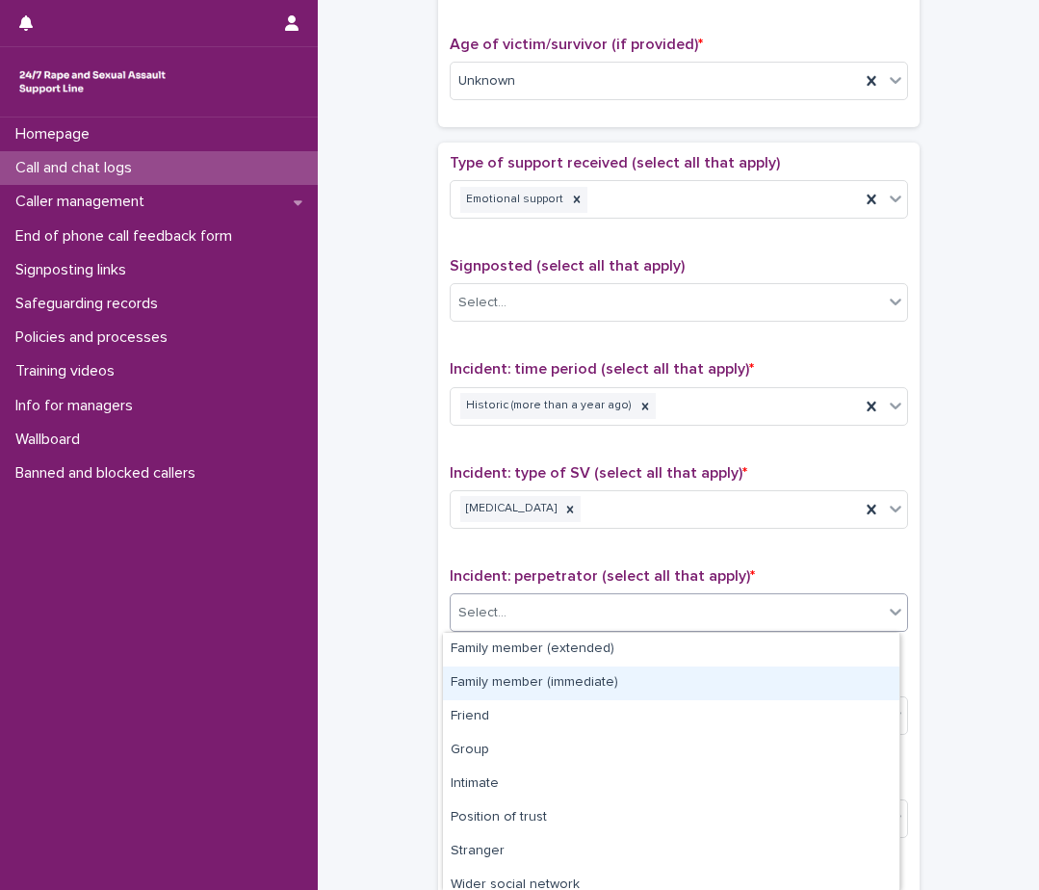
scroll to position [113, 0]
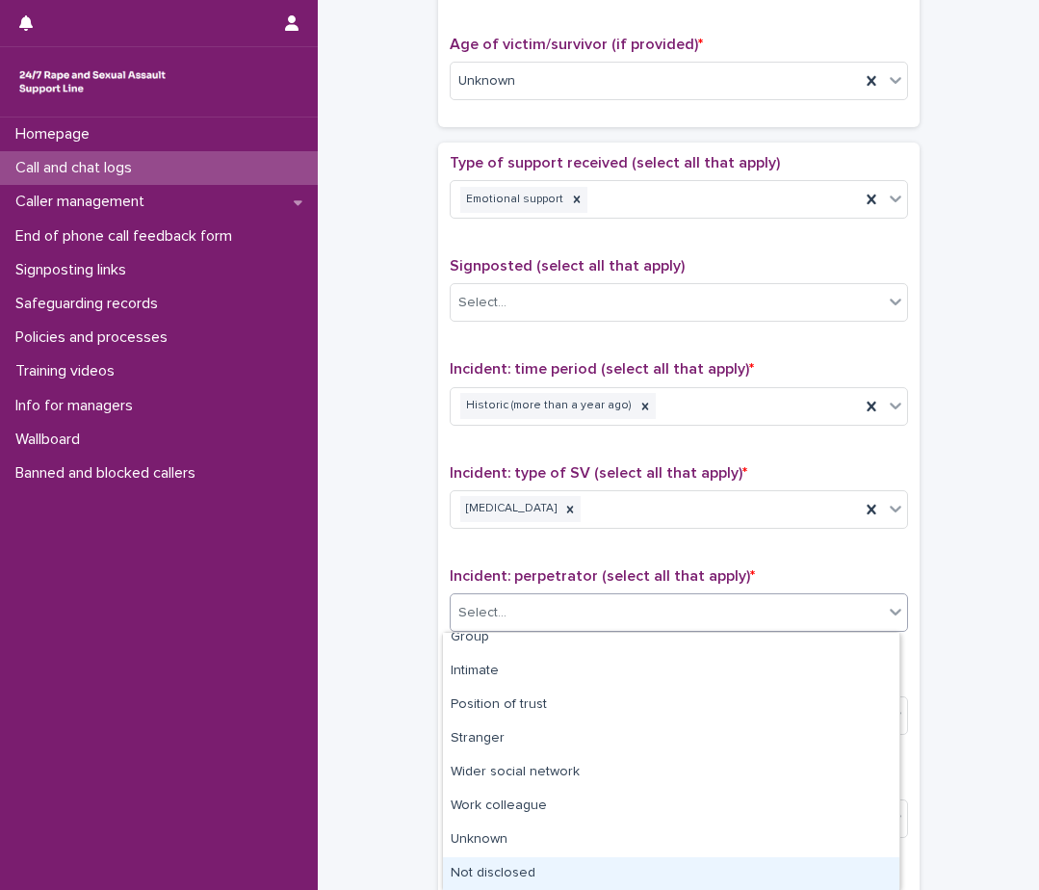
click at [509, 879] on div "Not disclosed" at bounding box center [671, 874] width 457 height 34
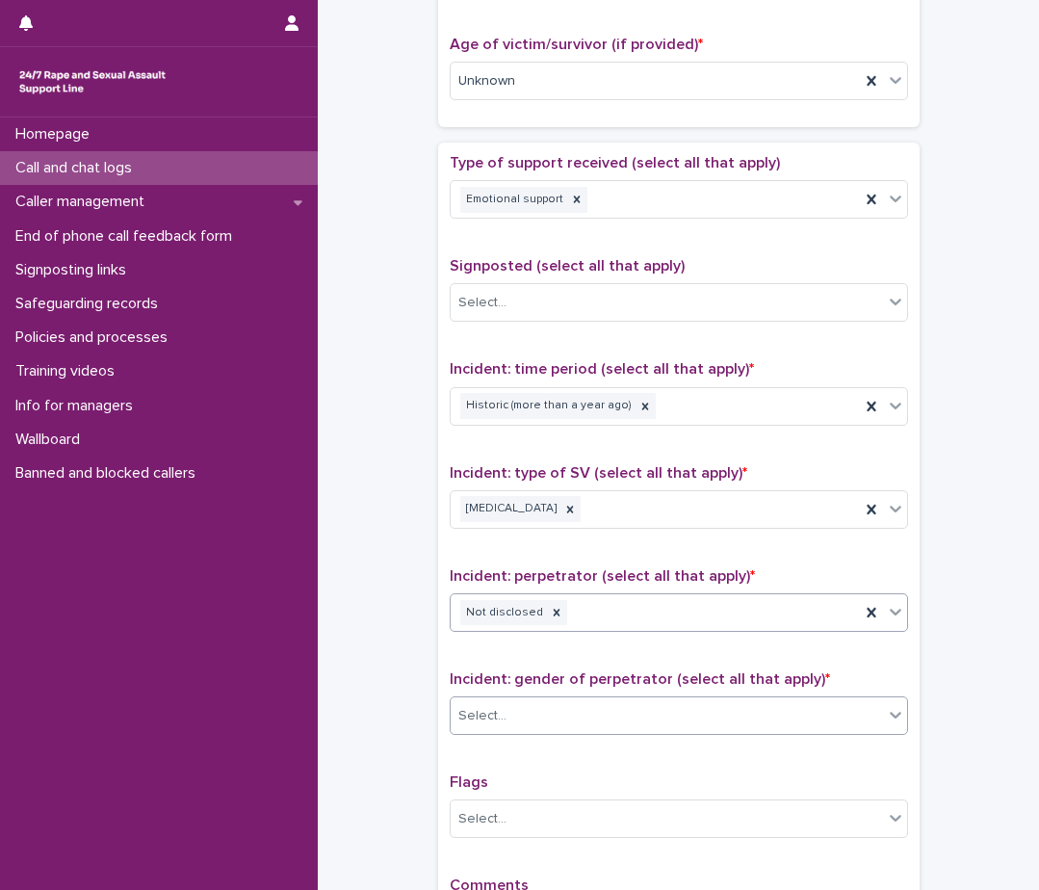
click at [514, 716] on div "Select..." at bounding box center [667, 716] width 432 height 32
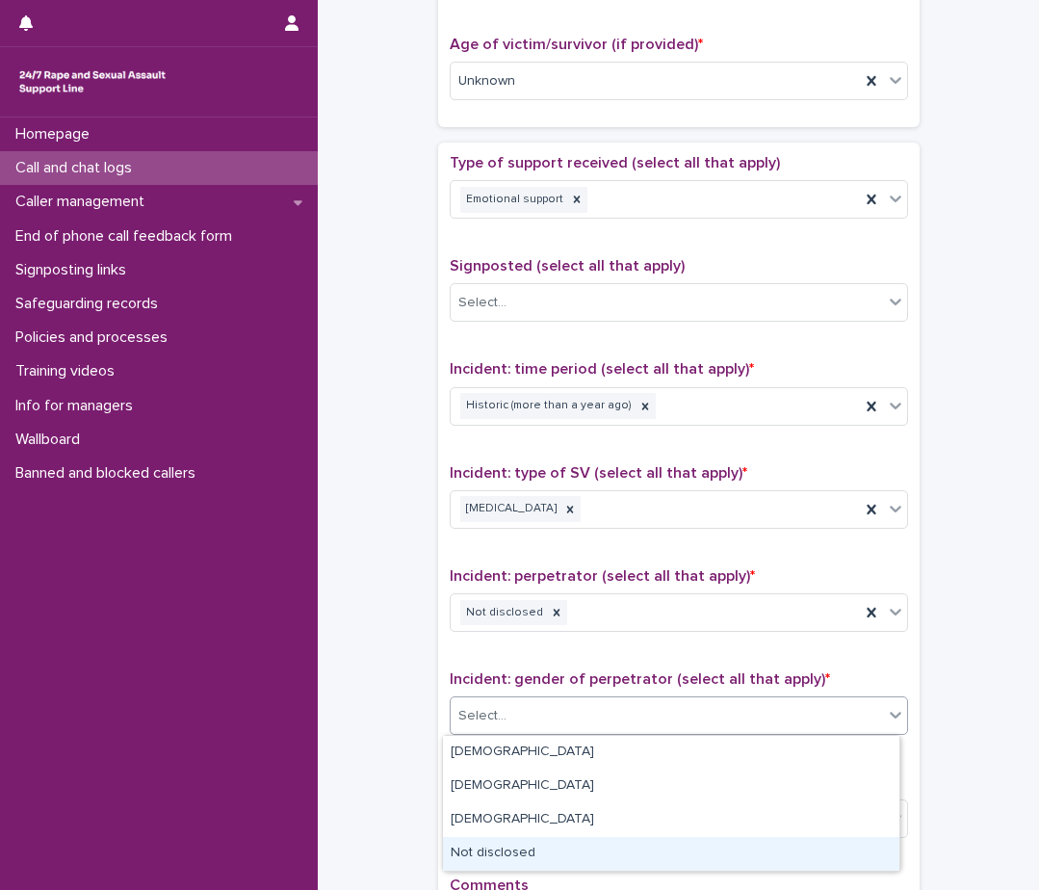
drag, startPoint x: 506, startPoint y: 829, endPoint x: 508, endPoint y: 856, distance: 27.0
click at [508, 856] on div "Not disclosed" at bounding box center [671, 854] width 457 height 34
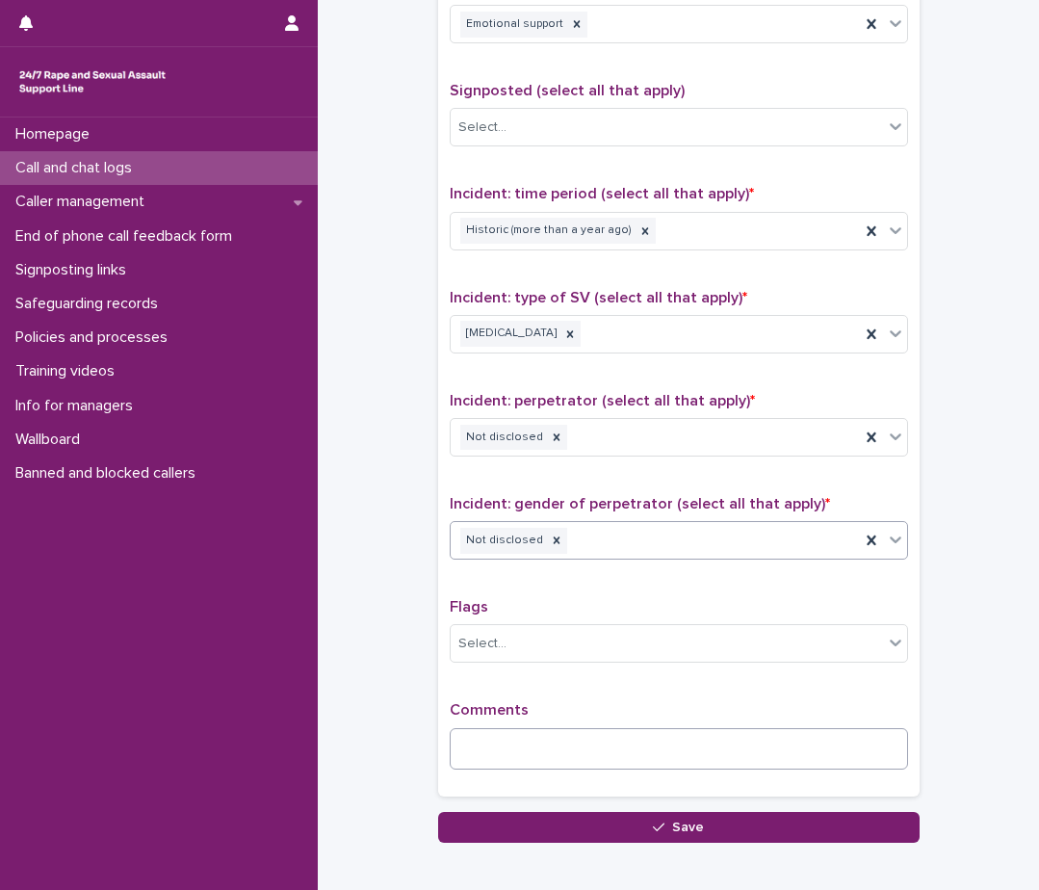
scroll to position [1156, 0]
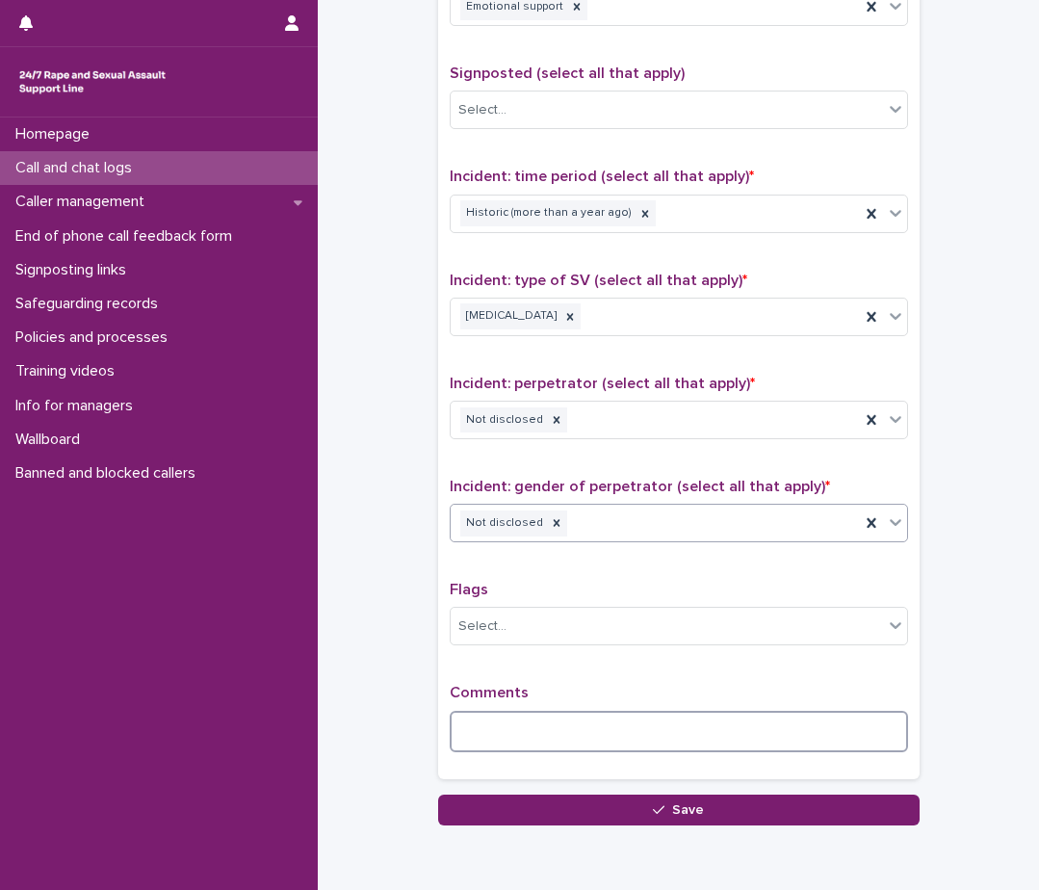
click at [521, 726] on textarea at bounding box center [679, 731] width 458 height 41
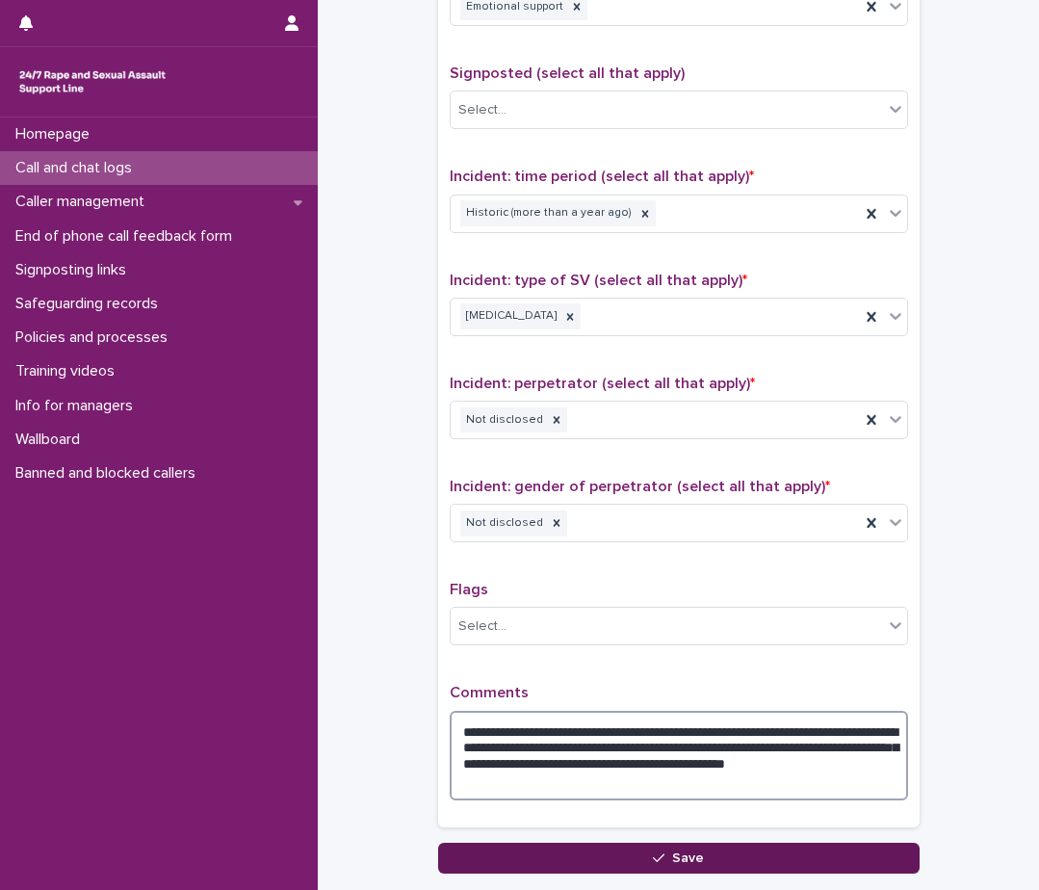
type textarea "**********"
click at [808, 851] on button "Save" at bounding box center [679, 858] width 482 height 31
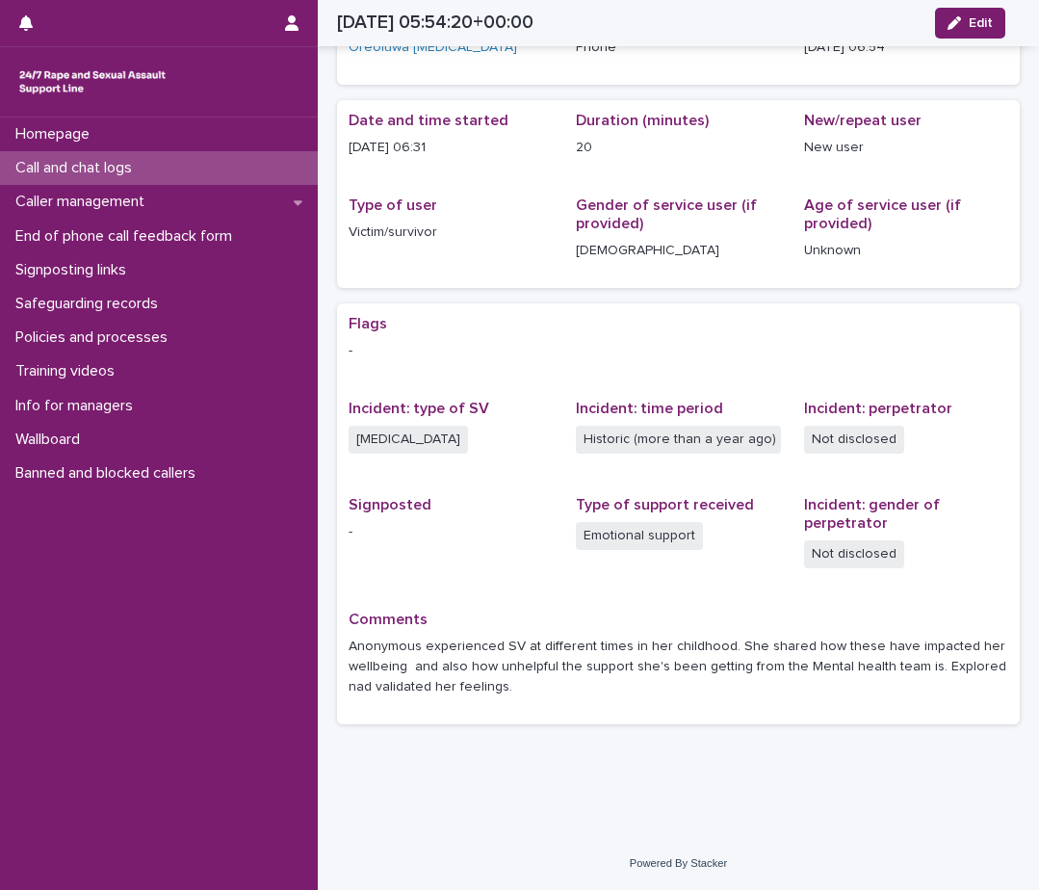
scroll to position [116, 0]
click at [70, 174] on p "Call and chat logs" at bounding box center [78, 168] width 140 height 18
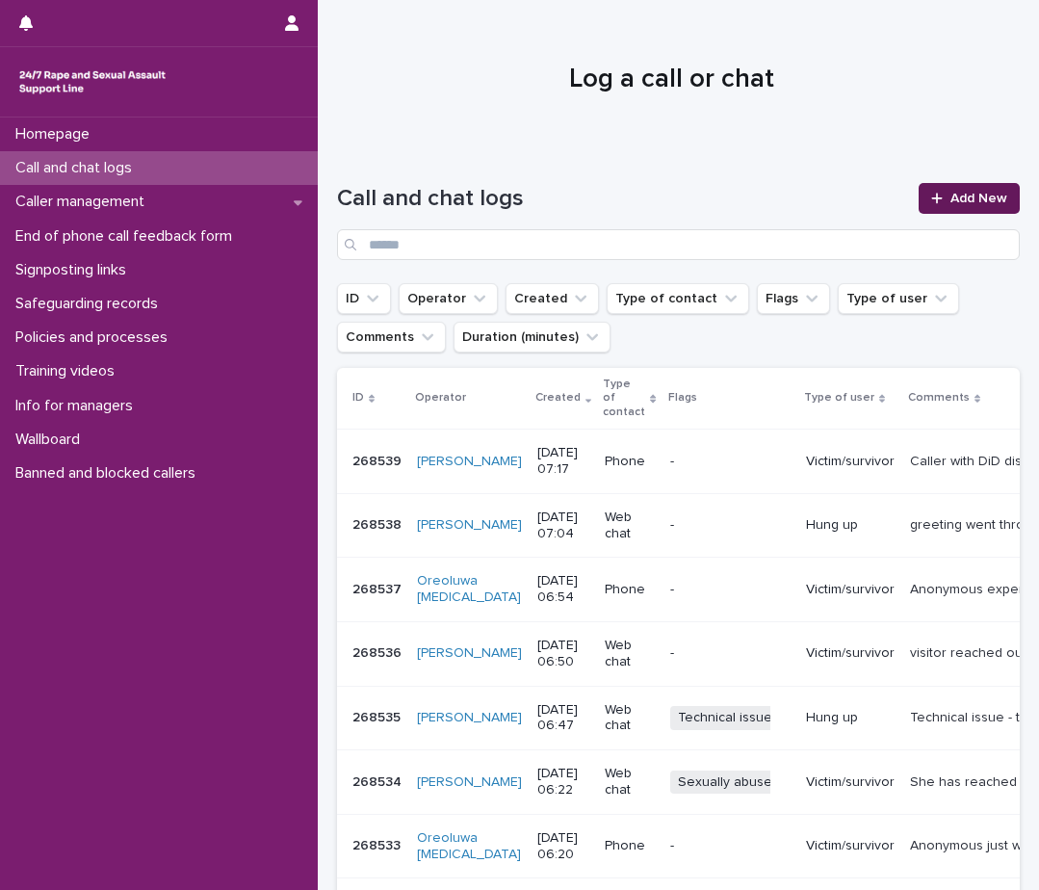
click at [931, 201] on icon at bounding box center [936, 198] width 11 height 11
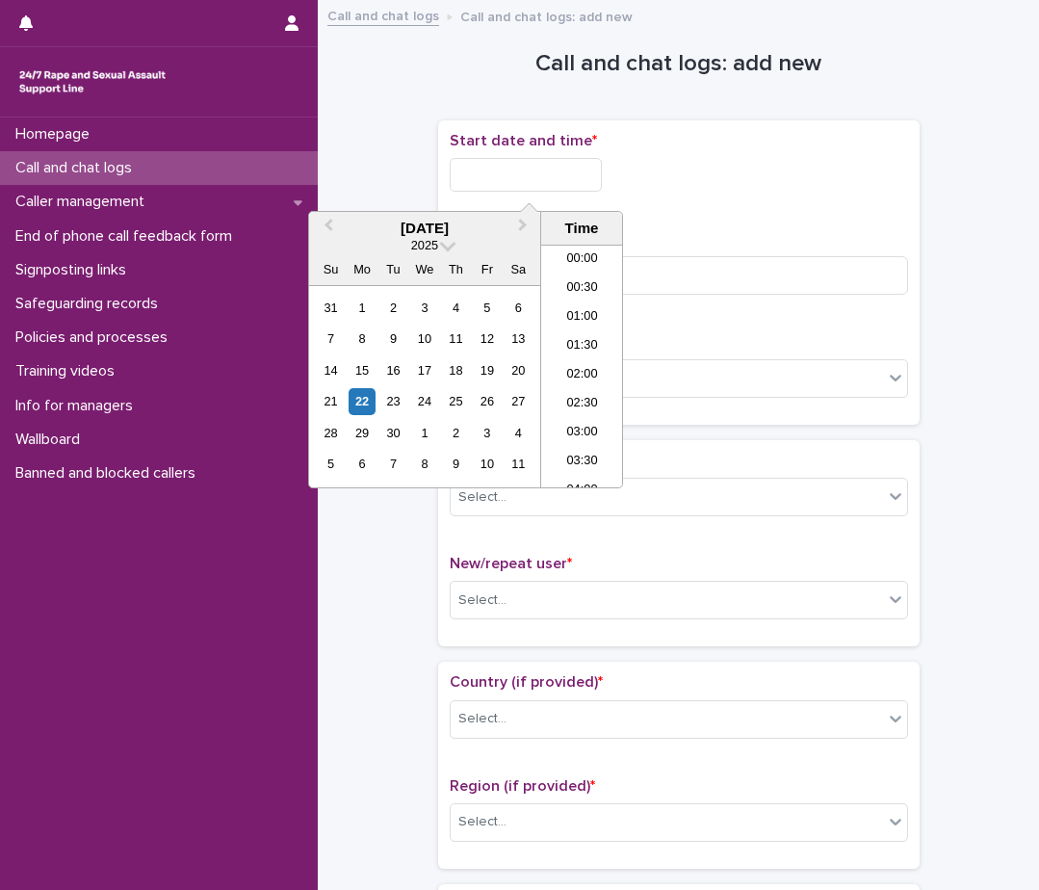
click at [488, 191] on input "text" at bounding box center [526, 175] width 152 height 34
click at [584, 360] on li "07:30" at bounding box center [582, 366] width 82 height 29
click at [552, 170] on input "**********" at bounding box center [526, 175] width 152 height 34
type input "**********"
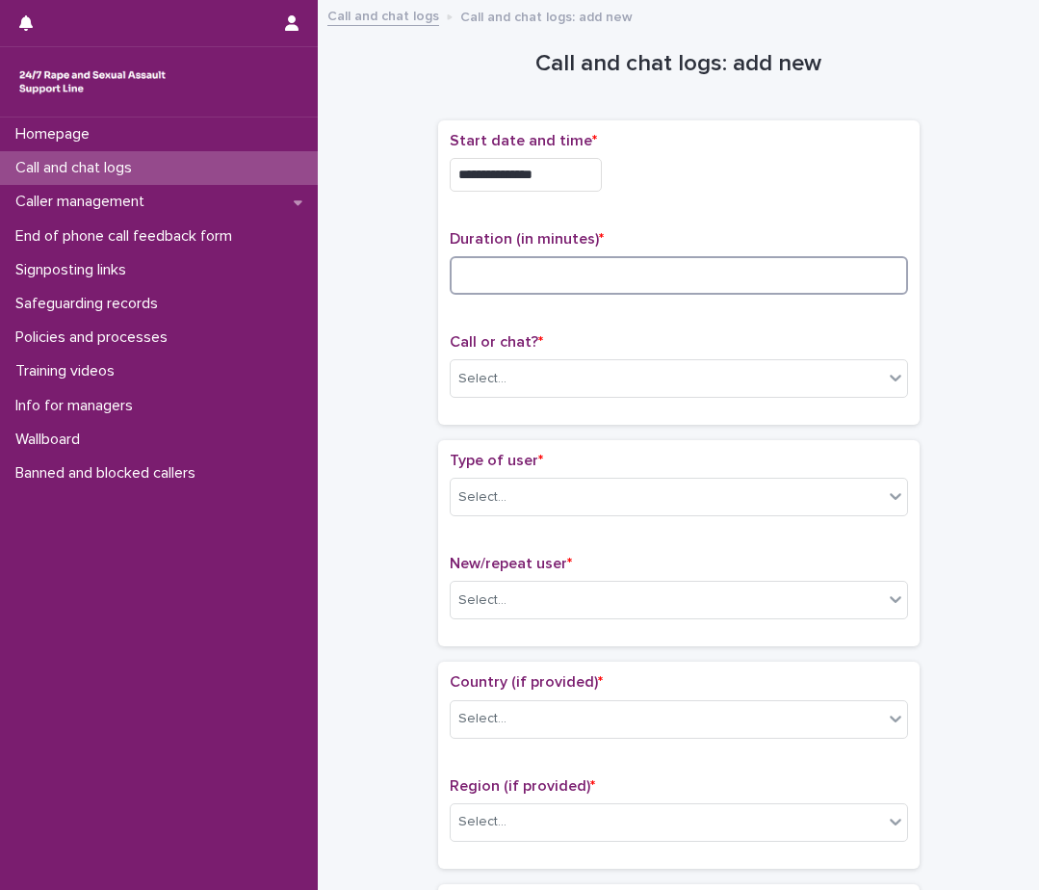
click at [679, 270] on input at bounding box center [679, 275] width 458 height 39
type input "*"
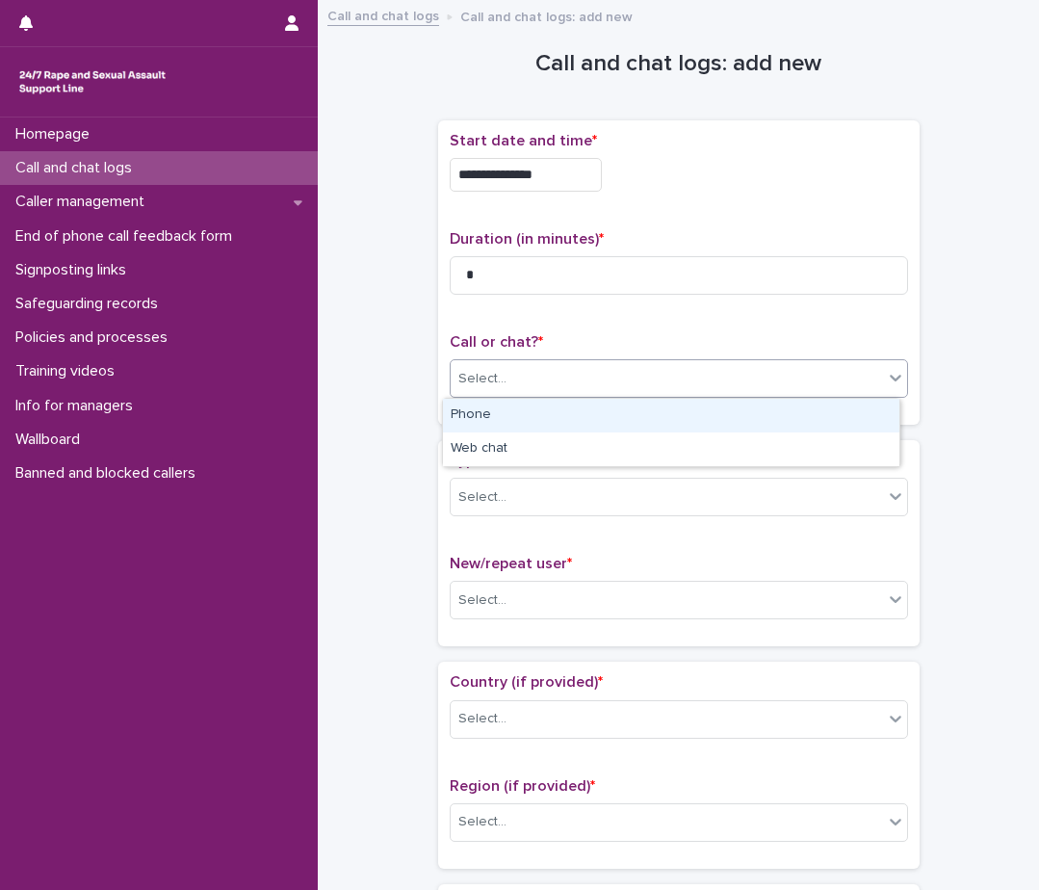
click at [811, 376] on div "Select..." at bounding box center [667, 379] width 432 height 32
click at [809, 415] on div "Phone" at bounding box center [671, 416] width 457 height 34
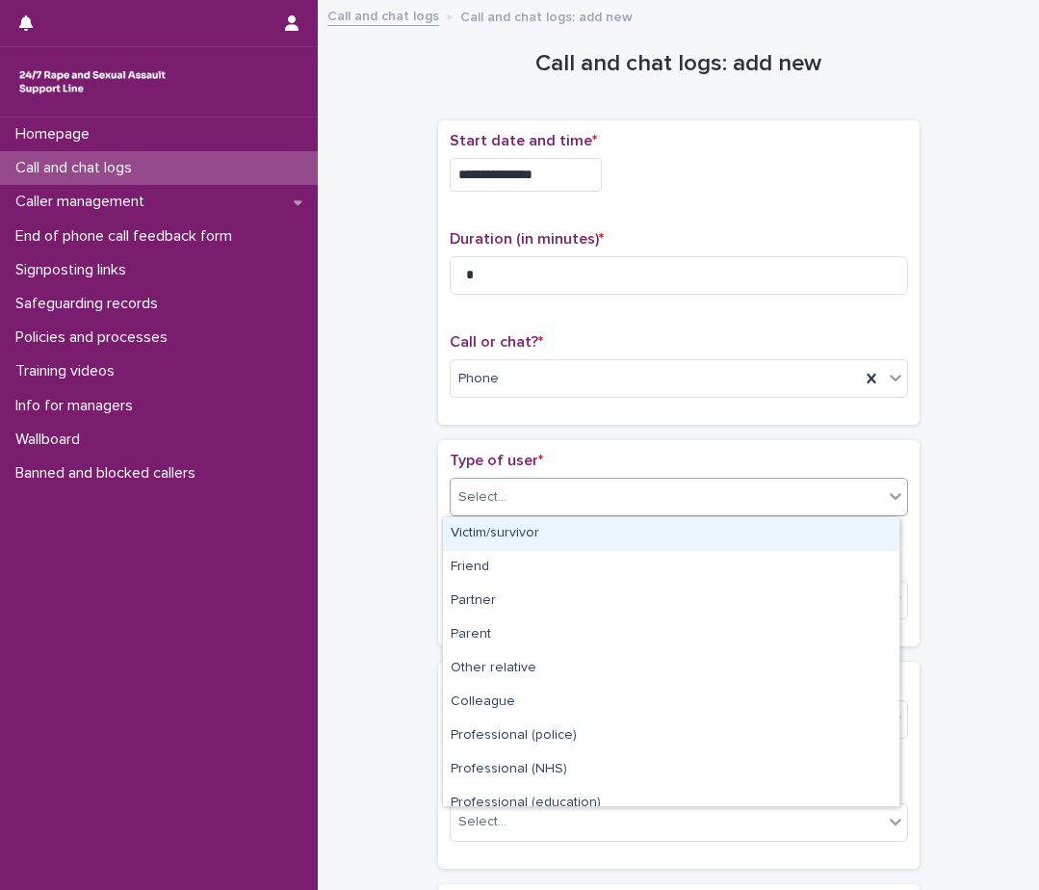
click at [748, 501] on div "Select..." at bounding box center [667, 498] width 432 height 32
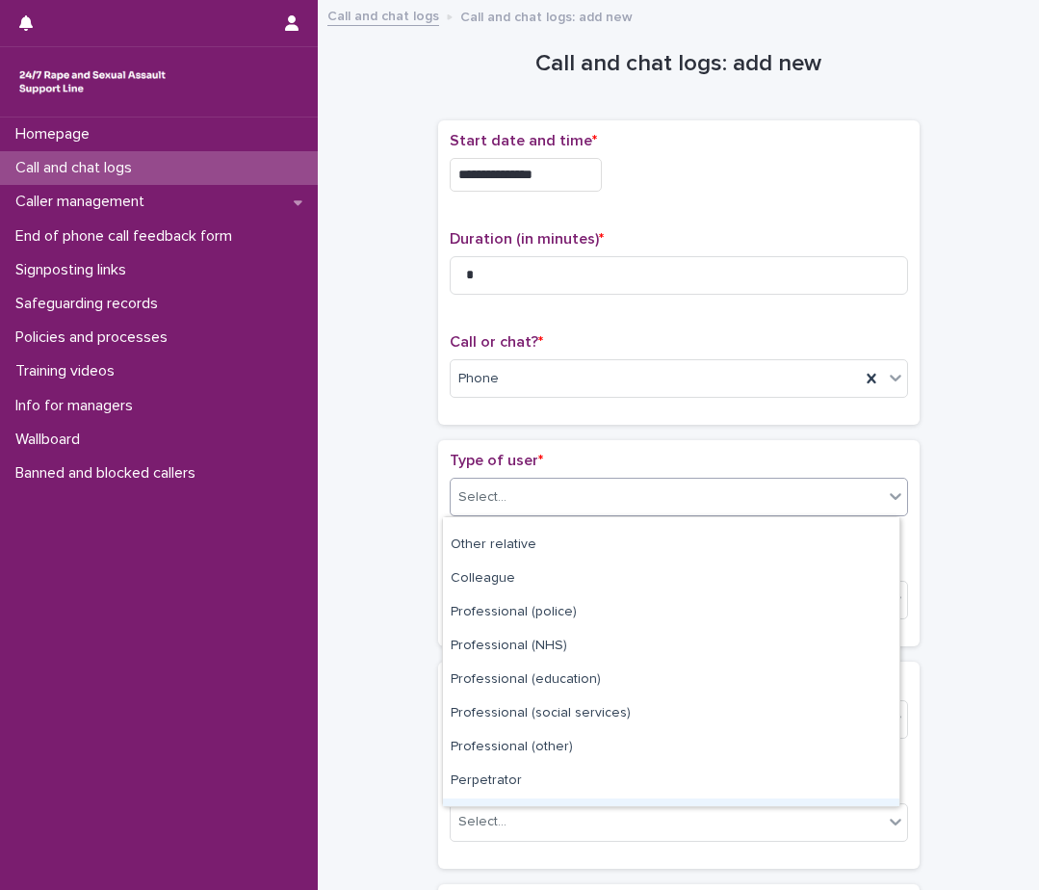
scroll to position [0, 0]
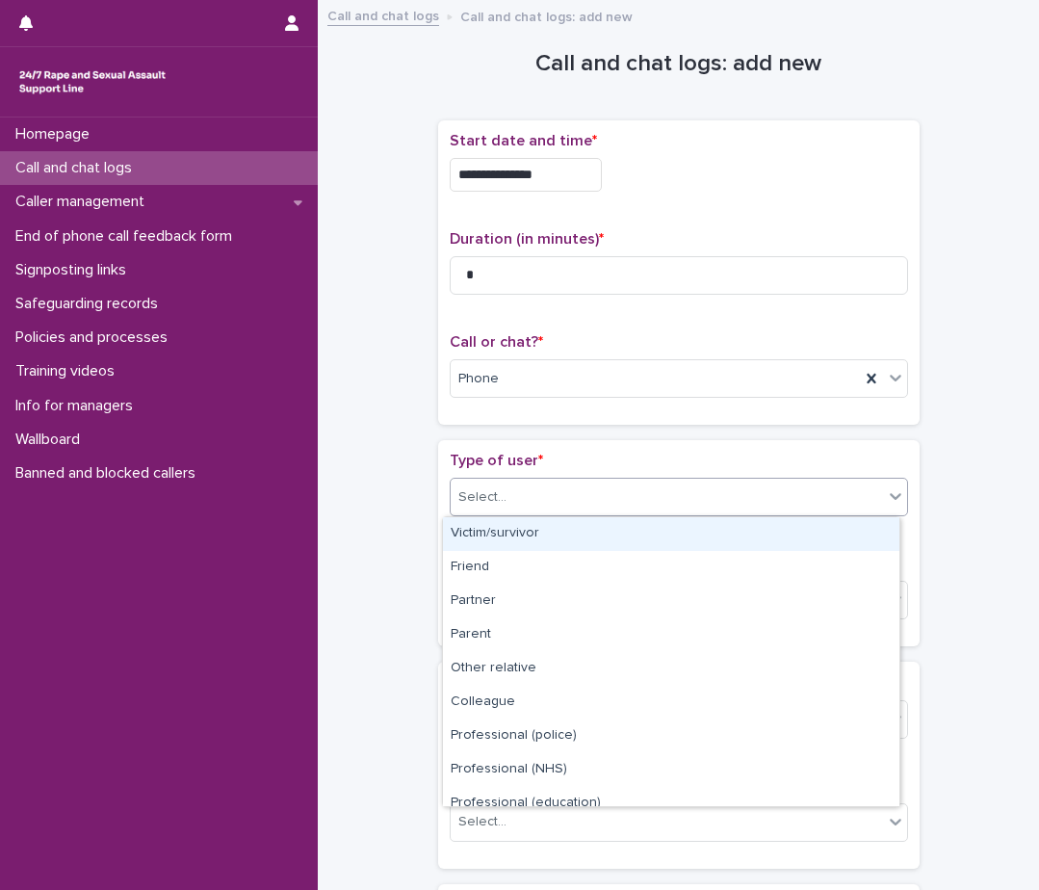
click at [535, 533] on div "Victim/survivor" at bounding box center [671, 534] width 457 height 34
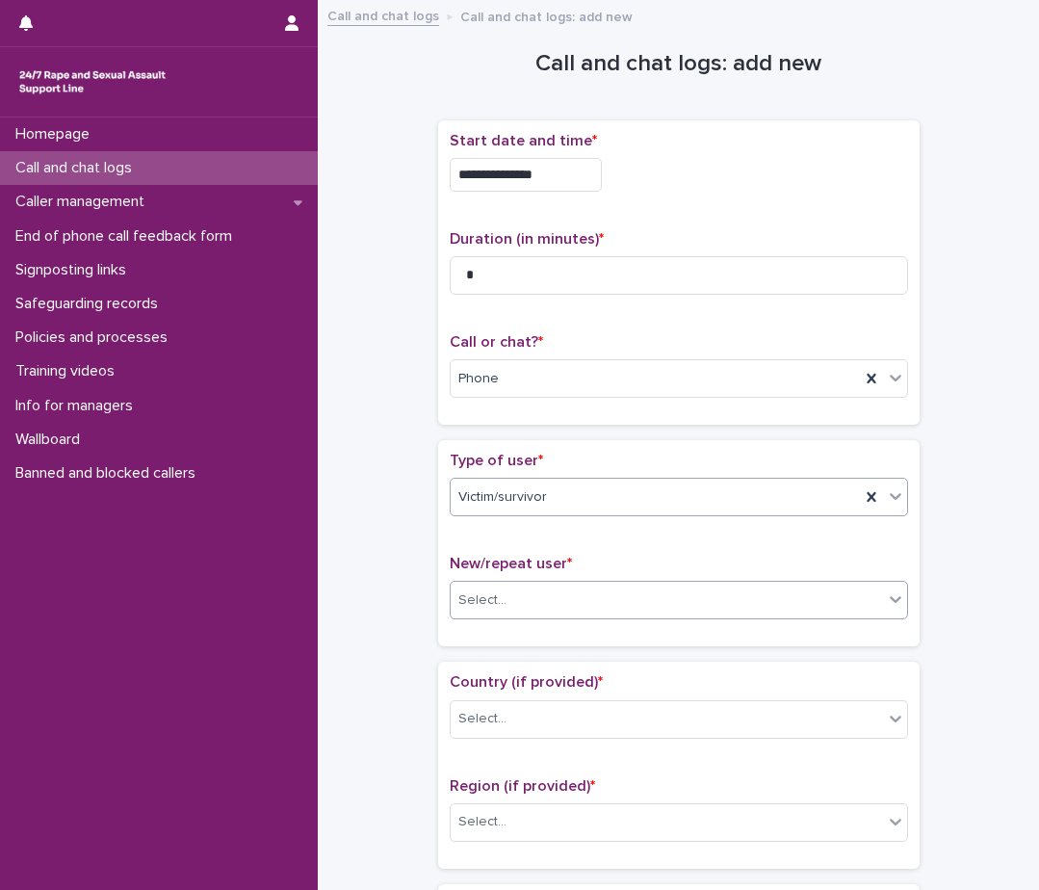
click at [510, 600] on div "Select..." at bounding box center [667, 601] width 432 height 32
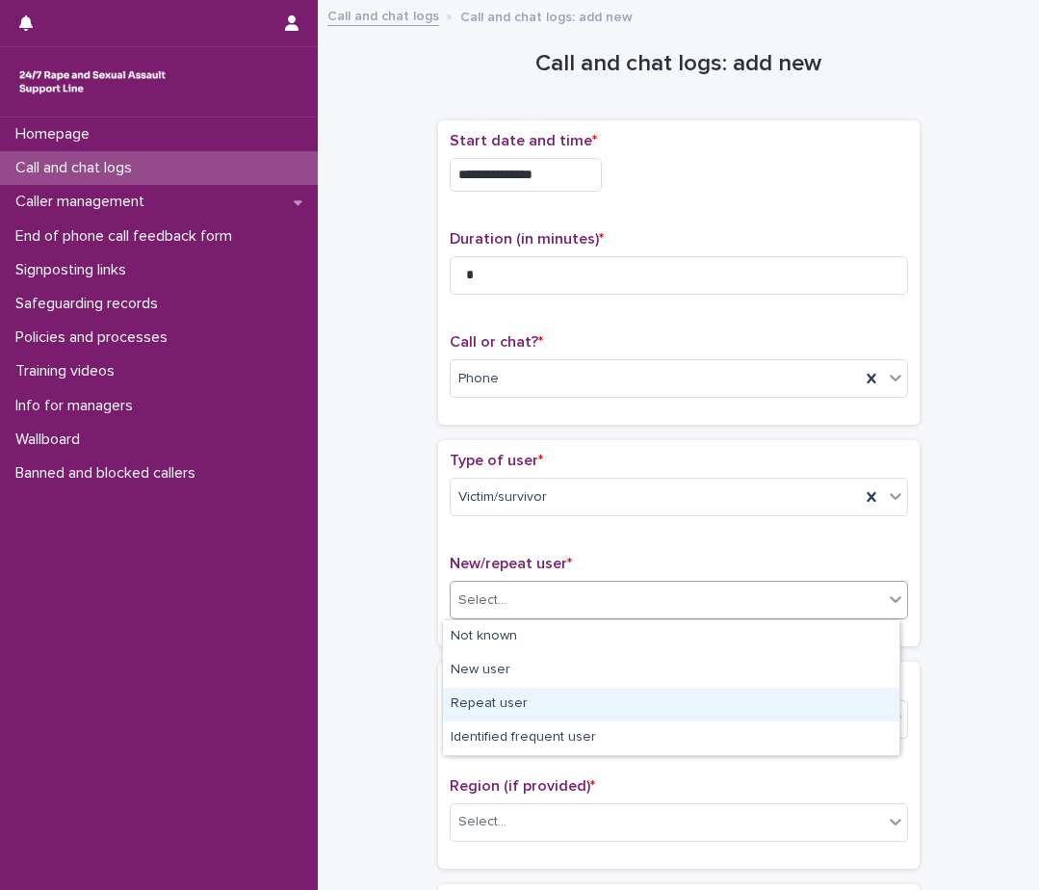
click at [510, 707] on div "Repeat user" at bounding box center [671, 705] width 457 height 34
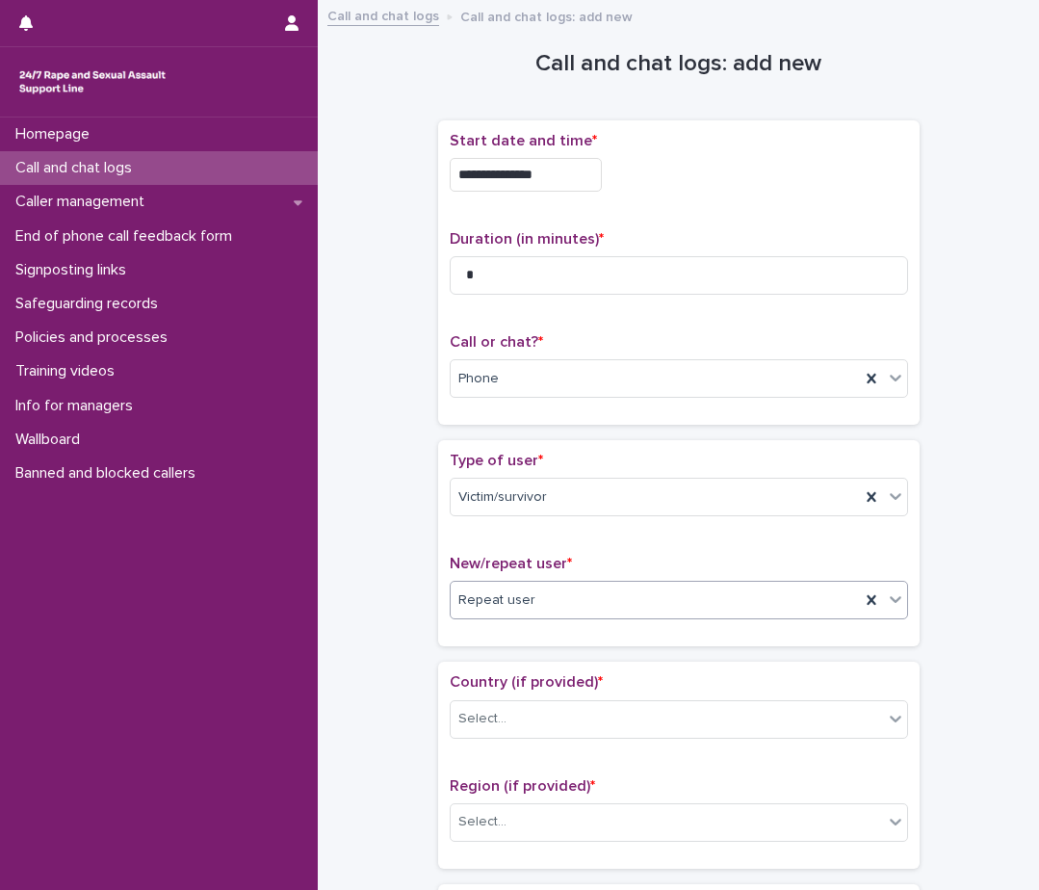
click at [510, 707] on div "Select..." at bounding box center [667, 719] width 432 height 32
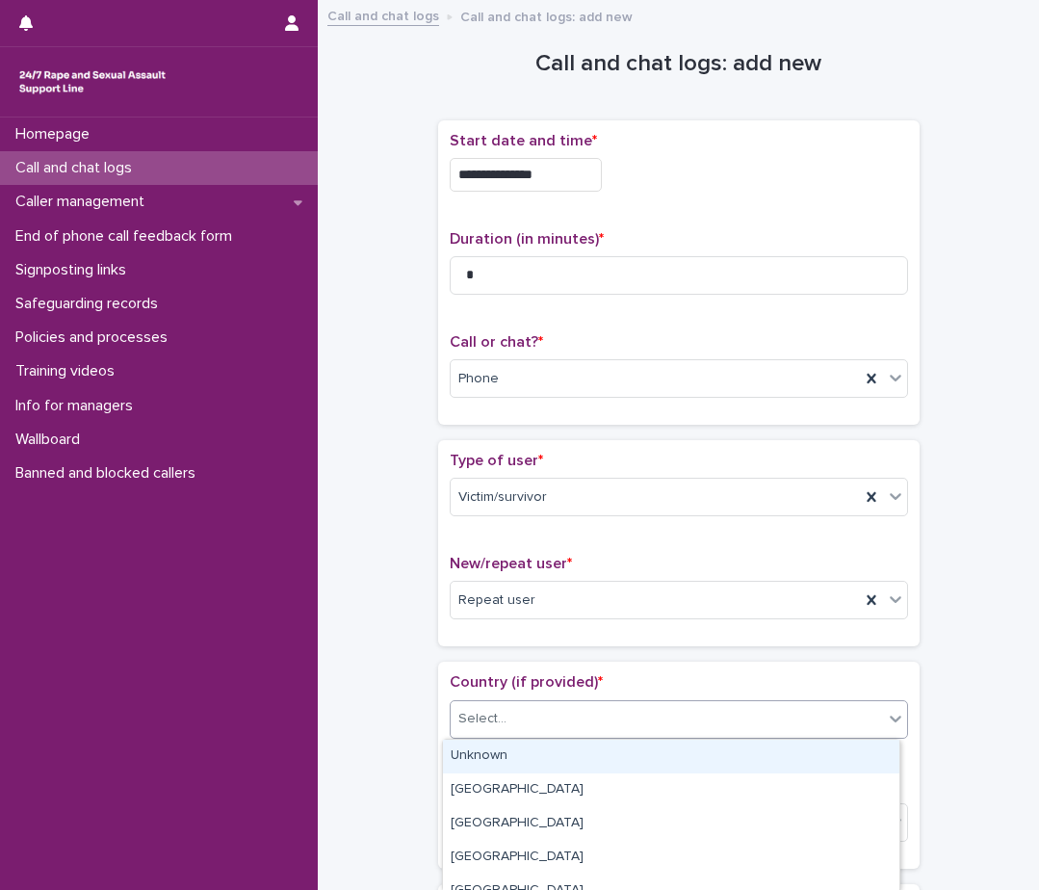
click at [504, 747] on div "Unknown" at bounding box center [671, 757] width 457 height 34
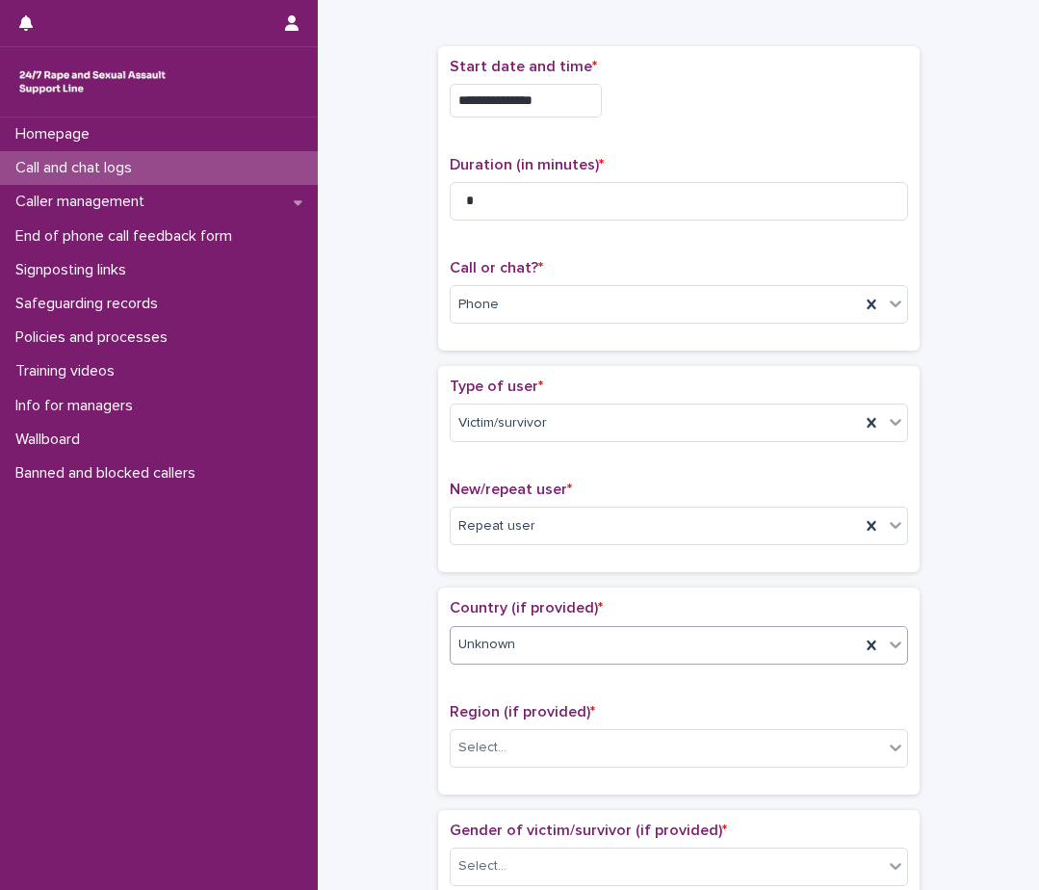
scroll to position [193, 0]
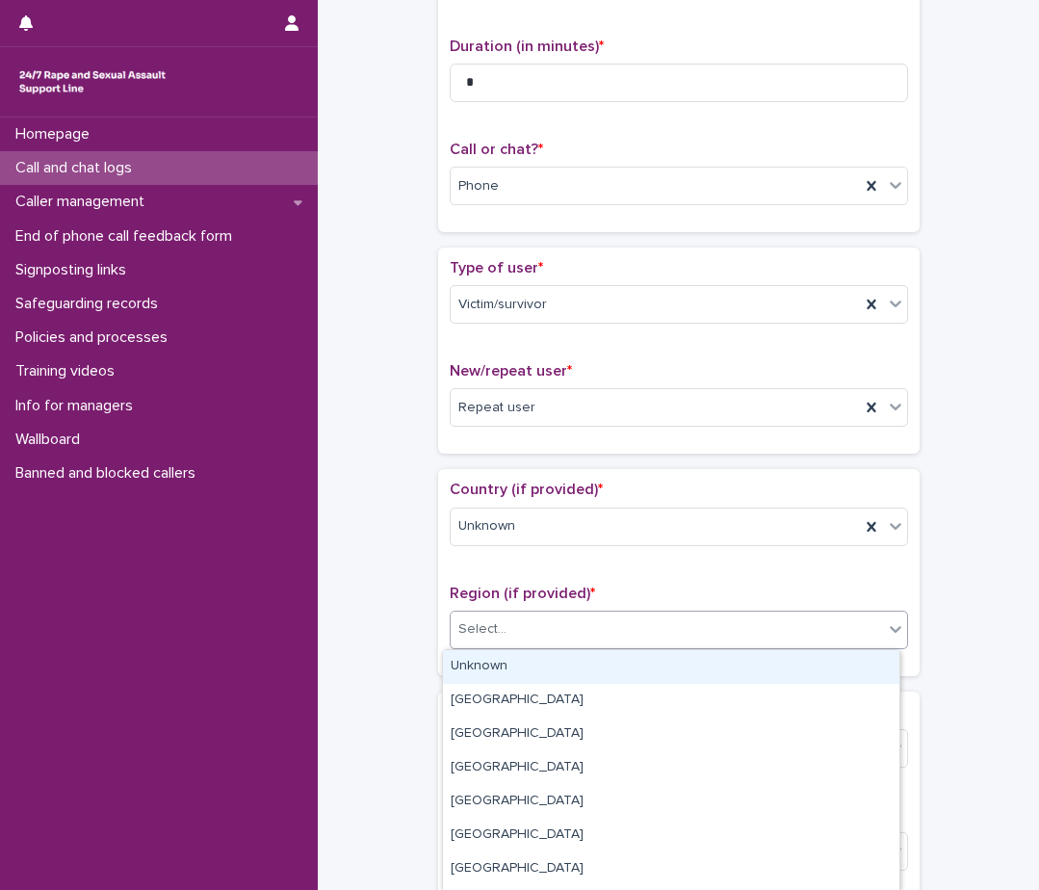
click at [519, 631] on div "Select..." at bounding box center [667, 630] width 432 height 32
click at [519, 669] on div "Unknown" at bounding box center [671, 667] width 457 height 34
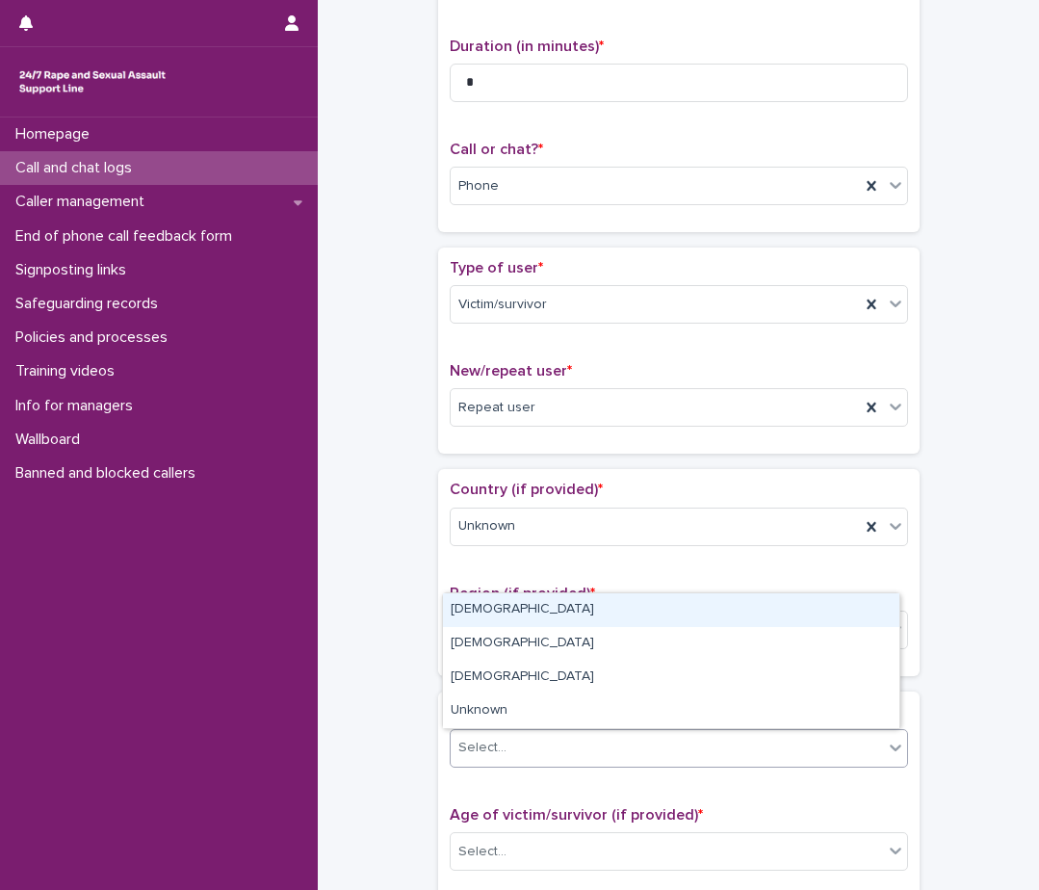
click at [520, 761] on div "Select..." at bounding box center [667, 748] width 432 height 32
click at [560, 609] on div "[DEMOGRAPHIC_DATA]" at bounding box center [671, 610] width 457 height 34
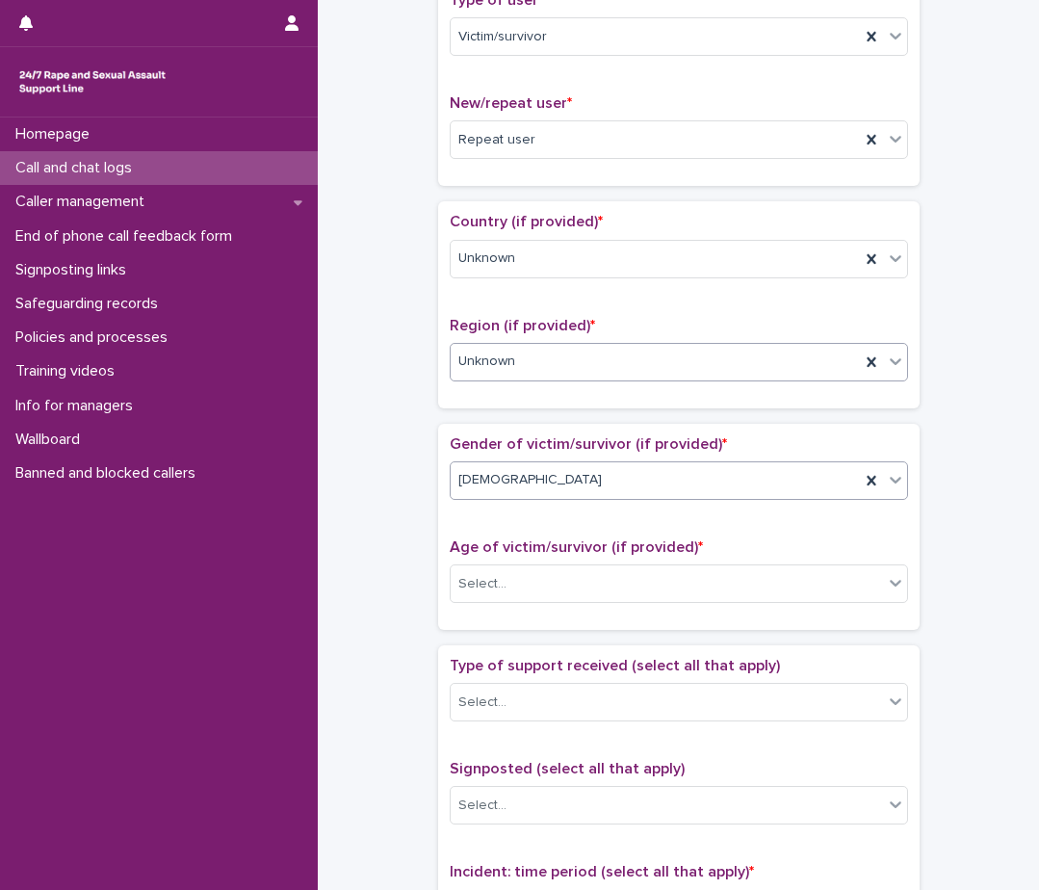
scroll to position [482, 0]
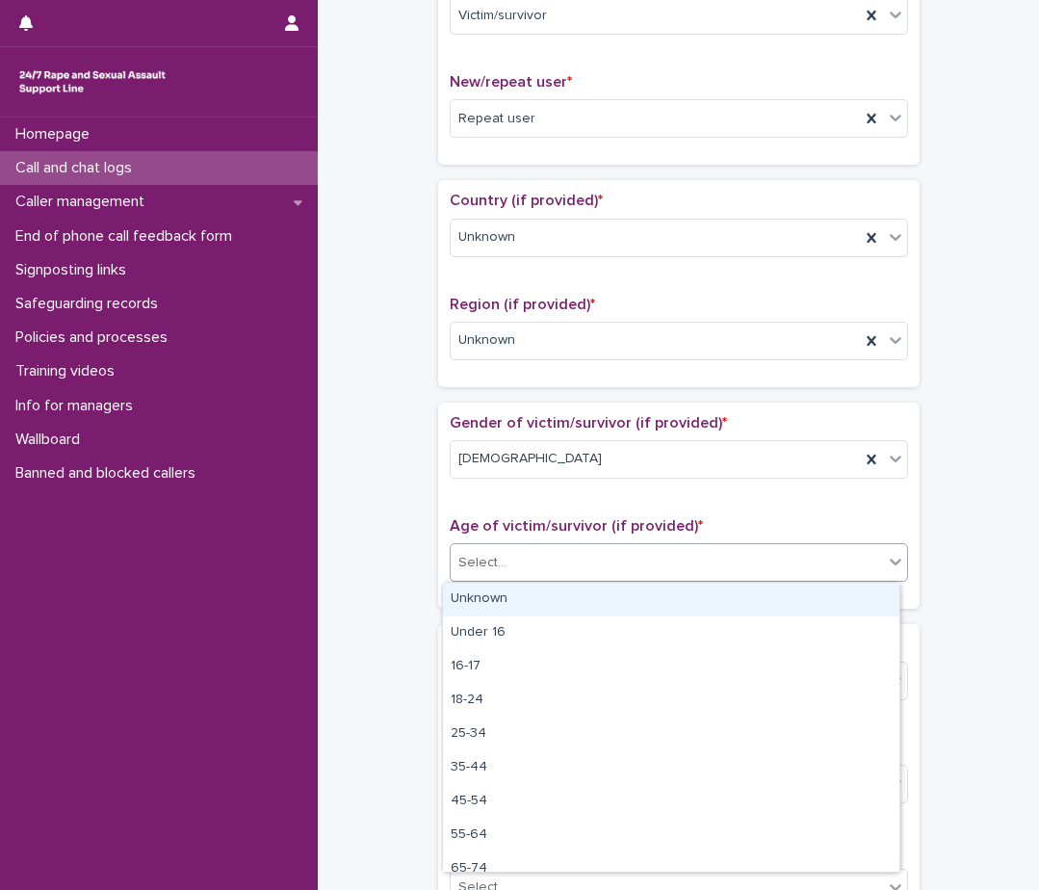
click at [553, 567] on div "Select..." at bounding box center [667, 563] width 432 height 32
click at [548, 592] on div "Unknown" at bounding box center [671, 600] width 457 height 34
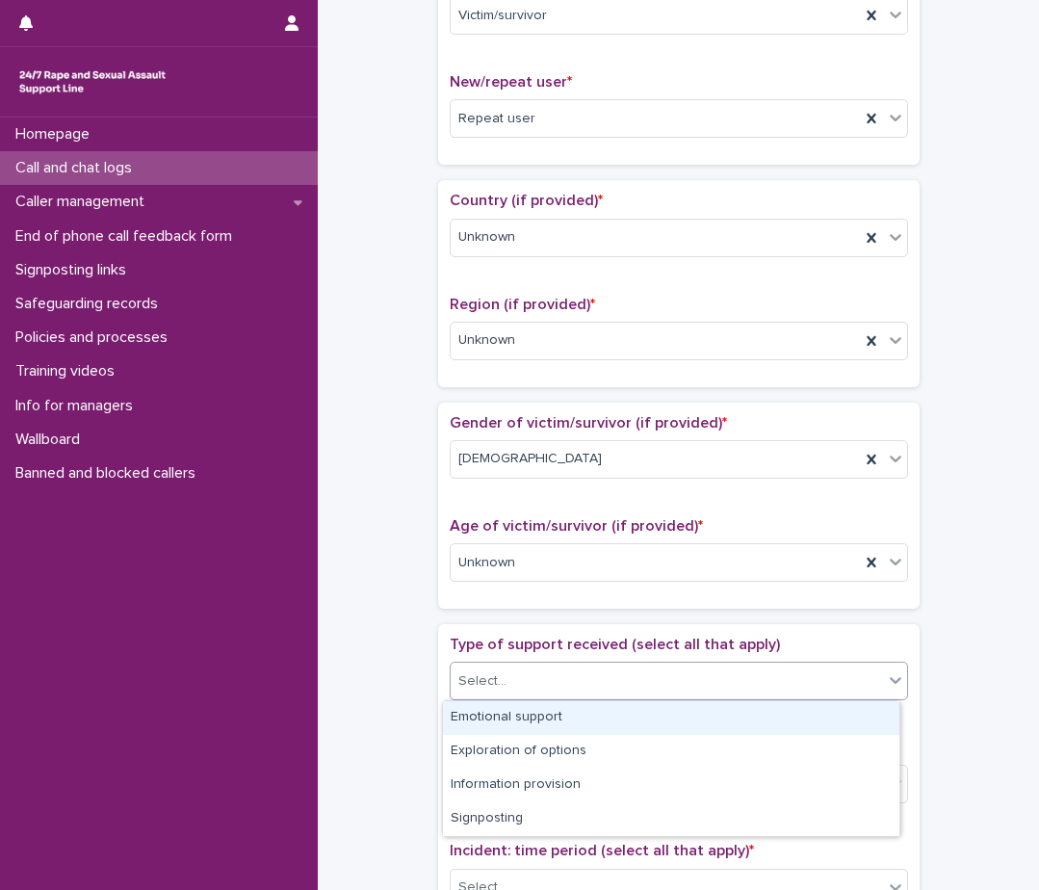
click at [529, 679] on div "Select..." at bounding box center [667, 682] width 432 height 32
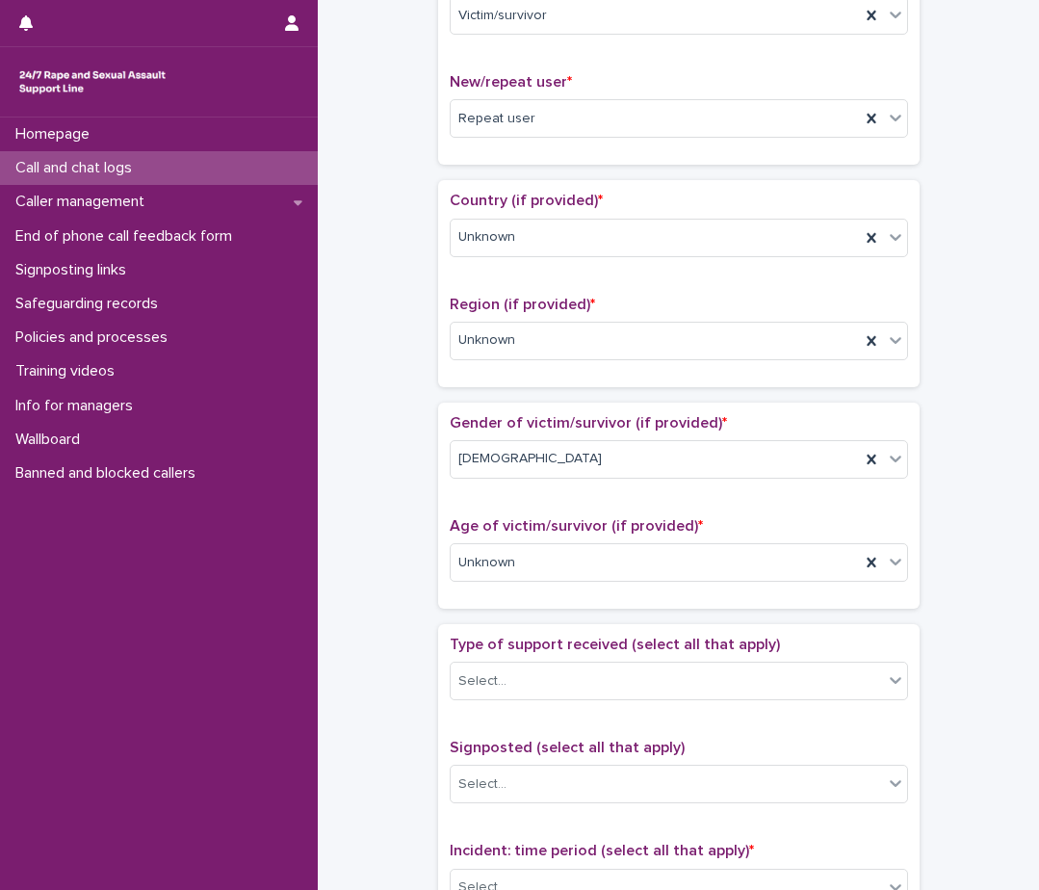
click at [391, 762] on div "**********" at bounding box center [678, 515] width 683 height 1970
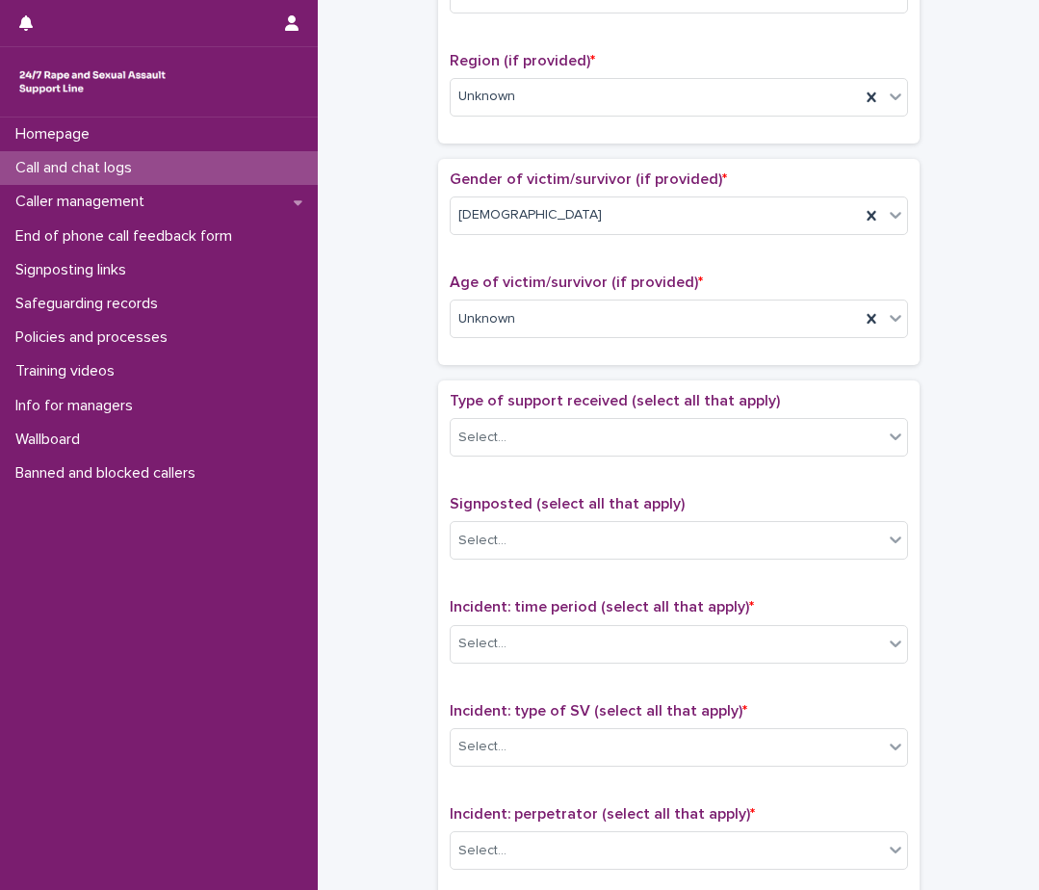
scroll to position [771, 0]
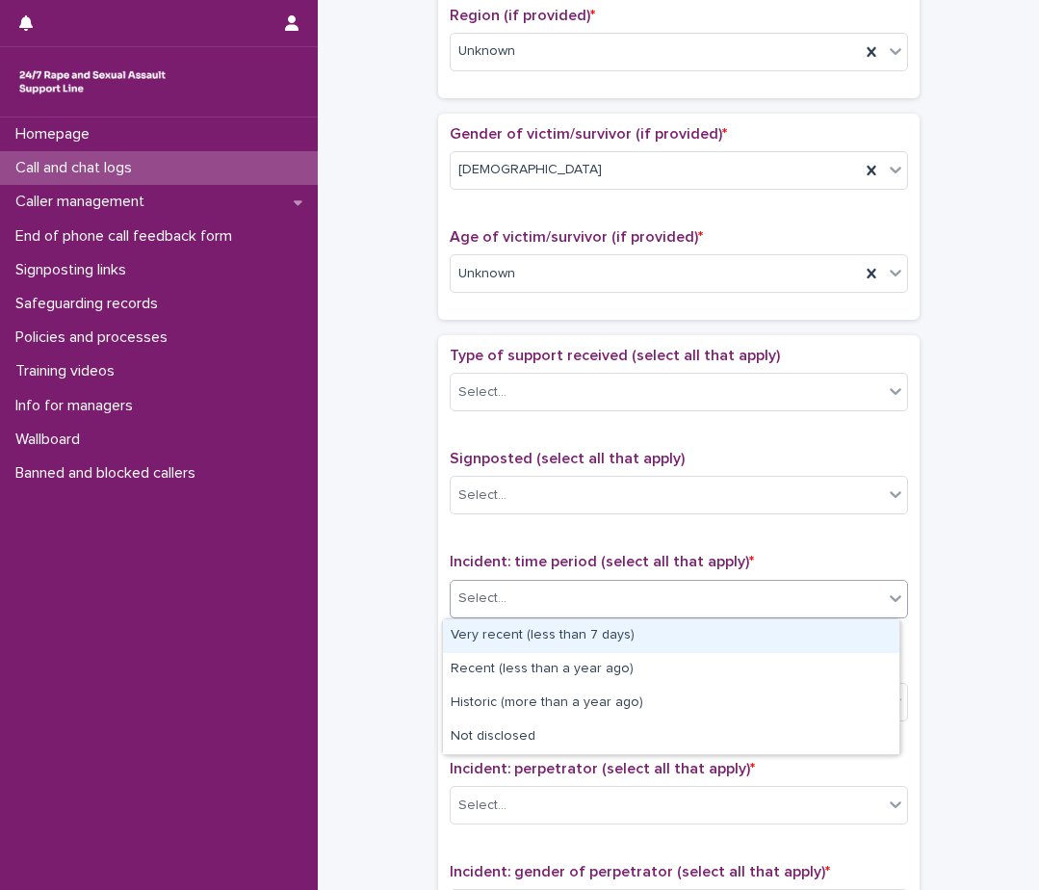
click at [539, 615] on div "Select..." at bounding box center [667, 599] width 432 height 32
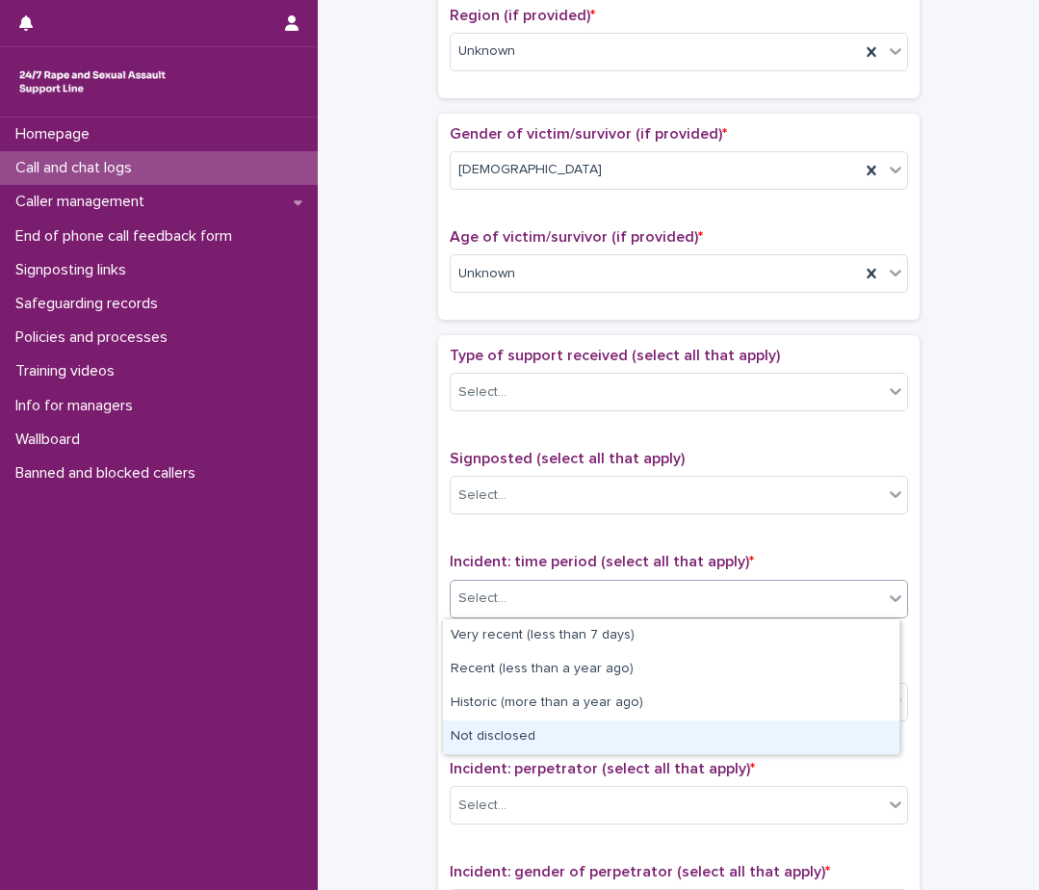
click at [505, 747] on div "Not disclosed" at bounding box center [671, 737] width 457 height 34
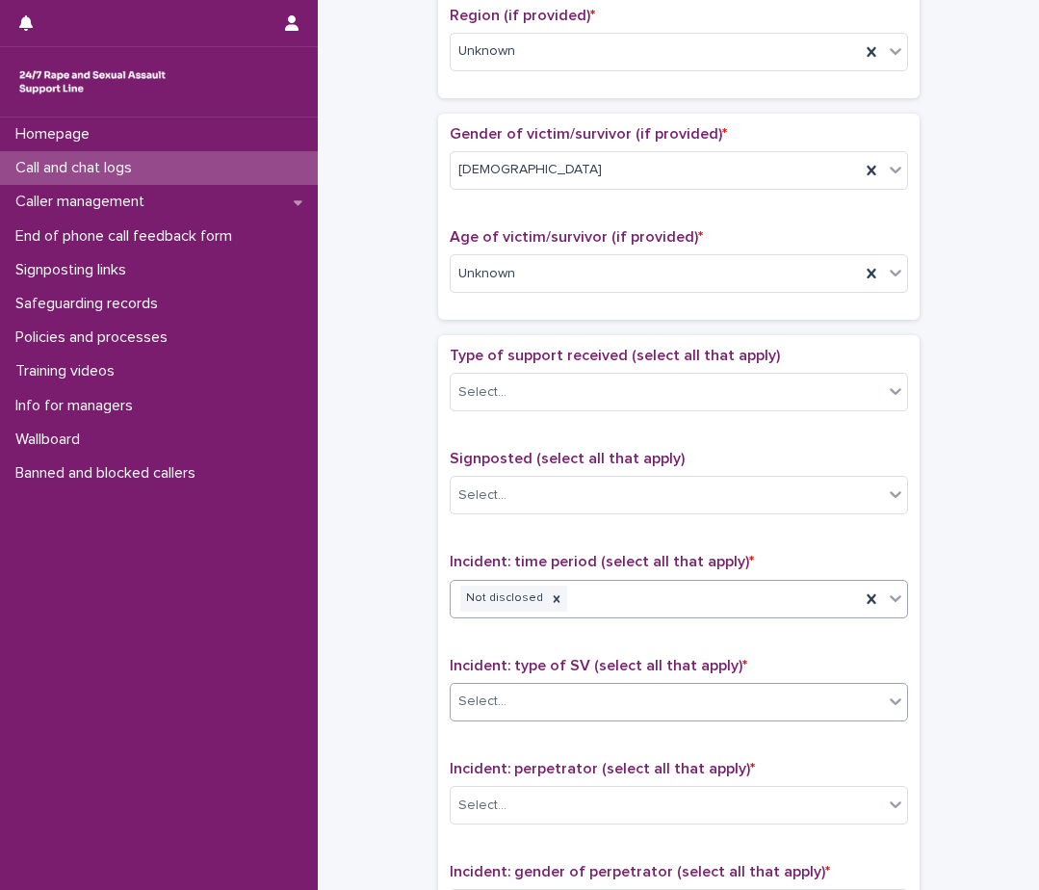
click at [520, 707] on div "Select..." at bounding box center [667, 702] width 432 height 32
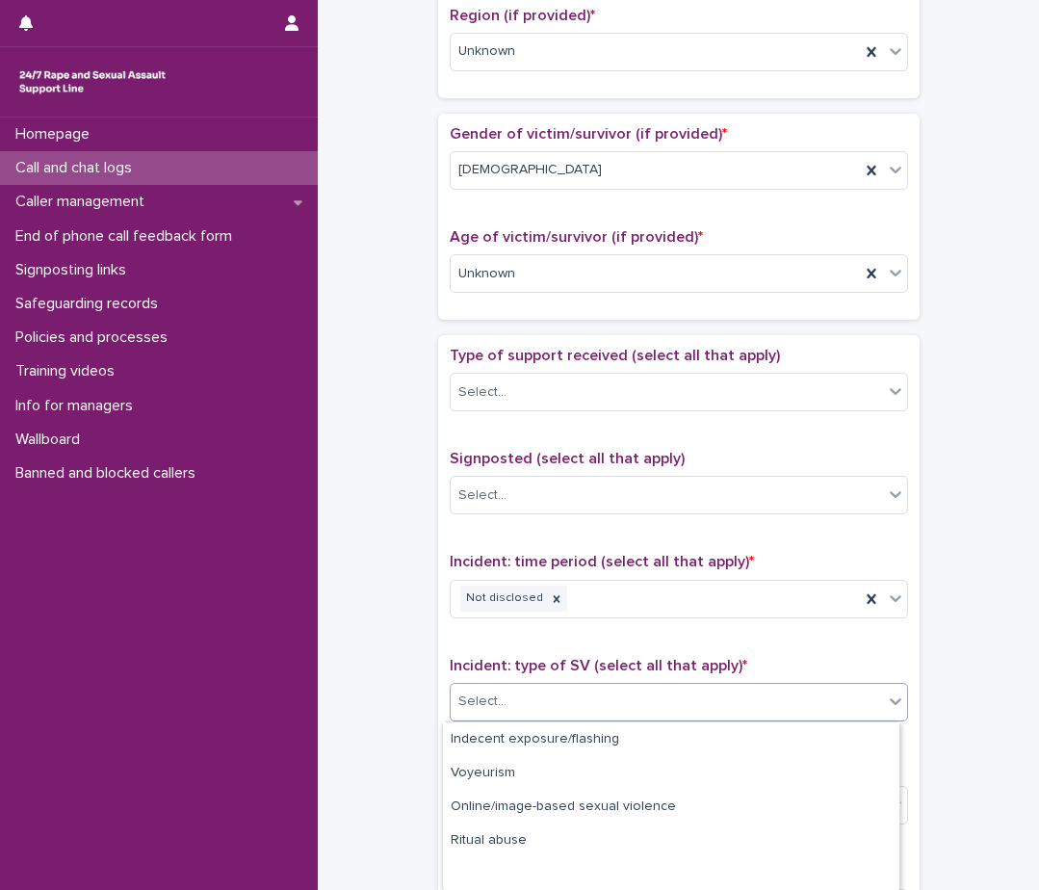
scroll to position [169, 0]
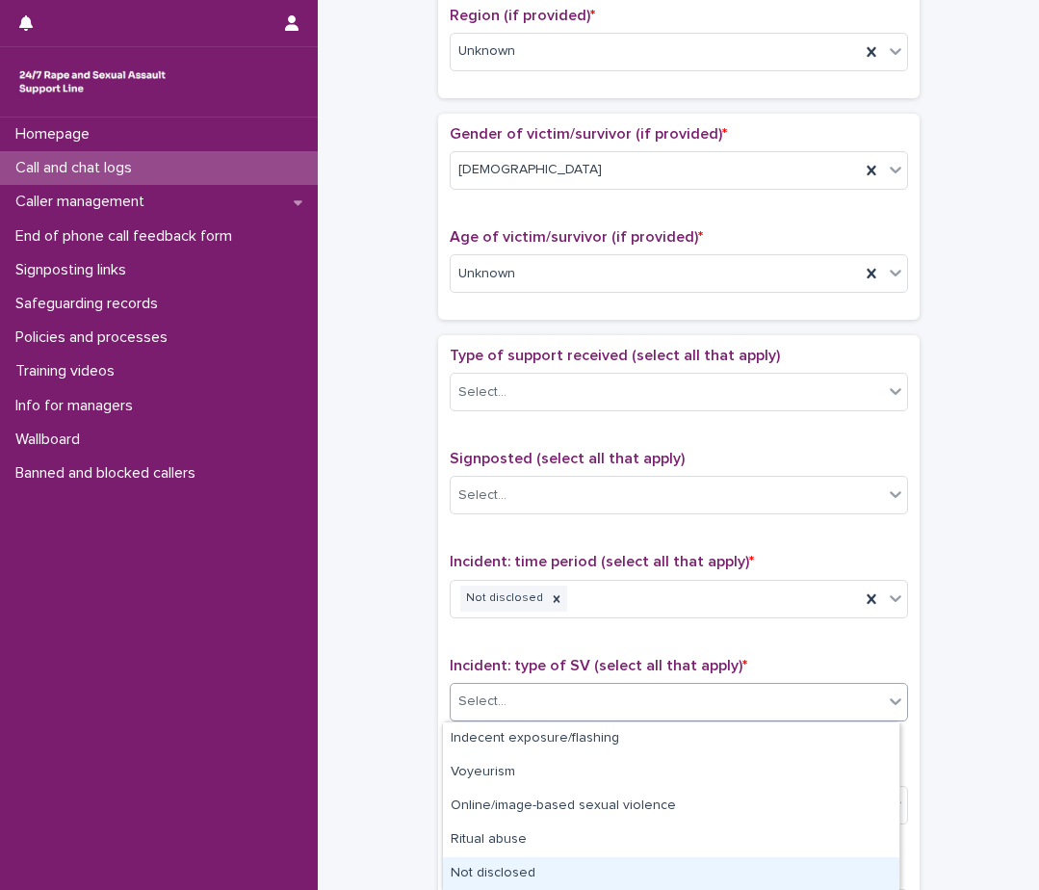
click at [569, 870] on div "Not disclosed" at bounding box center [671, 874] width 457 height 34
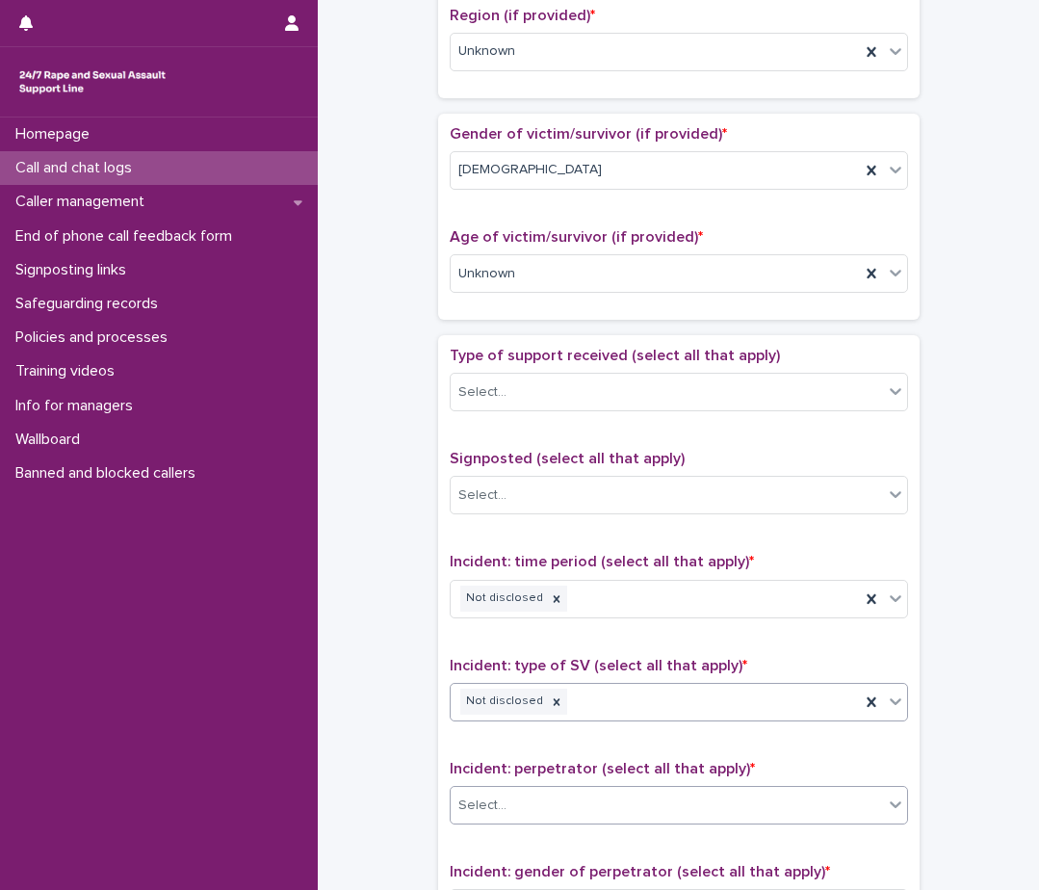
click at [582, 796] on div "Select..." at bounding box center [667, 806] width 432 height 32
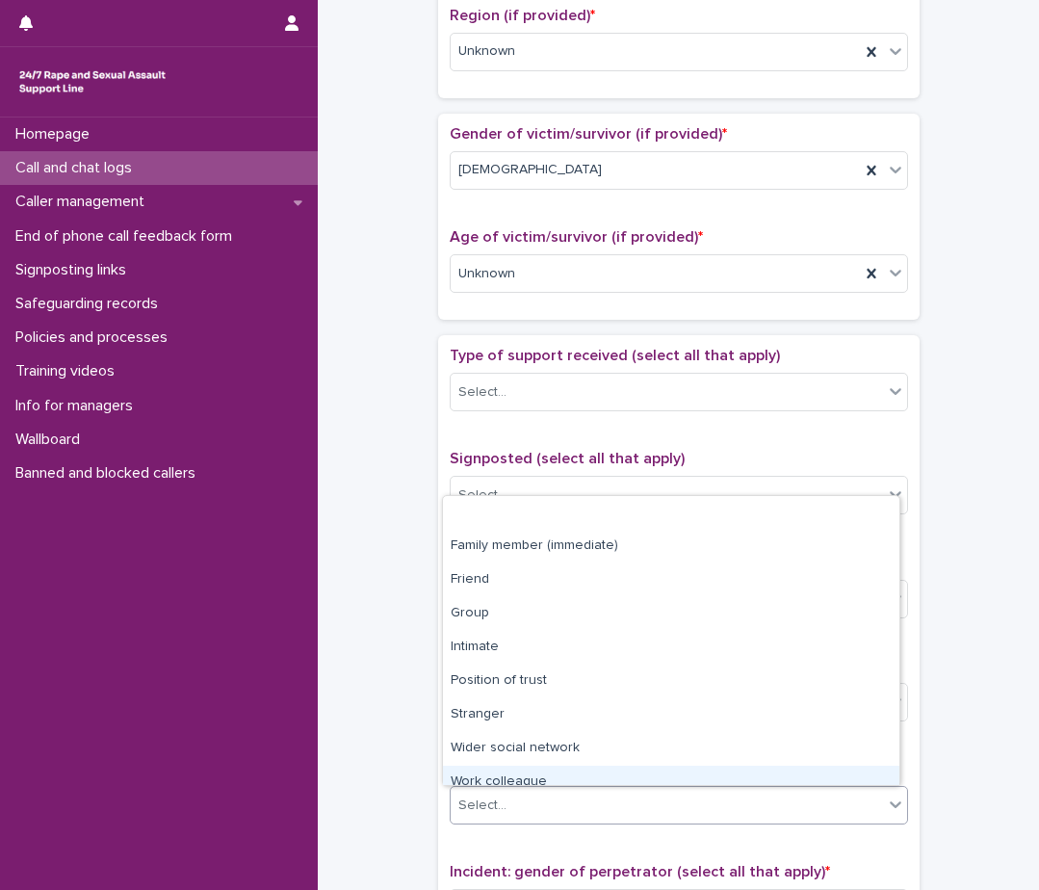
scroll to position [82, 0]
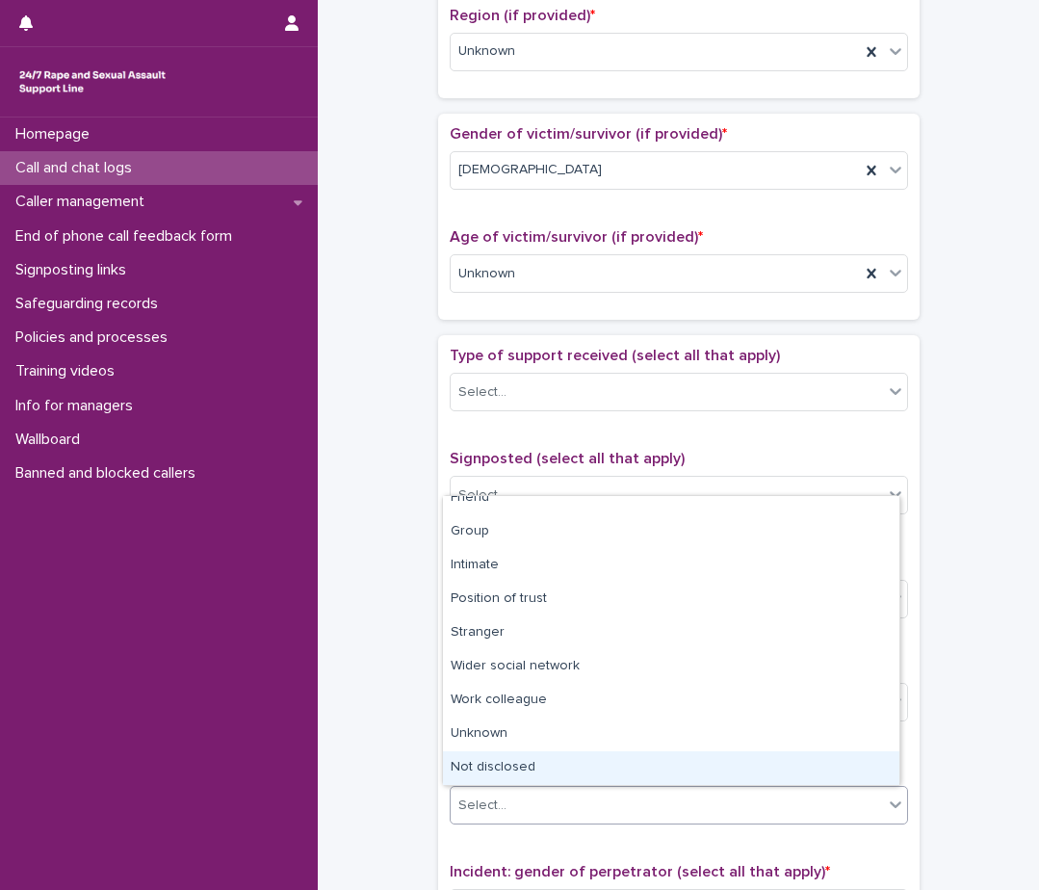
click at [558, 758] on div "Not disclosed" at bounding box center [671, 768] width 457 height 34
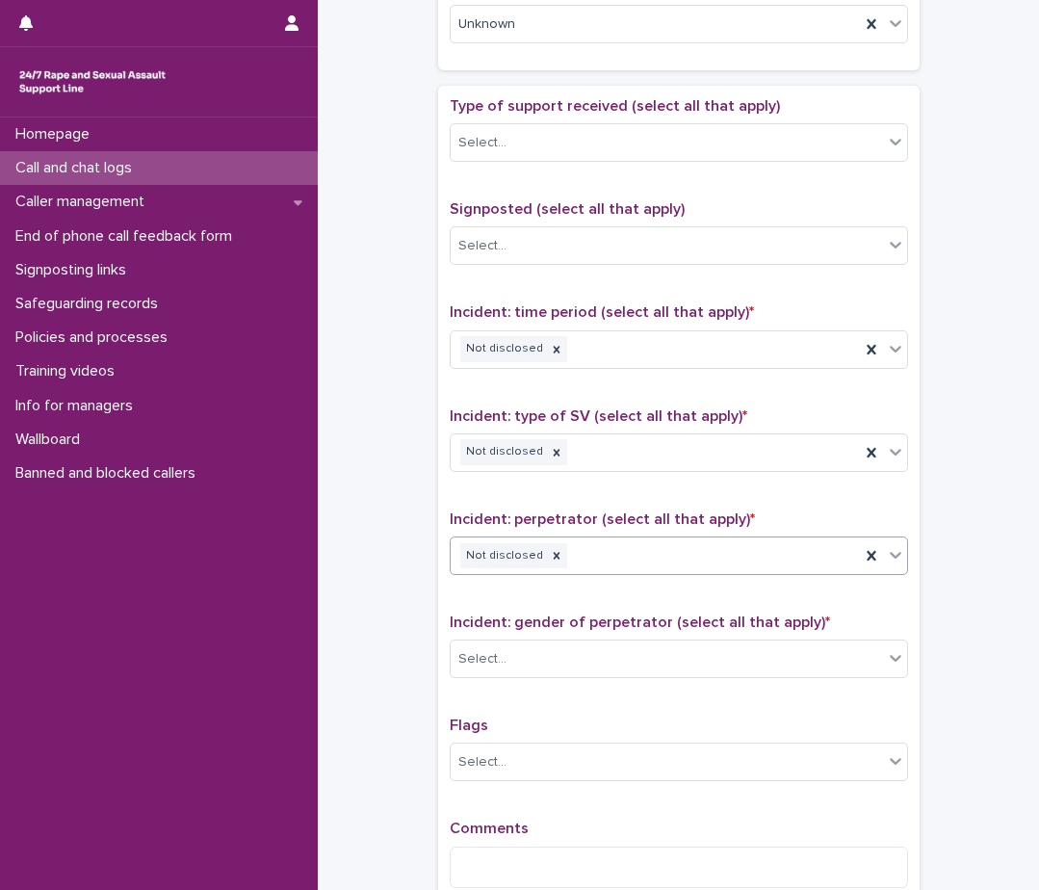
scroll to position [1059, 0]
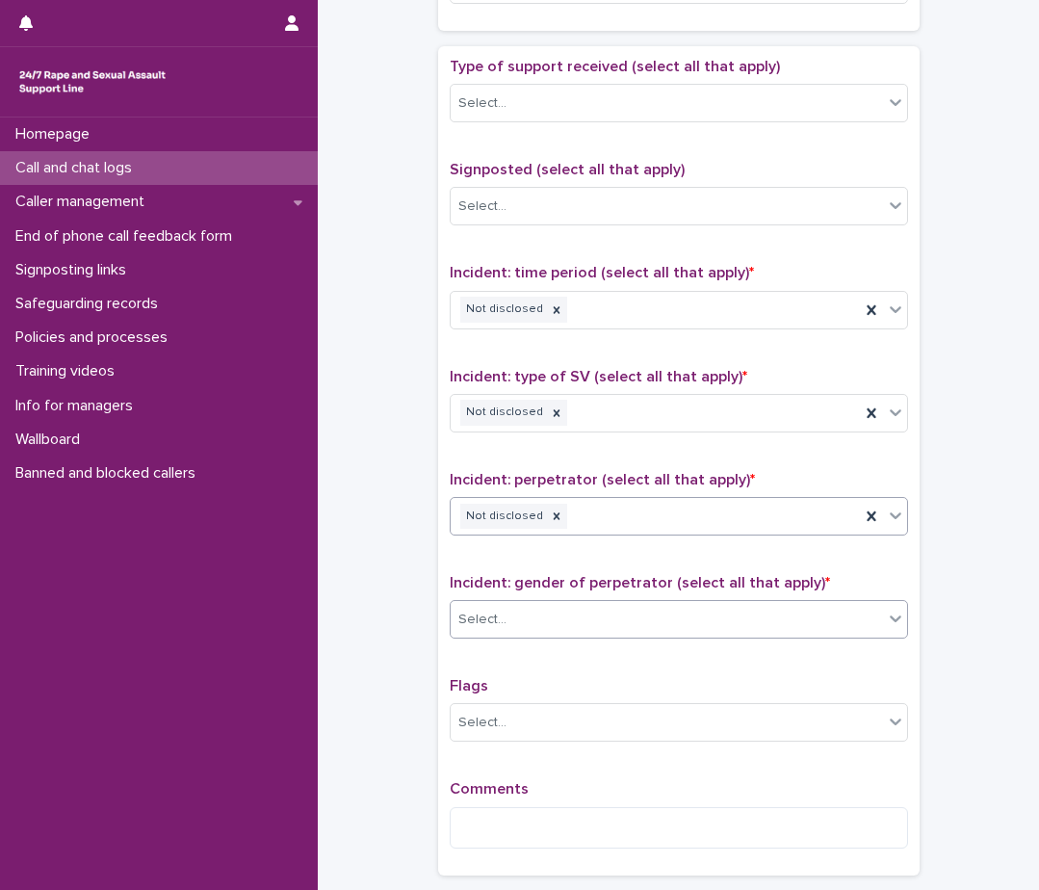
click at [565, 627] on div "Select..." at bounding box center [667, 620] width 432 height 32
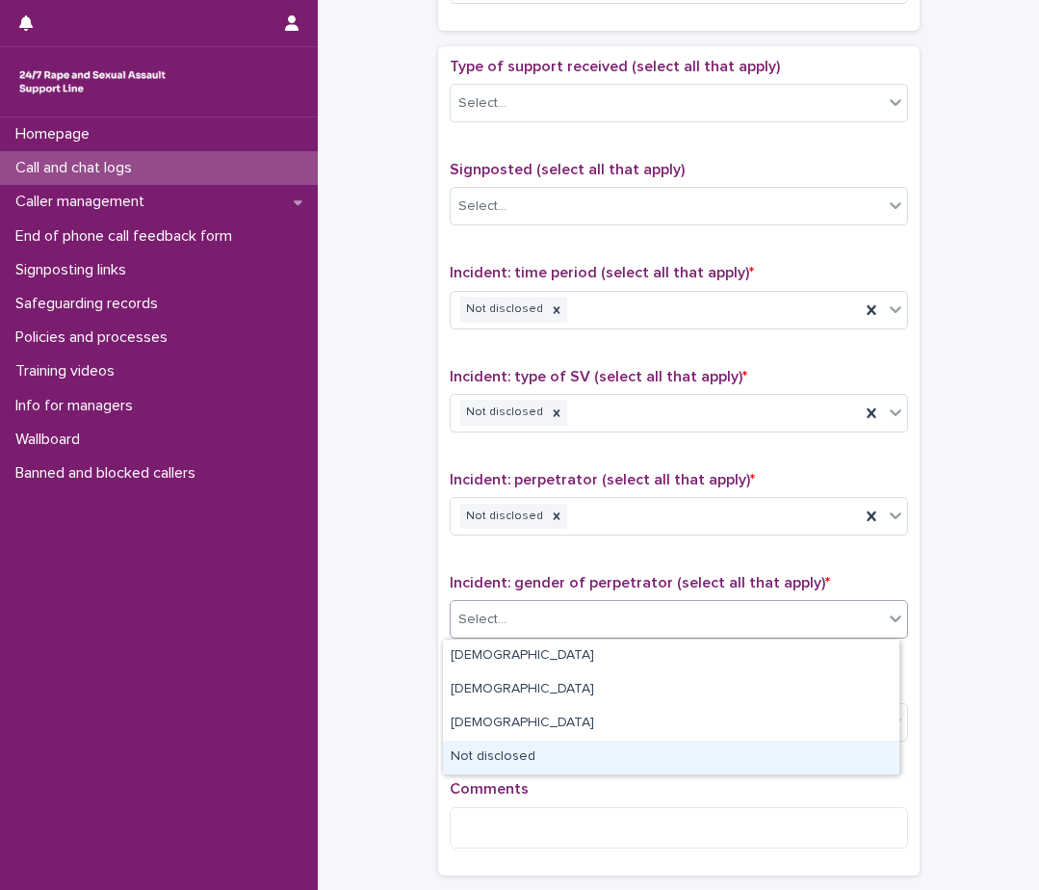
click at [541, 763] on div "Not disclosed" at bounding box center [671, 758] width 457 height 34
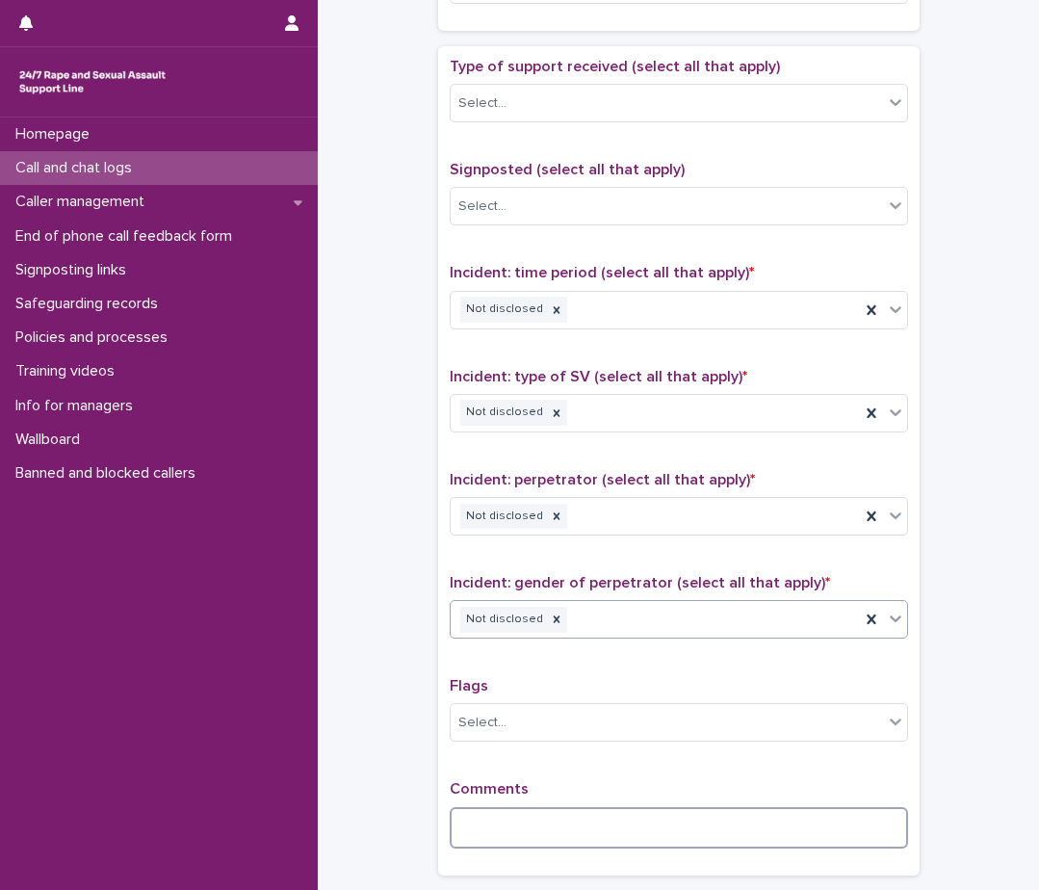
click at [538, 830] on textarea at bounding box center [679, 827] width 458 height 41
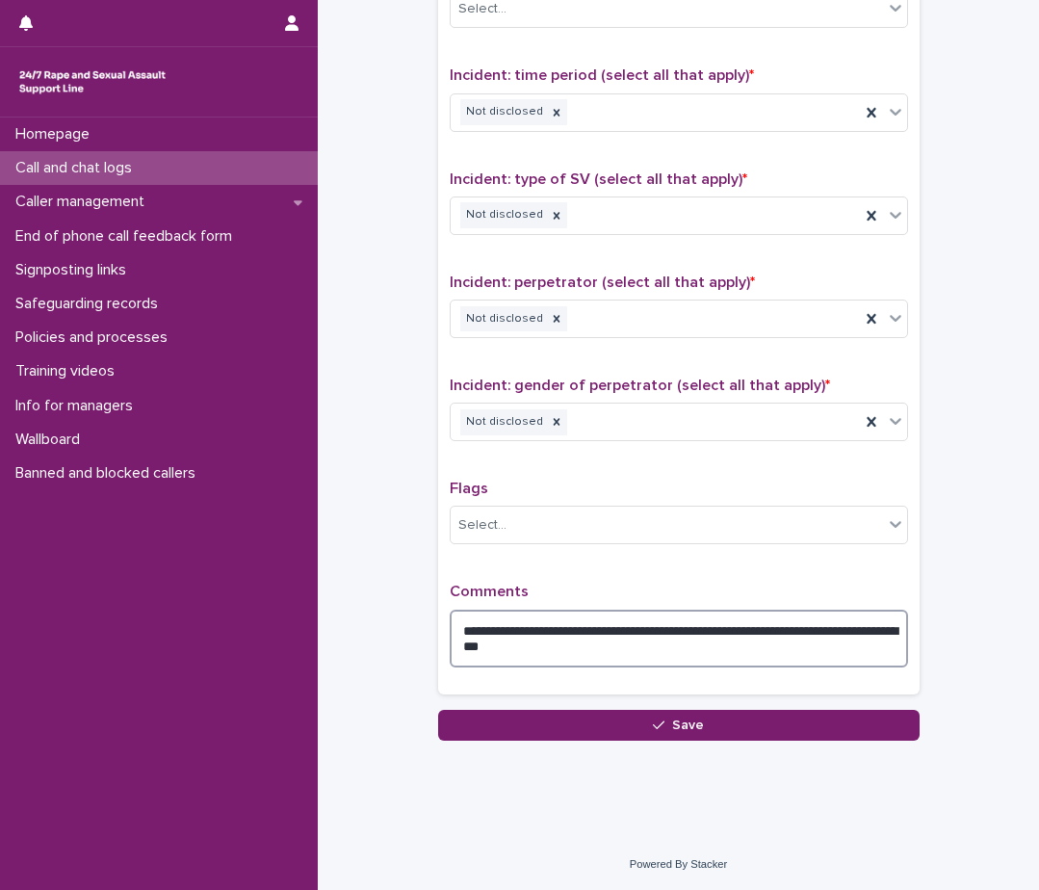
scroll to position [1258, 0]
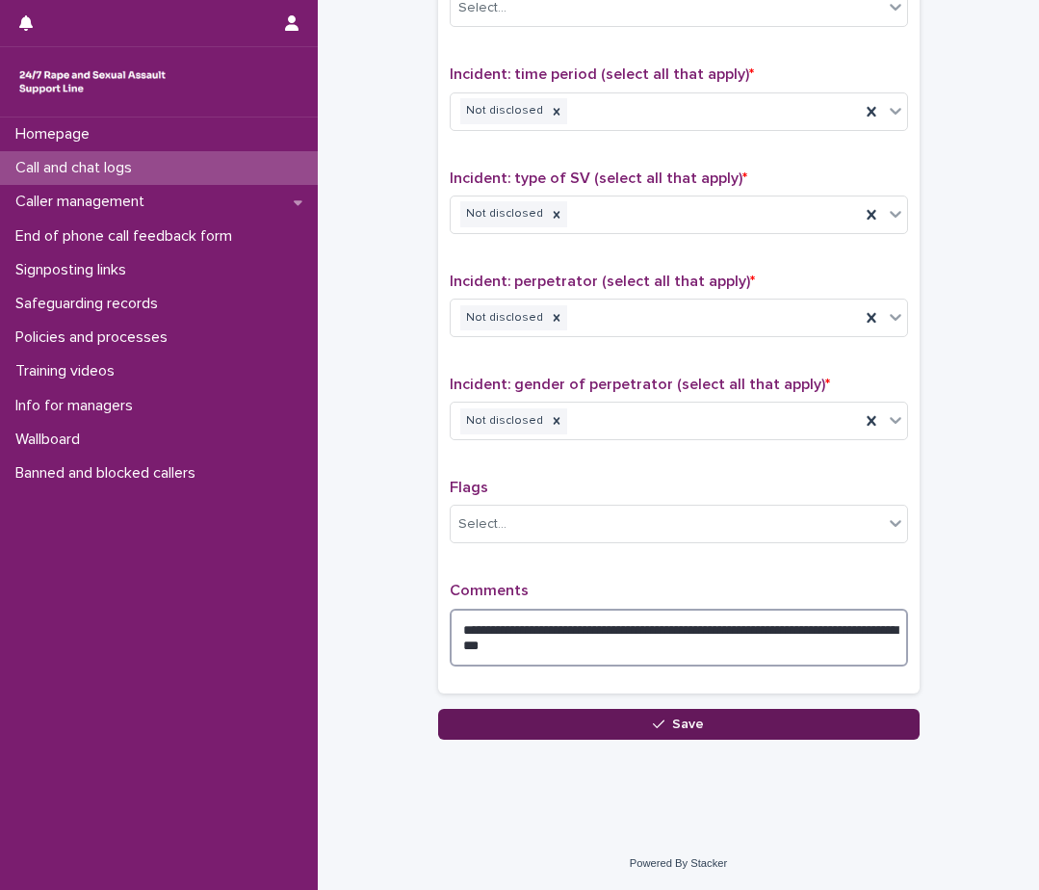
type textarea "**********"
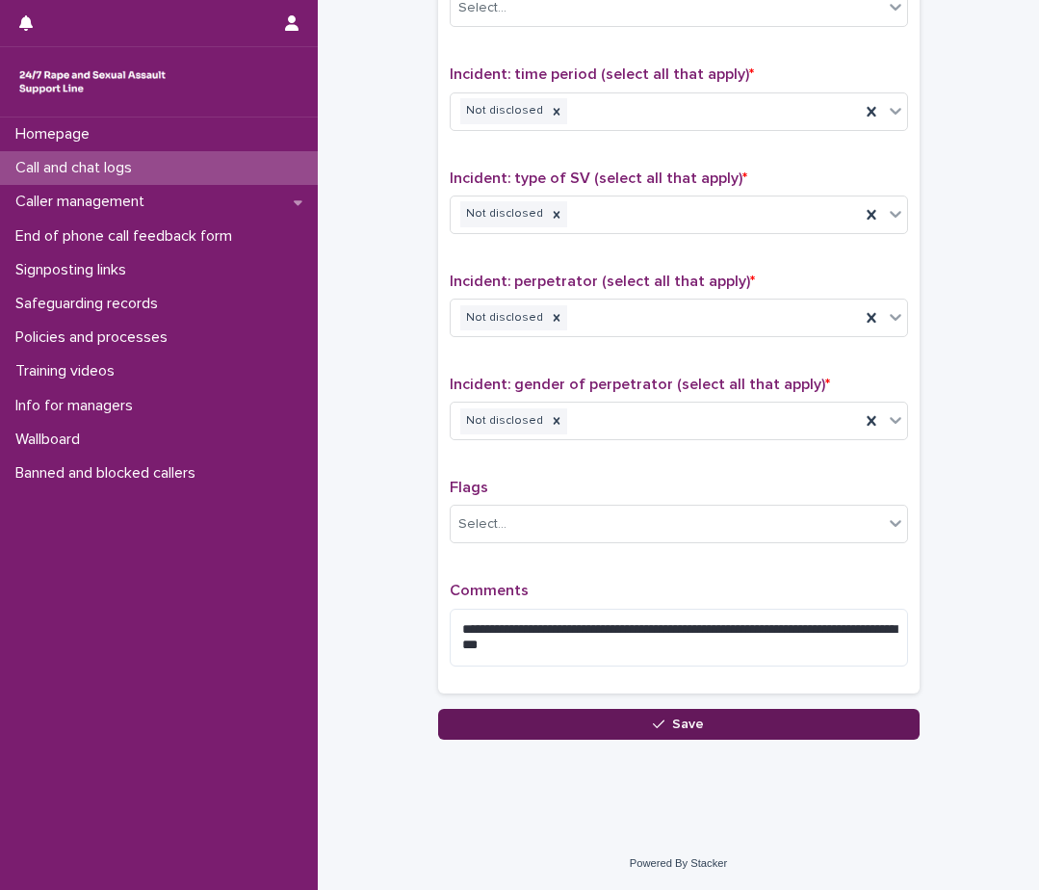
click at [588, 723] on button "Save" at bounding box center [679, 724] width 482 height 31
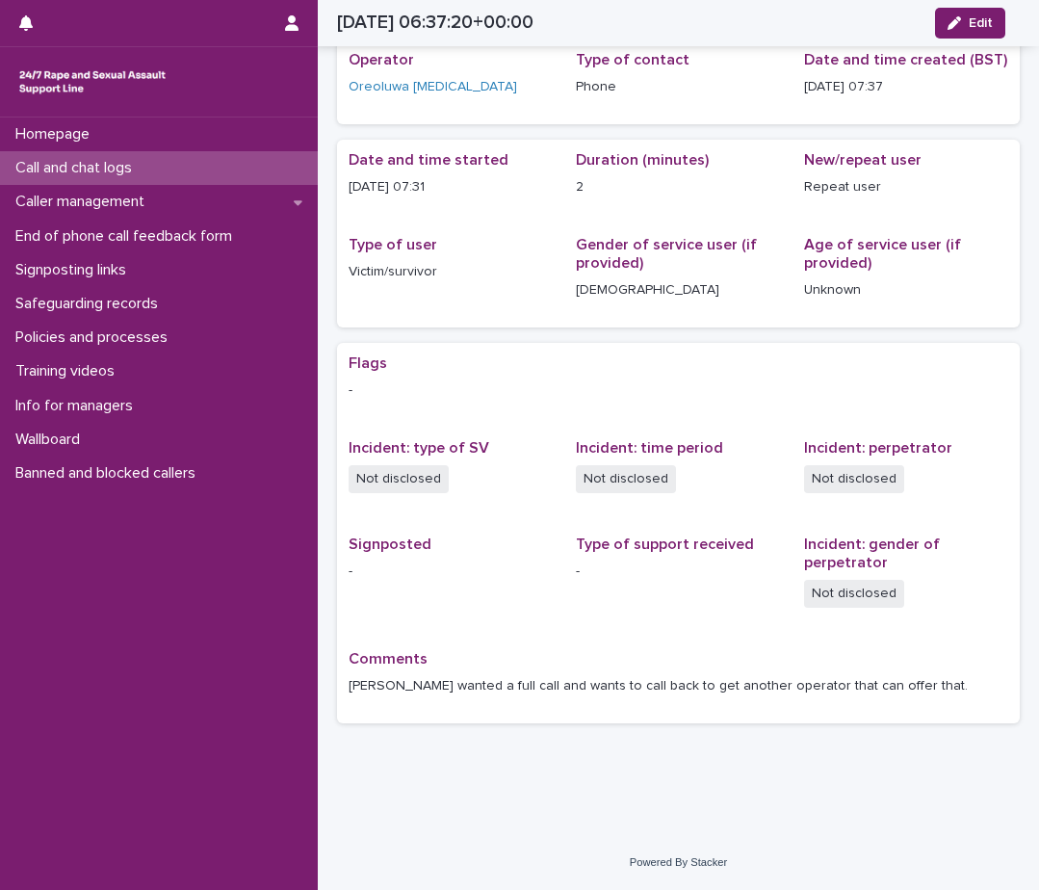
scroll to position [76, 0]
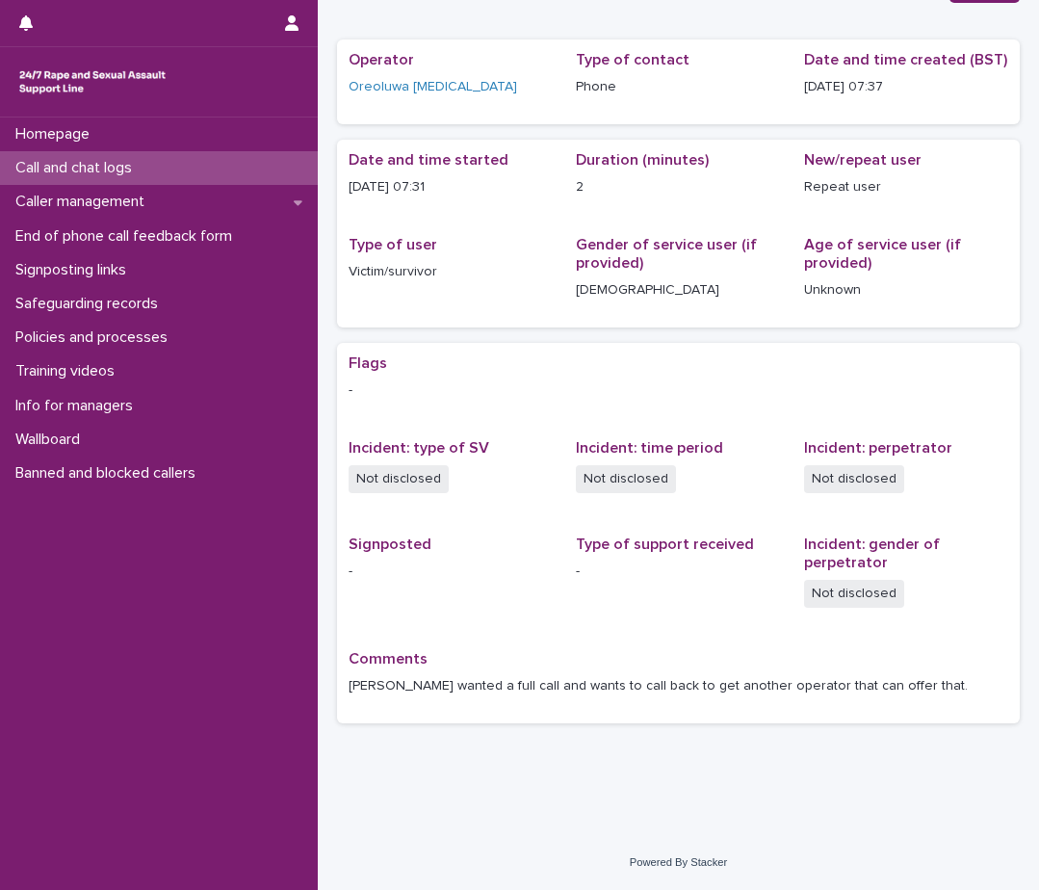
click at [156, 166] on div "Call and chat logs" at bounding box center [159, 168] width 318 height 34
